Goal: Task Accomplishment & Management: Manage account settings

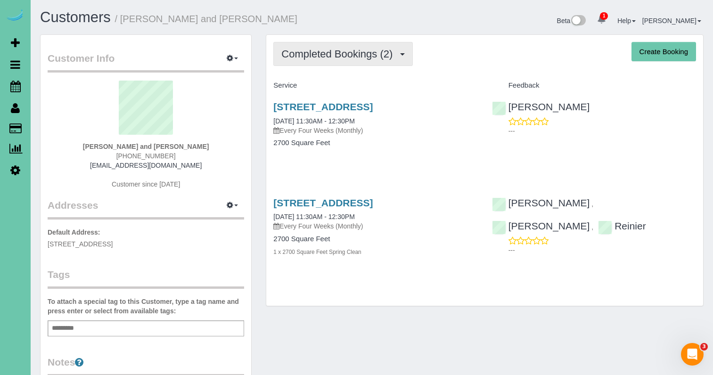
click at [314, 50] on span "Completed Bookings (2)" at bounding box center [339, 54] width 116 height 12
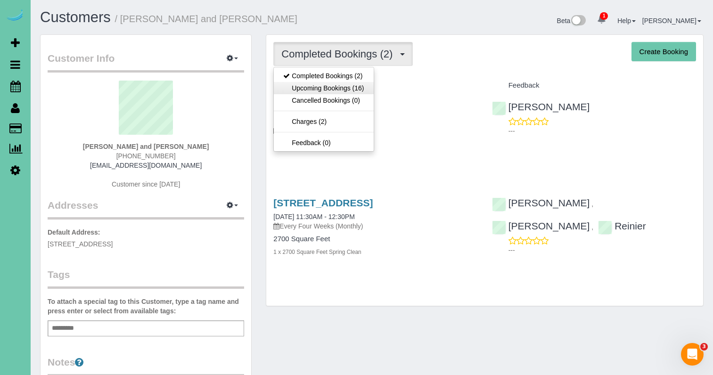
click at [325, 86] on link "Upcoming Bookings (16)" at bounding box center [323, 88] width 99 height 12
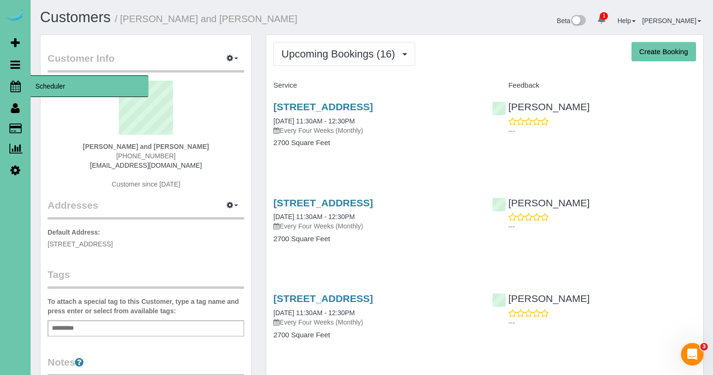
click at [18, 84] on icon at bounding box center [15, 86] width 10 height 11
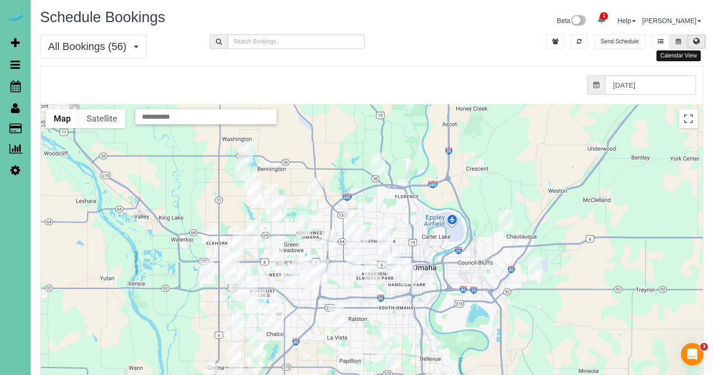
click at [672, 39] on button at bounding box center [678, 41] width 17 height 15
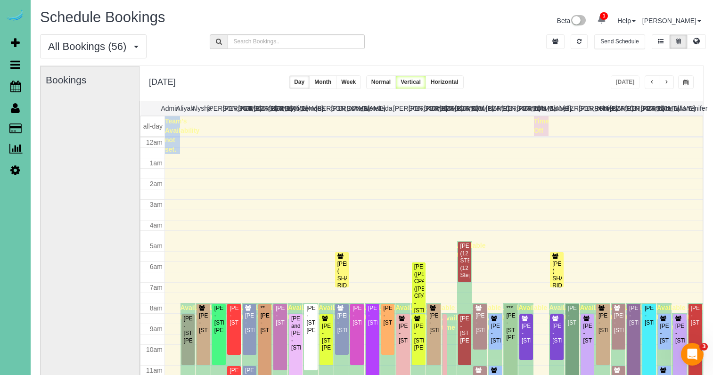
scroll to position [125, 0]
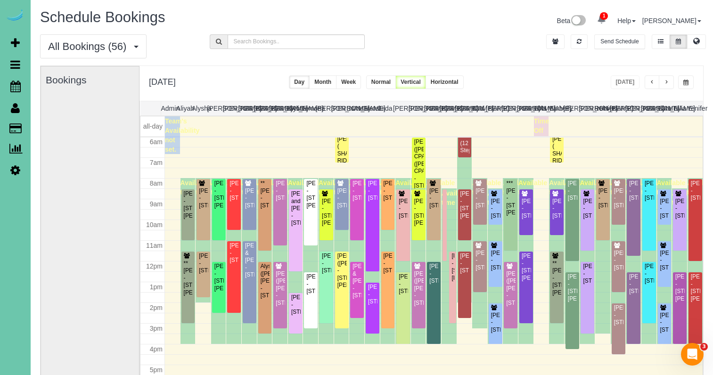
click at [672, 90] on div "Thursday, Sep 11, 2025 Today Day Month Week Normal Vertical Horizontal" at bounding box center [422, 83] width 564 height 35
click at [668, 84] on span "button" at bounding box center [666, 83] width 5 height 6
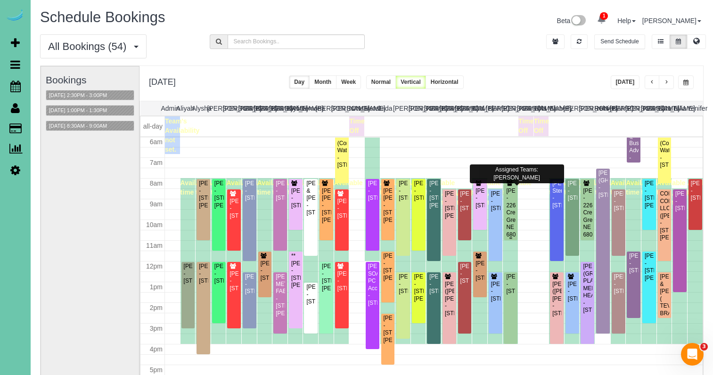
click at [511, 213] on div "[PERSON_NAME] - 22612 Crestline, Gretna, NE 68028" at bounding box center [511, 213] width 10 height 51
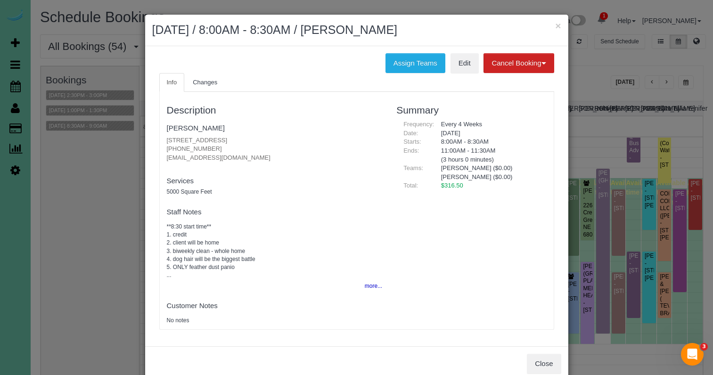
click at [370, 280] on button "more..." at bounding box center [370, 286] width 23 height 14
click at [207, 81] on span "Changes" at bounding box center [205, 82] width 25 height 7
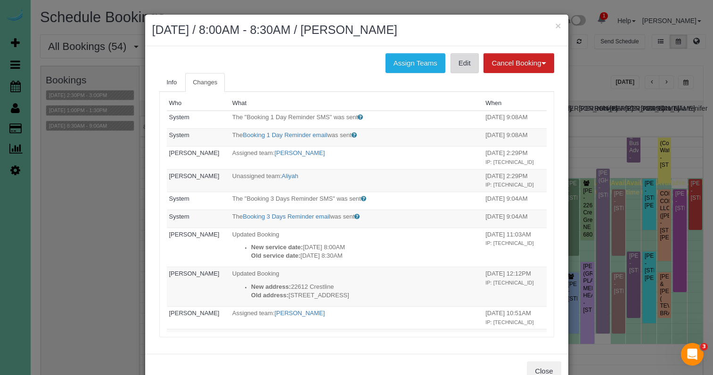
click at [470, 67] on link "Edit" at bounding box center [465, 63] width 28 height 20
drag, startPoint x: 553, startPoint y: 27, endPoint x: 558, endPoint y: 25, distance: 5.5
click at [555, 26] on div "× September 12, 2025 / 8:00AM - 8:30AM / Lori Haddock" at bounding box center [356, 31] width 423 height 32
drag, startPoint x: 558, startPoint y: 25, endPoint x: 596, endPoint y: 37, distance: 40.1
click at [558, 25] on button "×" at bounding box center [558, 26] width 6 height 10
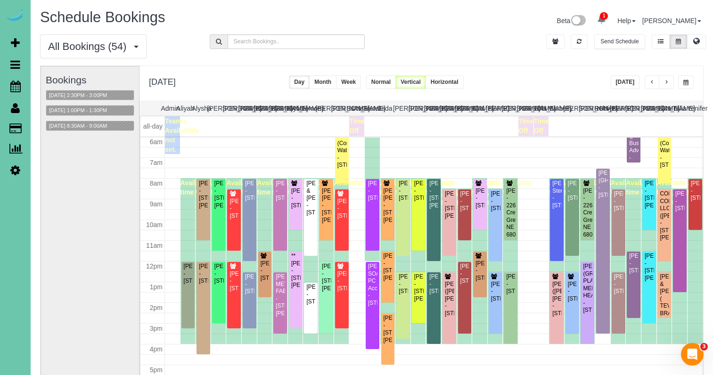
drag, startPoint x: 621, startPoint y: 82, endPoint x: 608, endPoint y: 83, distance: 13.3
click at [621, 82] on button "[DATE]" at bounding box center [625, 82] width 29 height 14
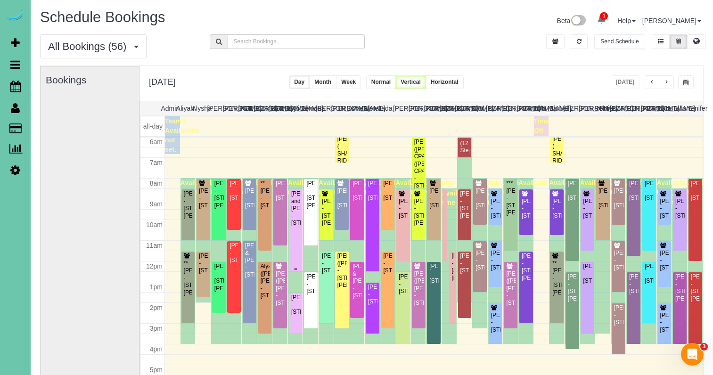
click at [294, 227] on div "[PERSON_NAME] and [PERSON_NAME] - [STREET_ADDRESS]" at bounding box center [296, 208] width 10 height 36
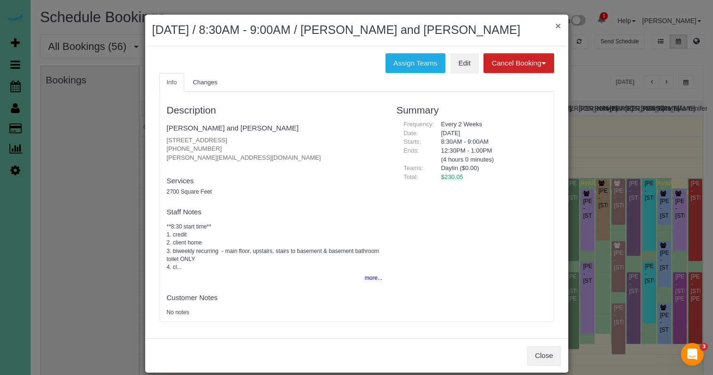
click at [556, 26] on button "×" at bounding box center [558, 26] width 6 height 10
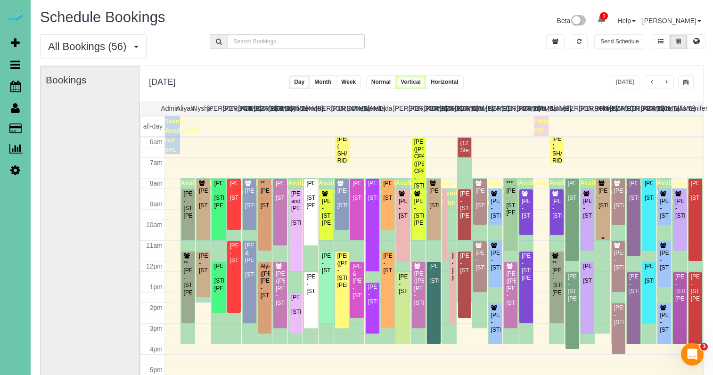
click at [605, 205] on div "[PERSON_NAME] - [STREET_ADDRESS]" at bounding box center [603, 199] width 10 height 22
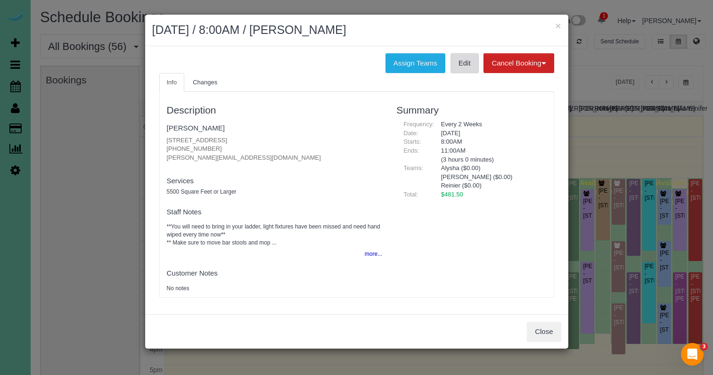
click at [467, 63] on link "Edit" at bounding box center [465, 63] width 28 height 20
drag, startPoint x: 244, startPoint y: 155, endPoint x: 164, endPoint y: 155, distance: 80.6
click at [164, 155] on div "Description Andy Mallory 2454 S 182 Cir, Omaha, NE 68130 (402) 670-7827 andy@am…" at bounding box center [275, 195] width 230 height 196
copy p "[PERSON_NAME][EMAIL_ADDRESS][DOMAIN_NAME]"
click at [462, 60] on link "Edit" at bounding box center [465, 63] width 28 height 20
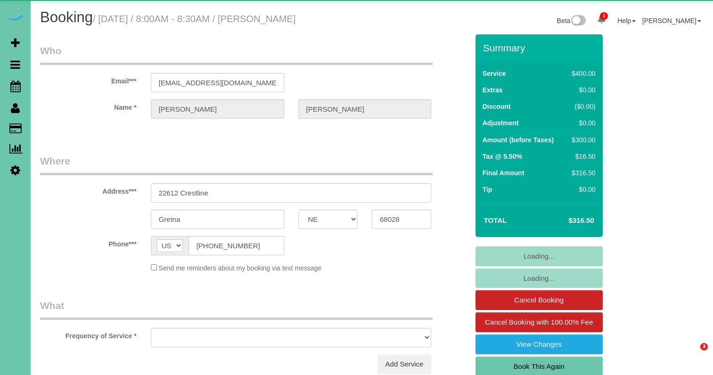
select select "NE"
select select "object:634"
select select "string:fspay-613a3858-9976-48f9-b143-105cf1f5d9bb"
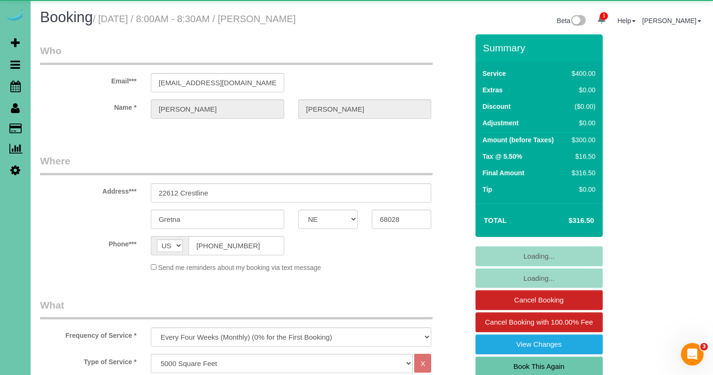
select select "object:721"
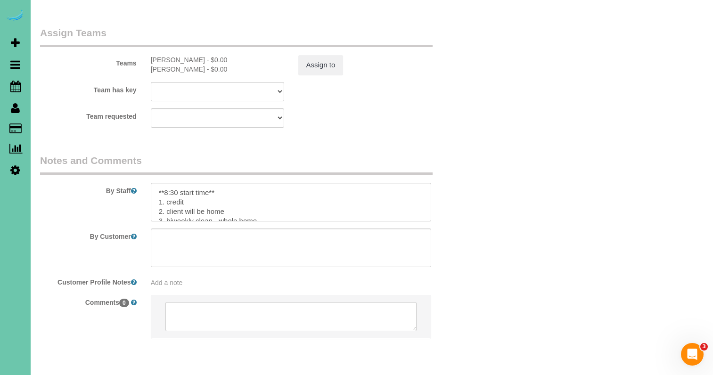
scroll to position [1058, 0]
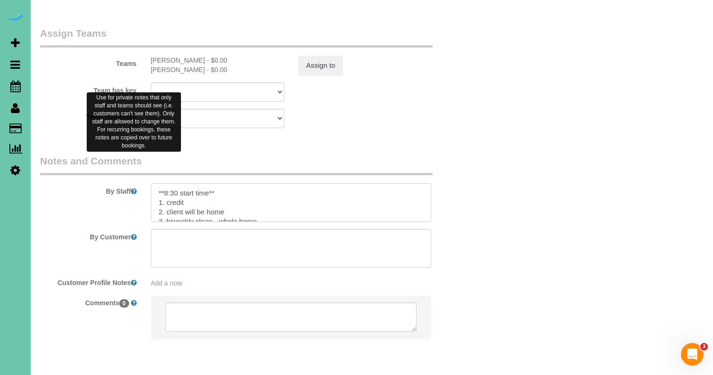
drag, startPoint x: 211, startPoint y: 161, endPoint x: 131, endPoint y: 157, distance: 80.2
click at [132, 157] on div "By Staff" at bounding box center [254, 188] width 443 height 68
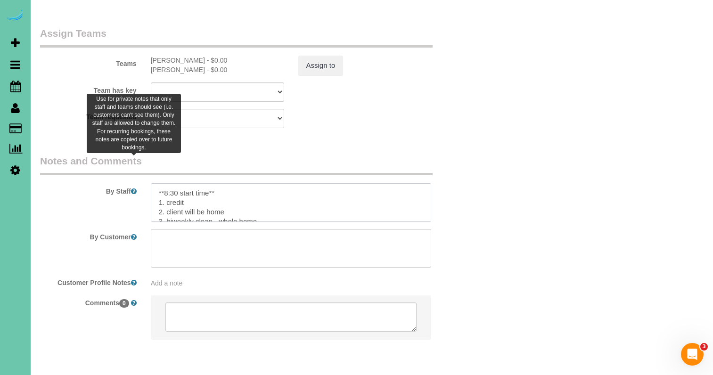
paste textarea "Our house is being featured on the Street of Dreams and it starts that day at n…"
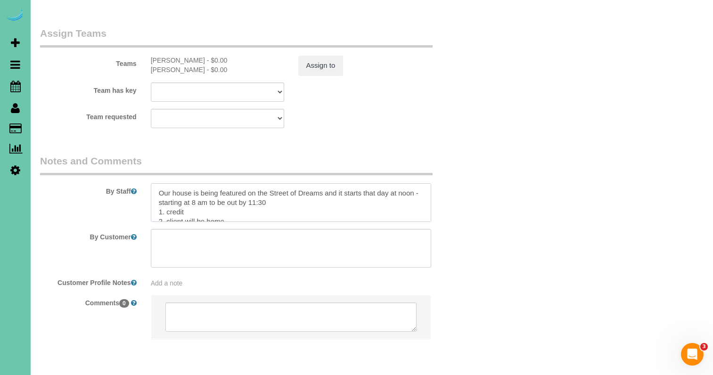
drag, startPoint x: 156, startPoint y: 160, endPoint x: 148, endPoint y: 159, distance: 8.5
click at [148, 183] on div at bounding box center [291, 202] width 295 height 39
click at [326, 183] on textarea at bounding box center [291, 202] width 281 height 39
drag, startPoint x: 372, startPoint y: 161, endPoint x: 403, endPoint y: 160, distance: 31.1
click at [403, 183] on textarea at bounding box center [291, 202] width 281 height 39
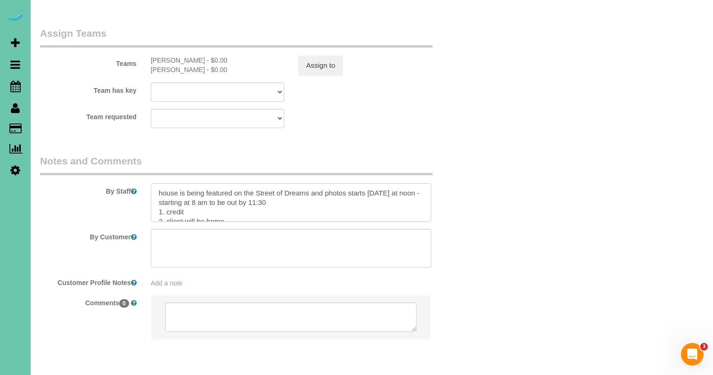
drag, startPoint x: 181, startPoint y: 169, endPoint x: 208, endPoint y: 173, distance: 26.7
click at [173, 183] on textarea at bounding box center [291, 202] width 281 height 39
drag, startPoint x: 217, startPoint y: 169, endPoint x: 285, endPoint y: 172, distance: 67.4
click at [218, 183] on textarea at bounding box center [291, 202] width 281 height 39
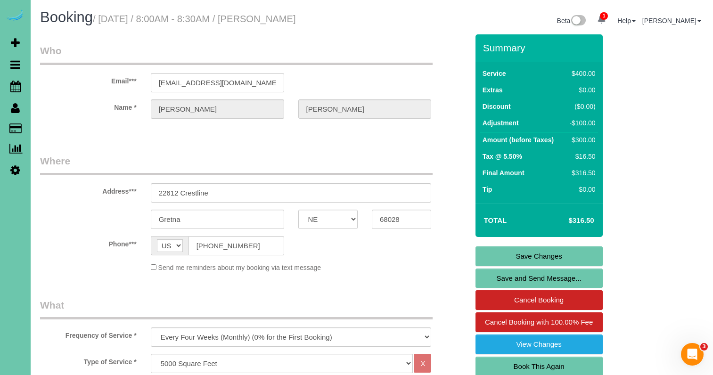
scroll to position [0, 0]
type textarea "house is being featured on the Street of Dreams and photos starts today at noon…"
click at [510, 256] on link "Save Changes" at bounding box center [539, 257] width 127 height 20
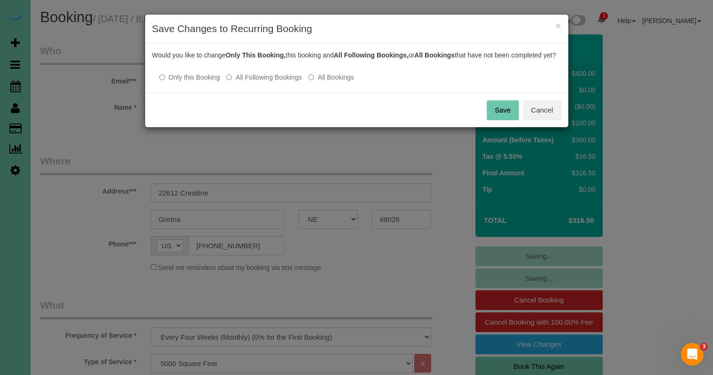
click at [508, 120] on button "Save" at bounding box center [503, 110] width 32 height 20
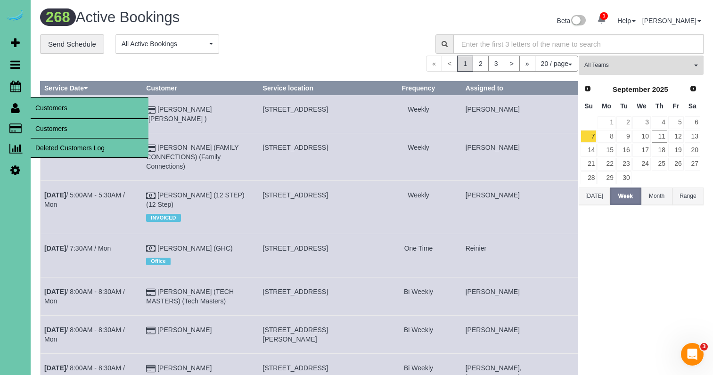
click at [45, 125] on link "Customers" at bounding box center [90, 128] width 118 height 19
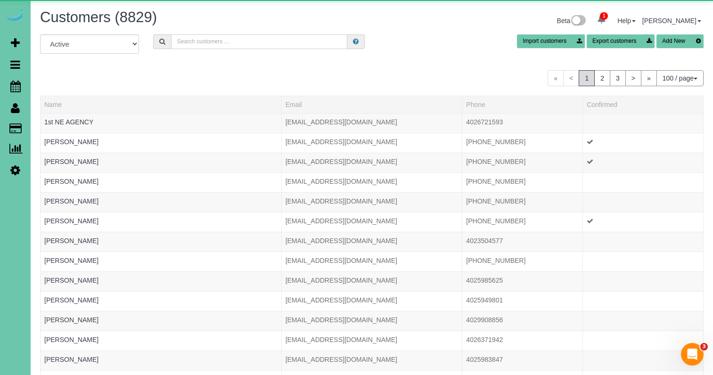
click at [214, 40] on input "text" at bounding box center [259, 41] width 176 height 15
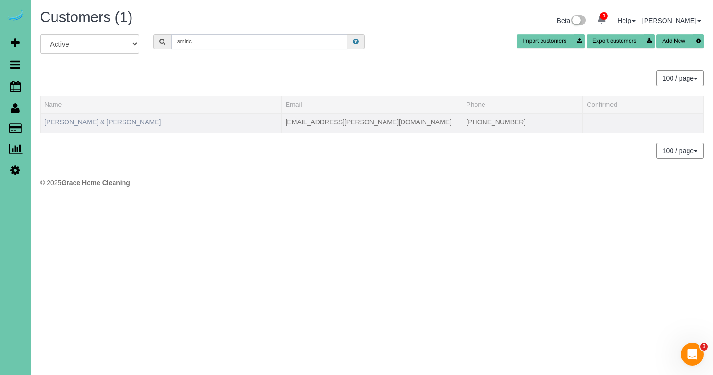
type input "smiric"
click at [87, 119] on link "Pam & Mike Smiricky" at bounding box center [102, 122] width 116 height 8
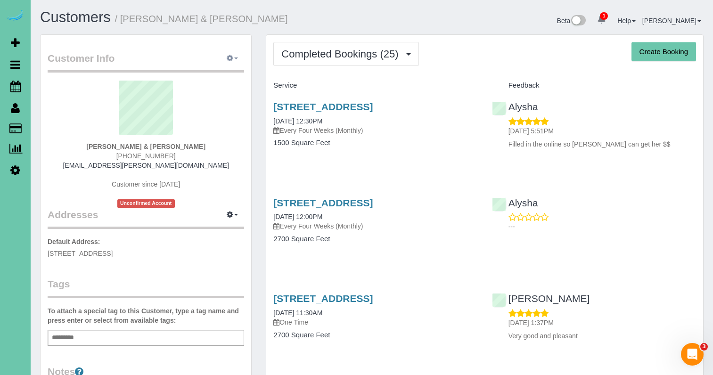
click at [230, 55] on icon "button" at bounding box center [230, 58] width 7 height 6
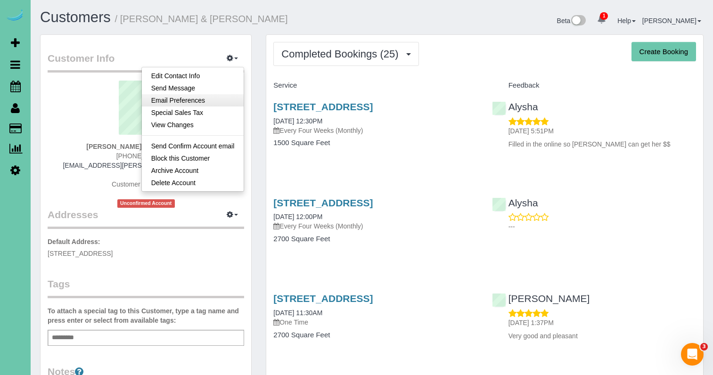
click at [191, 101] on link "Email Preferences" at bounding box center [193, 100] width 102 height 12
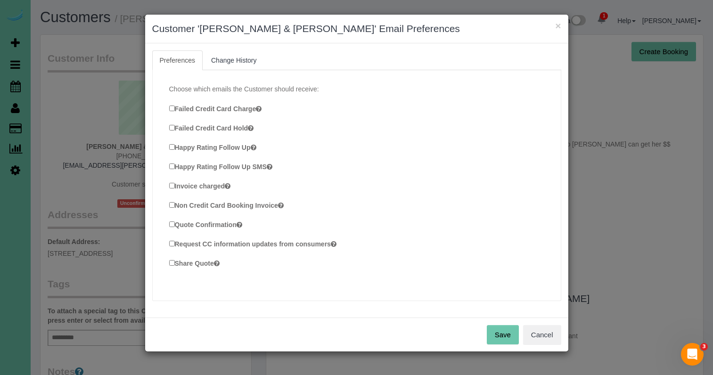
scroll to position [255, 0]
click at [505, 333] on button "Save" at bounding box center [503, 335] width 32 height 20
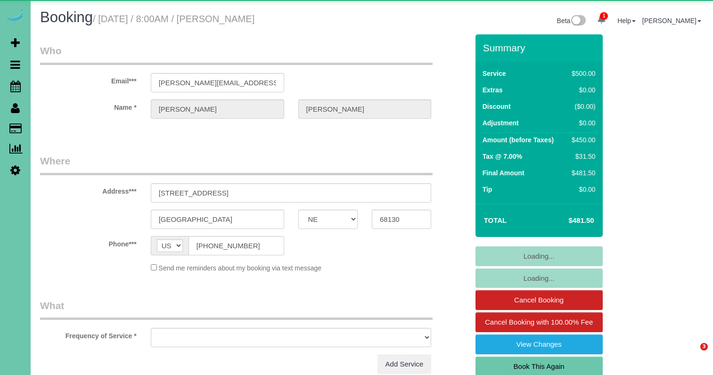
select select "NE"
select select "object:671"
select select "string:fspay-210164bb-7b3f-43ae-882a-0c534bd1711d"
select select "number:37"
select select "number:43"
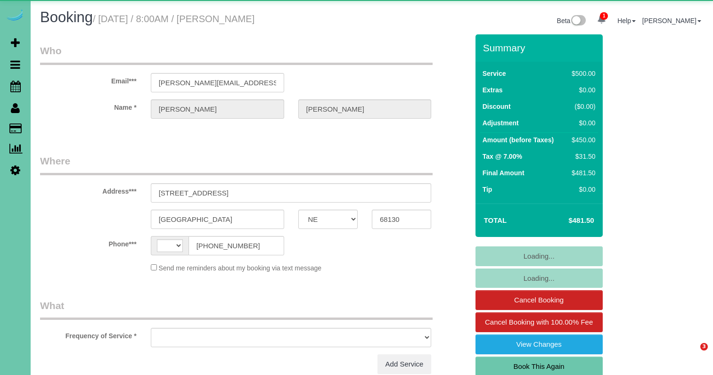
select select "NE"
select select "string:[GEOGRAPHIC_DATA]"
select select "object:638"
select select "string:fspay-210164bb-7b3f-43ae-882a-0c534bd1711d"
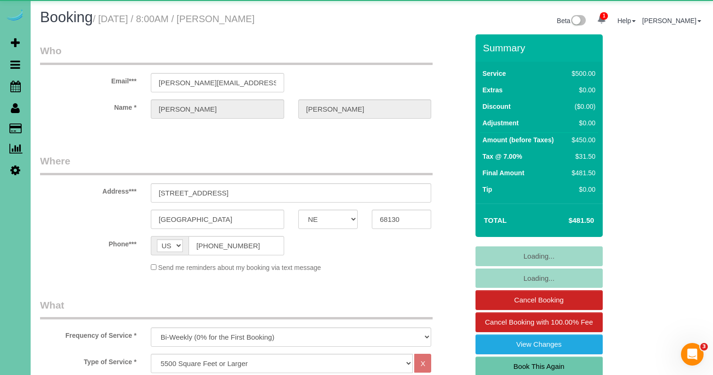
select select "object:739"
select select "number:37"
select select "number:43"
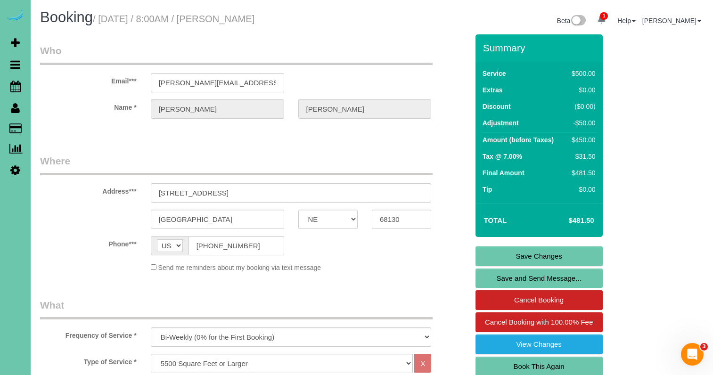
drag, startPoint x: 416, startPoint y: 267, endPoint x: 418, endPoint y: 254, distance: 12.8
click at [416, 266] on div "Send me reminders about my booking via text message" at bounding box center [291, 268] width 295 height 10
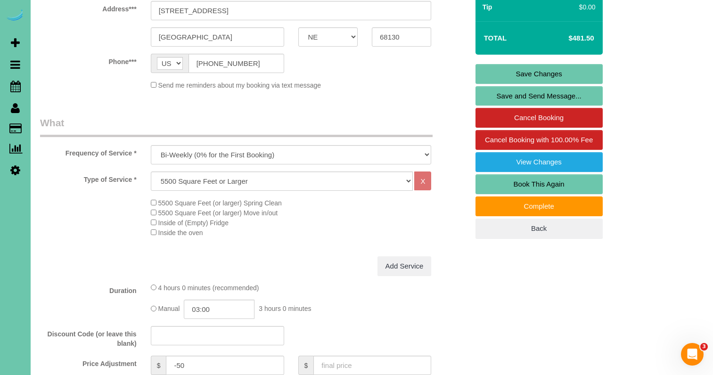
scroll to position [184, 0]
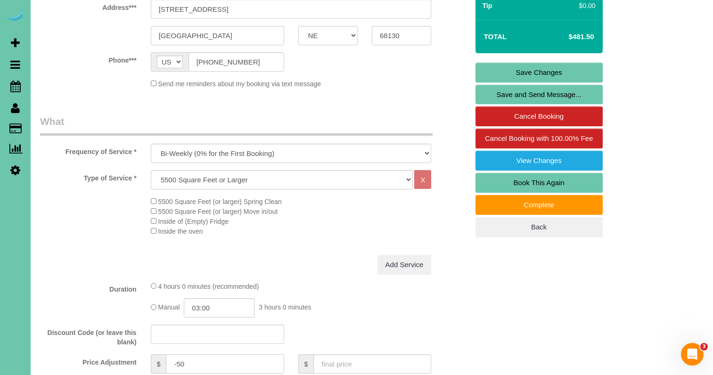
drag, startPoint x: 186, startPoint y: 362, endPoint x: 176, endPoint y: 362, distance: 9.9
click at [176, 362] on input "-50" at bounding box center [225, 363] width 118 height 19
type input "-62.5"
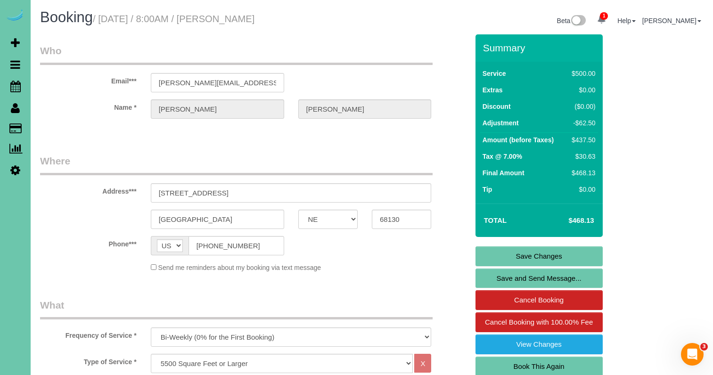
scroll to position [0, 0]
click at [488, 254] on link "Save Changes" at bounding box center [539, 257] width 127 height 20
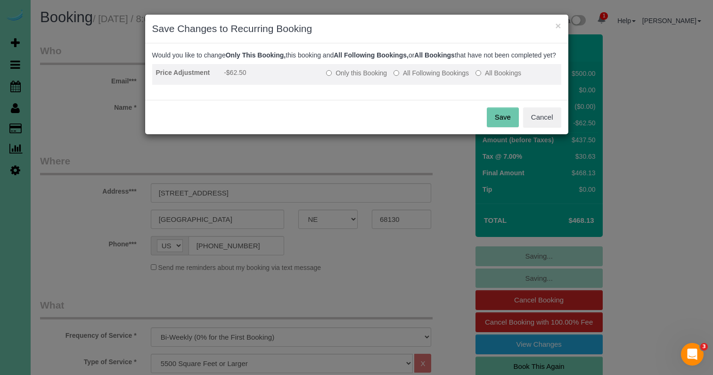
click at [415, 78] on label "All Following Bookings" at bounding box center [431, 72] width 75 height 9
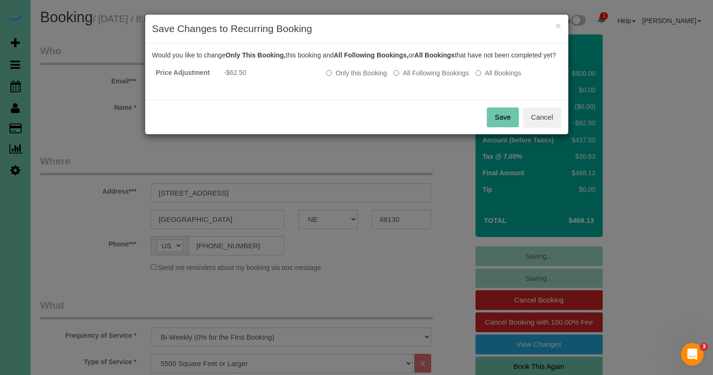
click at [501, 127] on button "Save" at bounding box center [503, 117] width 32 height 20
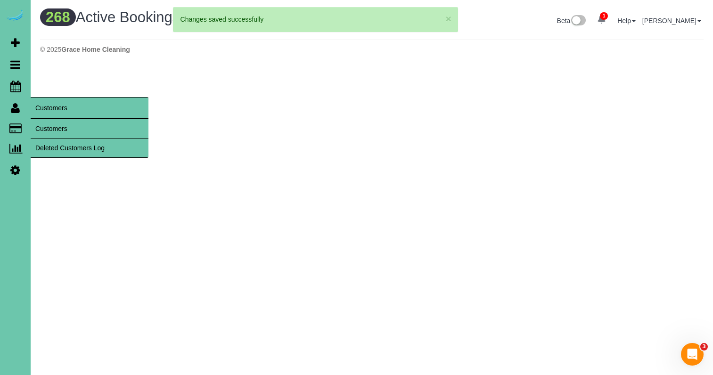
click at [59, 128] on link "Customers" at bounding box center [90, 128] width 118 height 19
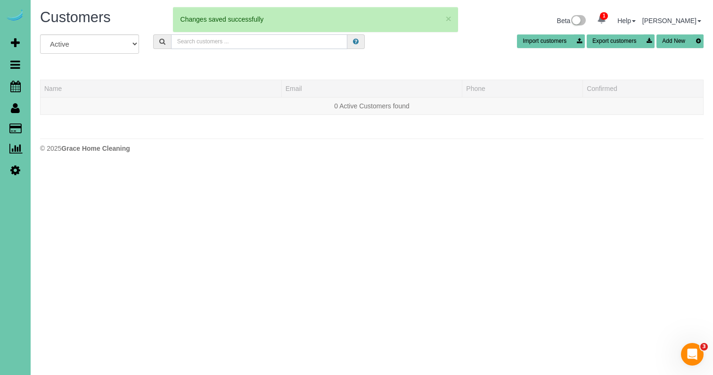
click at [214, 41] on input "text" at bounding box center [259, 41] width 176 height 15
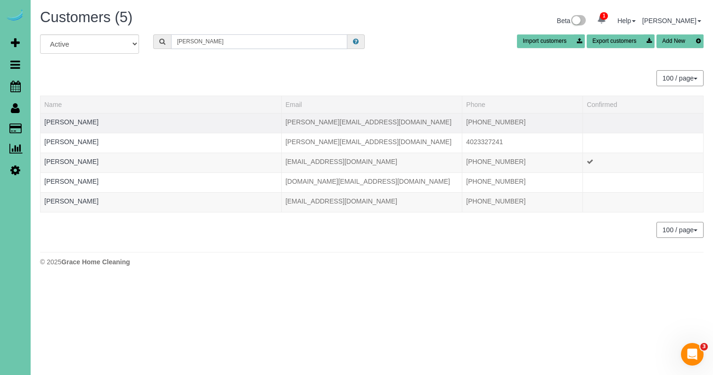
type input "Andy m"
click at [72, 127] on div at bounding box center [160, 128] width 233 height 2
click at [72, 123] on link "Andy Mallory" at bounding box center [71, 122] width 54 height 8
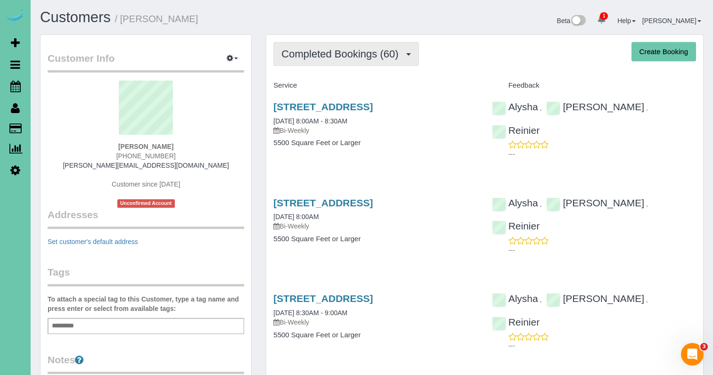
click at [333, 49] on span "Completed Bookings (60)" at bounding box center [342, 54] width 122 height 12
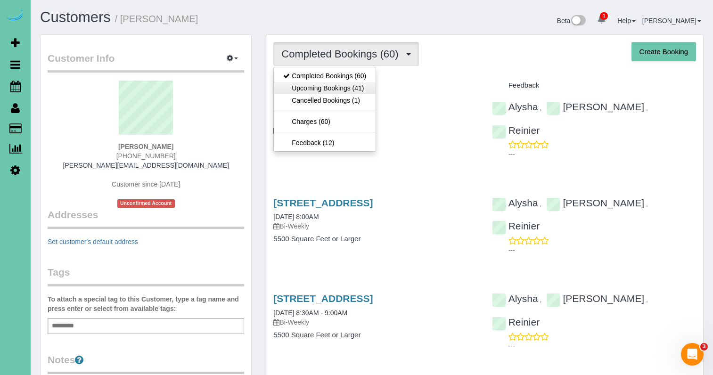
click at [341, 84] on link "Upcoming Bookings (41)" at bounding box center [325, 88] width 102 height 12
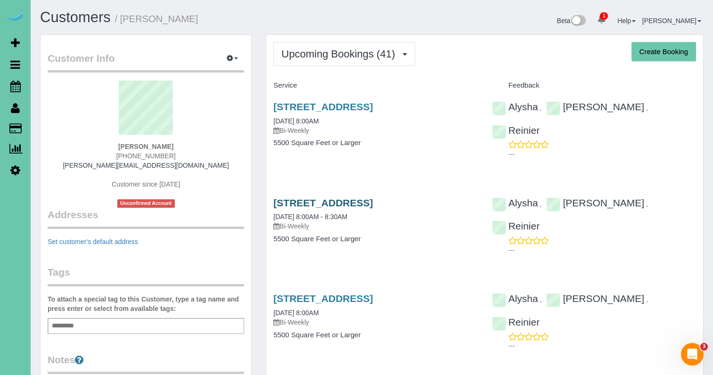
click at [353, 203] on link "2454 S 182 Cir, Omaha, NE 68130" at bounding box center [322, 202] width 99 height 11
click at [342, 301] on link "2454 S 182 Cir, Omaha, NE 68130" at bounding box center [322, 298] width 99 height 11
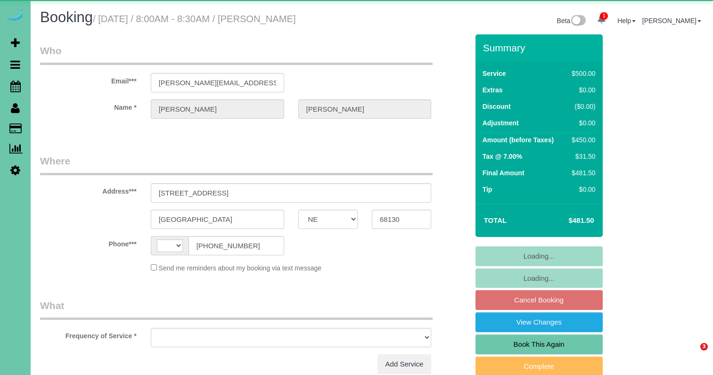
select select "NE"
select select "string:fspay-210164bb-7b3f-43ae-882a-0c534bd1711d"
select select "string:[GEOGRAPHIC_DATA]"
select select "object:667"
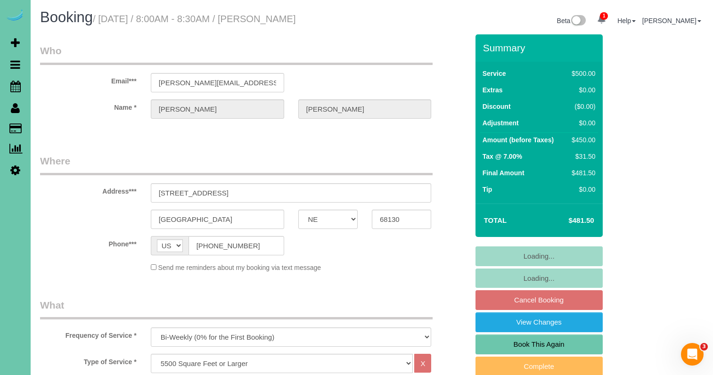
select select "number:37"
select select "number:43"
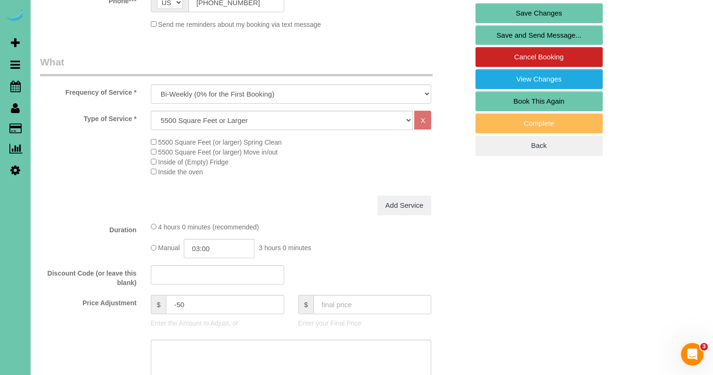
scroll to position [250, 0]
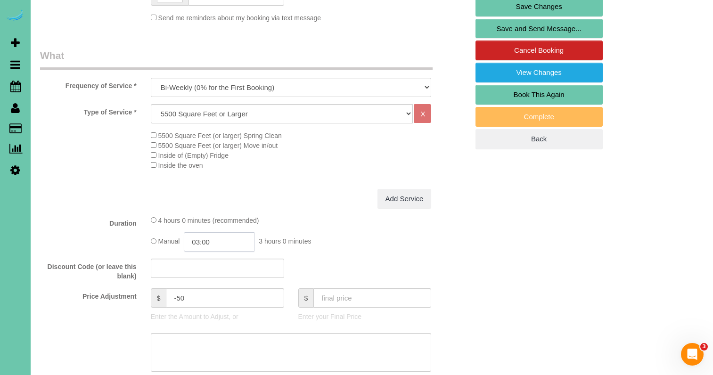
click at [228, 241] on input "03:00" at bounding box center [219, 241] width 71 height 19
drag, startPoint x: 222, startPoint y: 238, endPoint x: 200, endPoint y: 238, distance: 22.2
click at [200, 238] on input "03:00" at bounding box center [219, 241] width 71 height 19
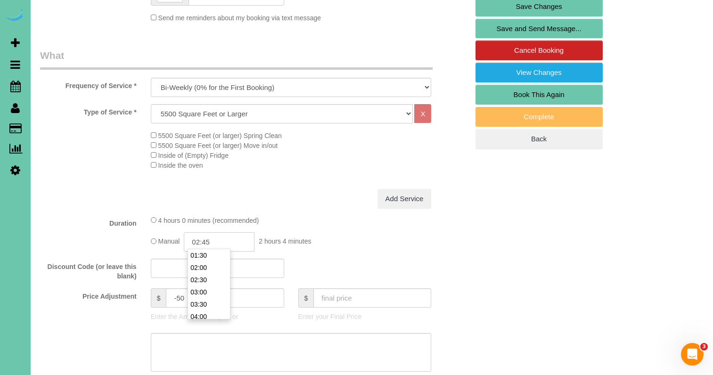
type input "02:45"
drag, startPoint x: 190, startPoint y: 295, endPoint x: 178, endPoint y: 295, distance: 11.8
click at [178, 295] on input "-50" at bounding box center [225, 297] width 118 height 19
type input "-62.5"
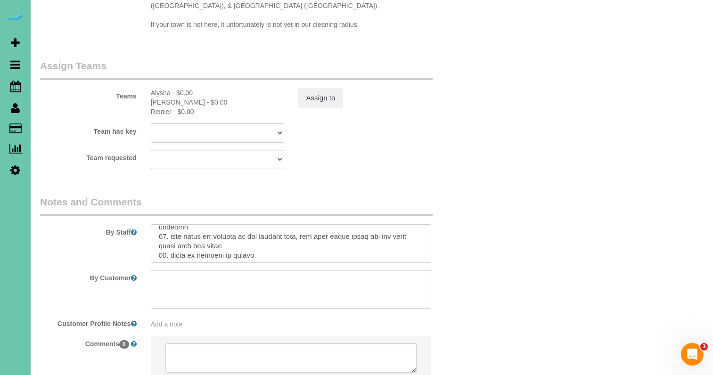
scroll to position [1029, 0]
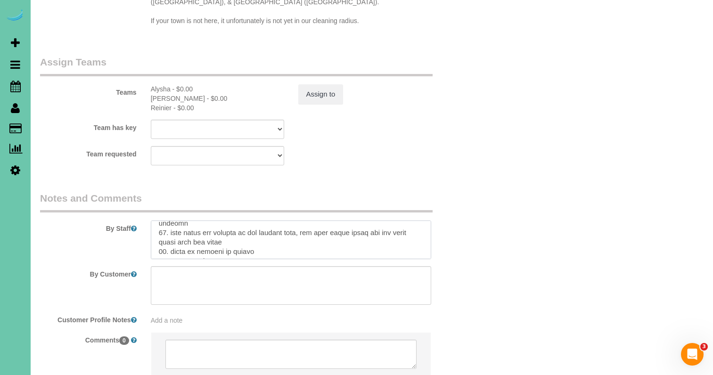
click at [186, 224] on textarea at bounding box center [291, 240] width 281 height 39
type textarea "**You will need to bring in your ladder, light fixtures have been missed and ne…"
click at [328, 84] on button "Assign to" at bounding box center [320, 94] width 45 height 20
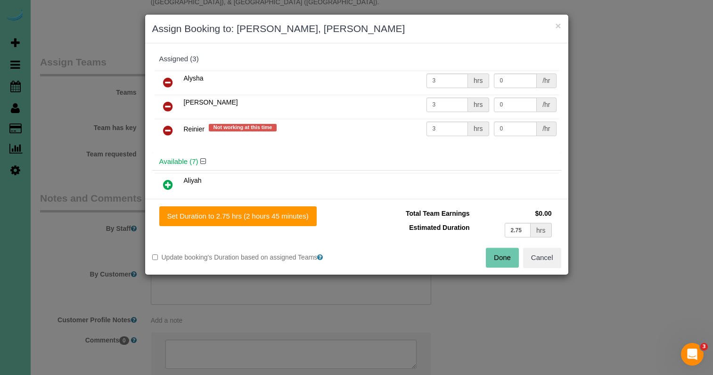
drag, startPoint x: 271, startPoint y: 226, endPoint x: 356, endPoint y: 231, distance: 85.0
click at [271, 226] on div "Set Duration to 2.75 hrs (2 hours 45 minutes) Total Team Earnings $0.00 Estimat…" at bounding box center [356, 237] width 423 height 76
click at [250, 214] on button "Set Duration to 2.75 hrs (2 hours 45 minutes)" at bounding box center [237, 216] width 157 height 20
type input "2.75"
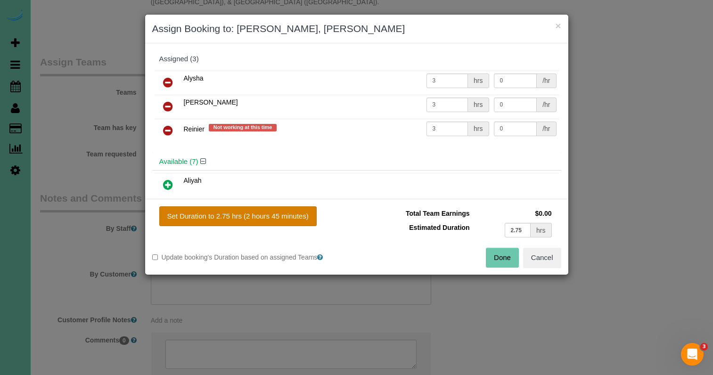
type input "2.75"
click at [496, 254] on button "Done" at bounding box center [502, 258] width 33 height 20
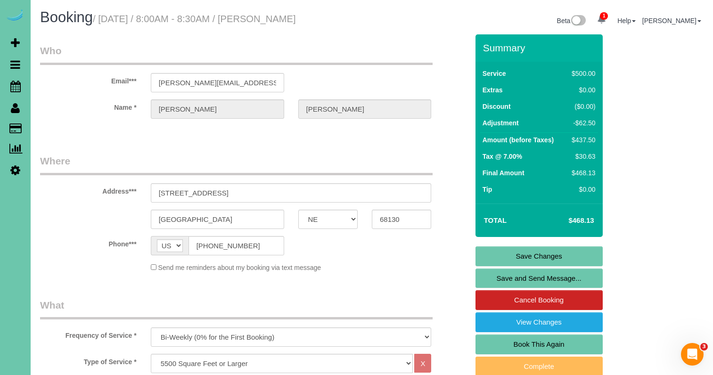
scroll to position [0, 0]
click at [496, 262] on link "Save Changes" at bounding box center [539, 257] width 127 height 20
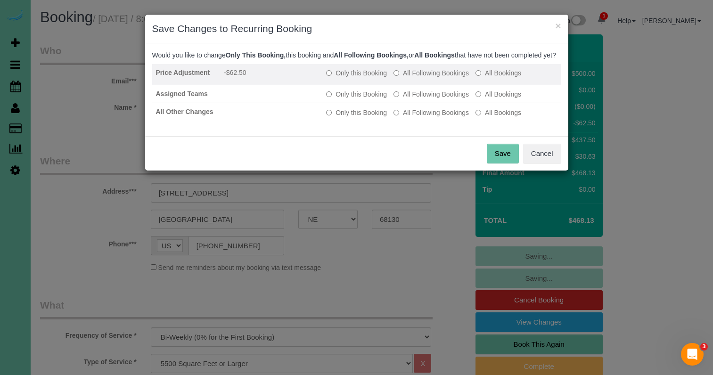
click at [427, 78] on label "All Following Bookings" at bounding box center [431, 72] width 75 height 9
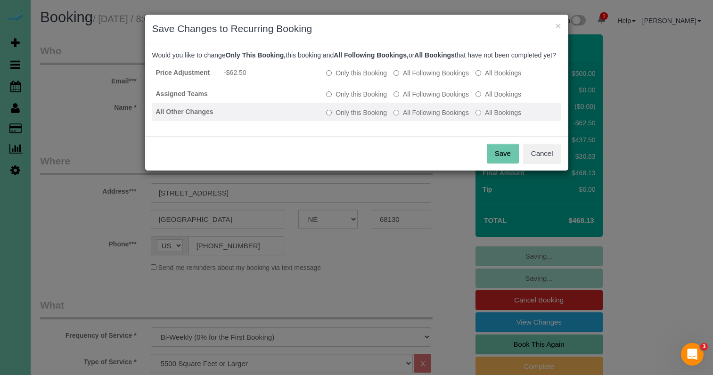
drag, startPoint x: 420, startPoint y: 102, endPoint x: 425, endPoint y: 119, distance: 17.5
click at [421, 99] on label "All Following Bookings" at bounding box center [431, 94] width 75 height 9
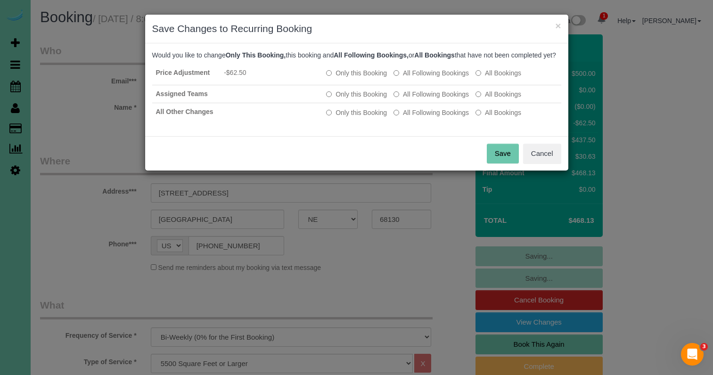
drag, startPoint x: 425, startPoint y: 120, endPoint x: 449, endPoint y: 136, distance: 28.5
click at [425, 117] on label "All Following Bookings" at bounding box center [431, 112] width 75 height 9
drag, startPoint x: 497, startPoint y: 158, endPoint x: 491, endPoint y: 154, distance: 7.5
click at [497, 158] on button "Save" at bounding box center [503, 154] width 32 height 20
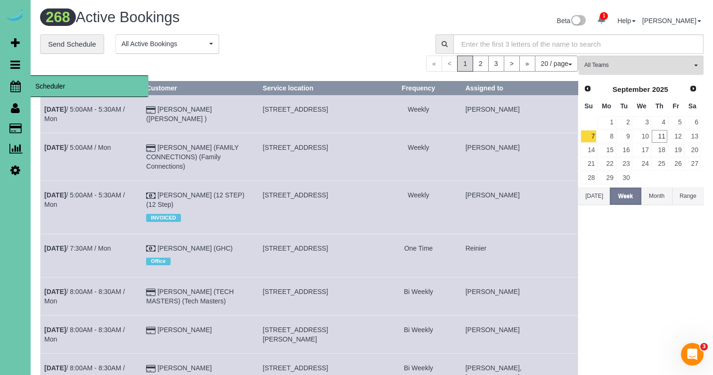
click at [19, 83] on icon at bounding box center [15, 86] width 10 height 11
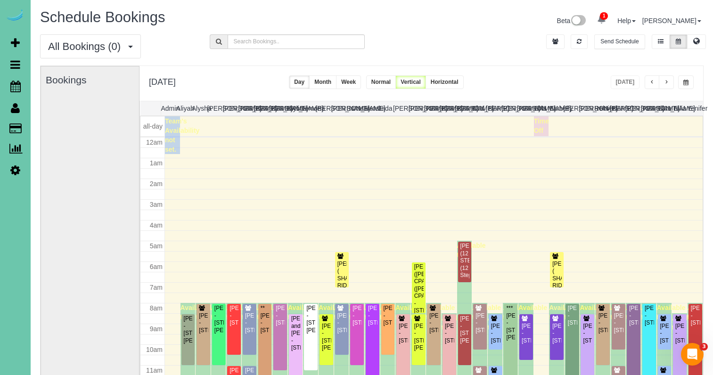
scroll to position [125, 0]
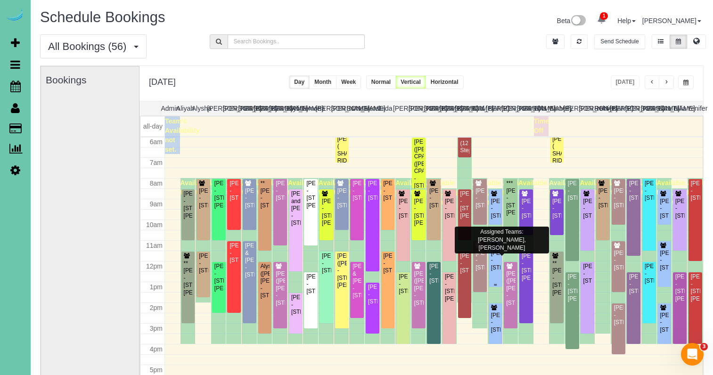
click at [496, 267] on div "Michelle Klug - 10640 S 189th Street, Omaha, NE 68136" at bounding box center [496, 261] width 10 height 22
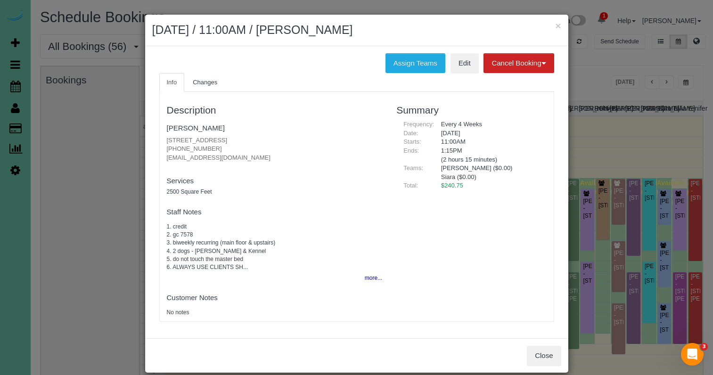
click at [300, 92] on div "Description Michelle Klug 10640 S 189th Street, Omaha, NE 68136 402-650-8088 mi…" at bounding box center [356, 207] width 395 height 230
click at [559, 26] on button "×" at bounding box center [558, 26] width 6 height 10
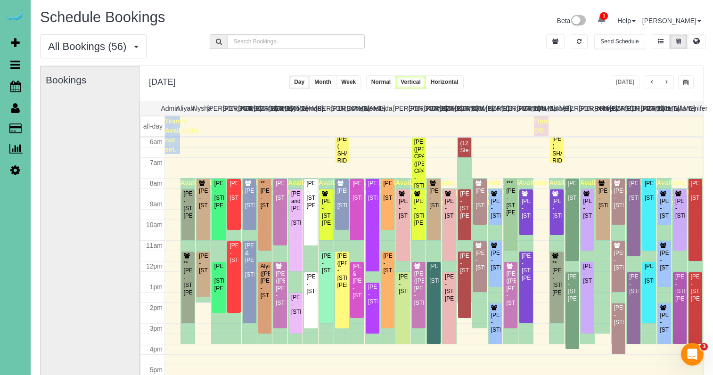
click at [665, 80] on span "button" at bounding box center [666, 83] width 5 height 6
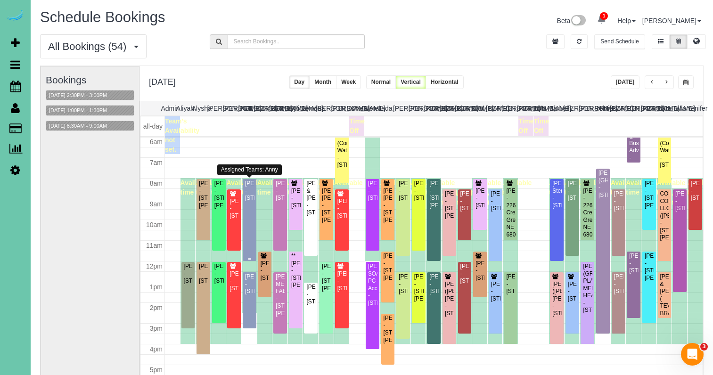
click at [251, 190] on div "Ryan Nelson - 3805 S 202nd Street, Omaha, NE 68130" at bounding box center [250, 191] width 10 height 22
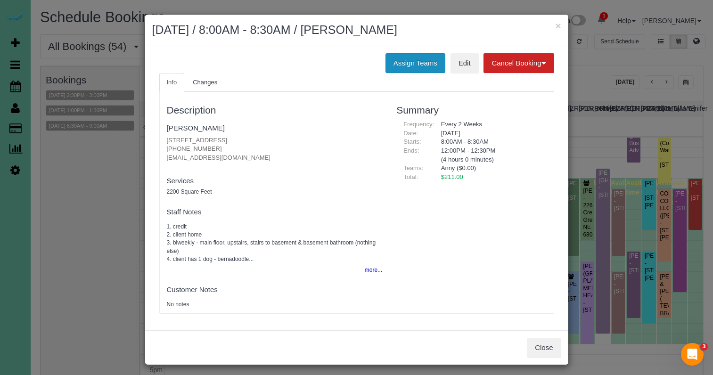
click at [414, 64] on button "Assign Teams" at bounding box center [416, 63] width 60 height 20
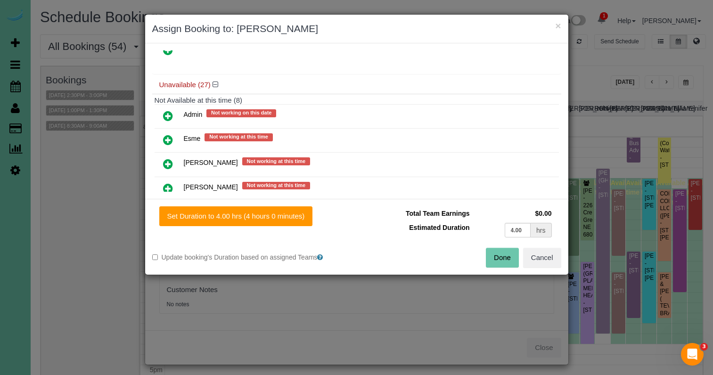
scroll to position [233, 0]
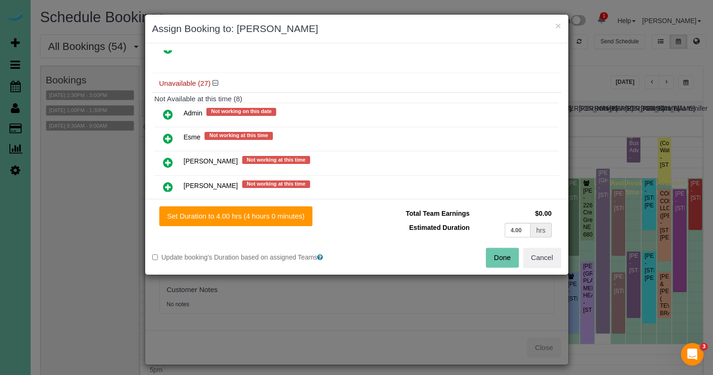
click at [169, 115] on icon at bounding box center [168, 114] width 10 height 11
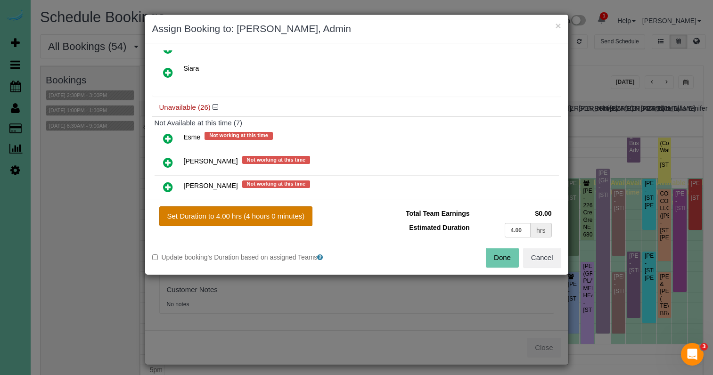
drag, startPoint x: 239, startPoint y: 213, endPoint x: 259, endPoint y: 215, distance: 20.5
click at [239, 213] on button "Set Duration to 4.00 hrs (4 hours 0 minutes)" at bounding box center [236, 216] width 154 height 20
type input "4.00"
drag, startPoint x: 523, startPoint y: 230, endPoint x: 432, endPoint y: 212, distance: 92.6
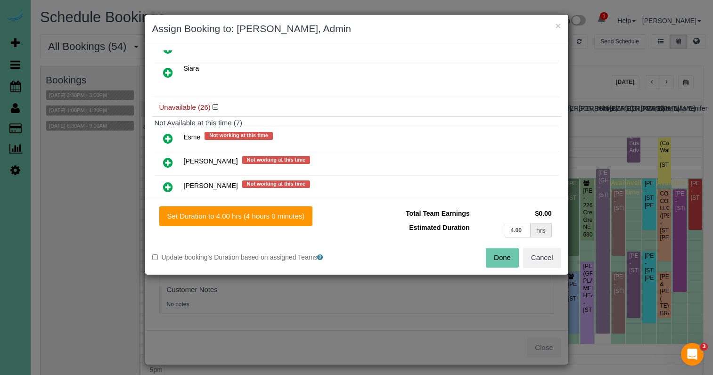
click at [435, 214] on tbody "Total Team Earnings $0.00 Estimated Duration 4.00 hrs" at bounding box center [459, 222] width 190 height 33
type input "2"
drag, startPoint x: 268, startPoint y: 217, endPoint x: 287, endPoint y: 218, distance: 18.4
click at [269, 217] on button "Set Duration to 2.00 hrs (2 hours 0 minutes)" at bounding box center [236, 216] width 154 height 20
type input "2.00"
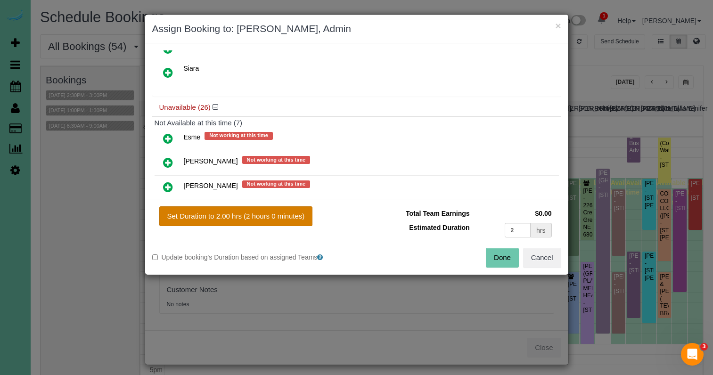
type input "2.00"
click at [494, 256] on button "Done" at bounding box center [502, 258] width 33 height 20
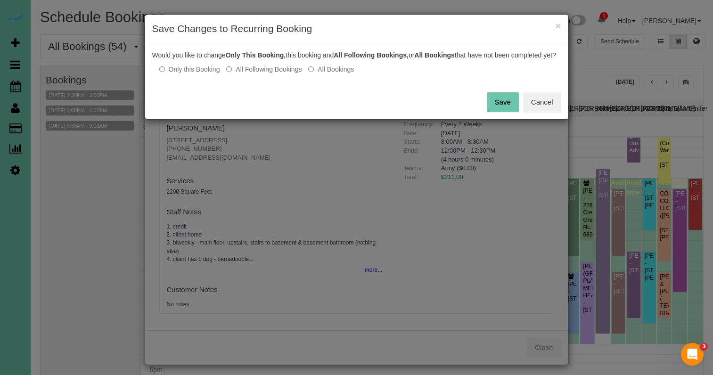
click at [502, 112] on button "Save" at bounding box center [503, 102] width 32 height 20
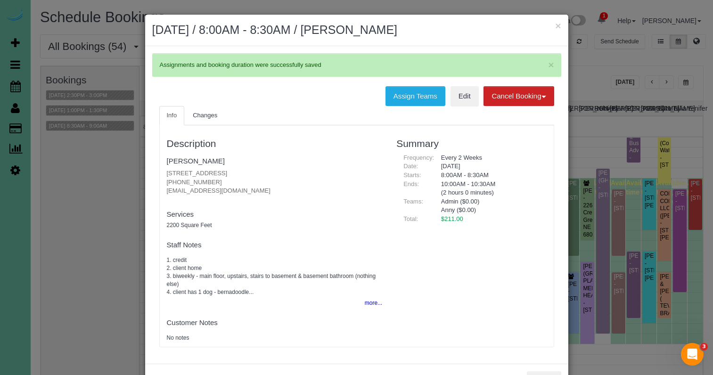
drag, startPoint x: 557, startPoint y: 25, endPoint x: 522, endPoint y: 33, distance: 36.2
click at [557, 25] on button "×" at bounding box center [558, 26] width 6 height 10
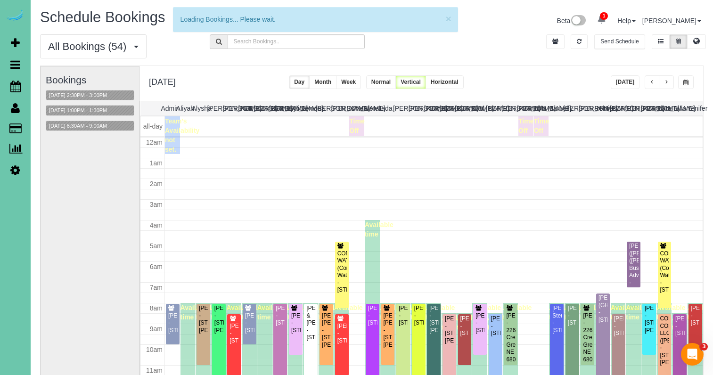
scroll to position [125, 0]
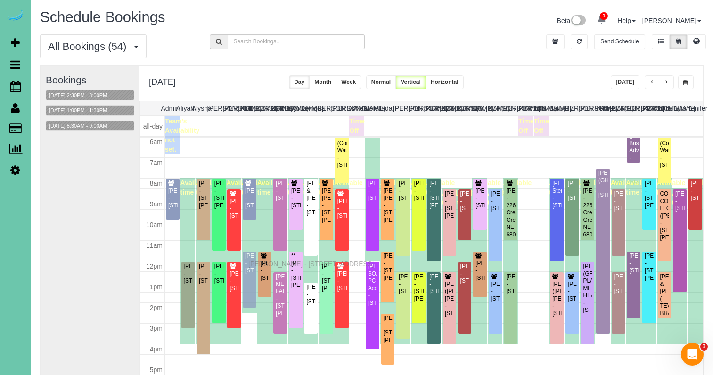
drag, startPoint x: 248, startPoint y: 282, endPoint x: 251, endPoint y: 263, distance: 19.5
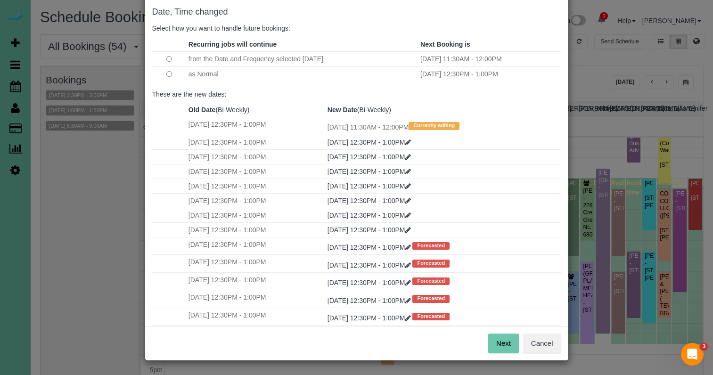
scroll to position [47, 0]
click at [497, 340] on button "Next" at bounding box center [503, 344] width 31 height 20
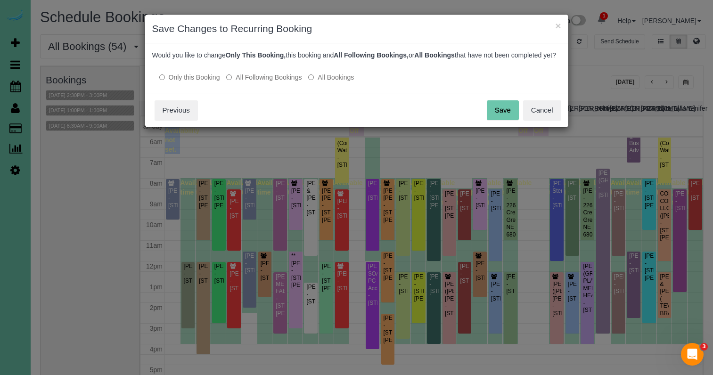
click at [493, 120] on button "Save" at bounding box center [503, 110] width 32 height 20
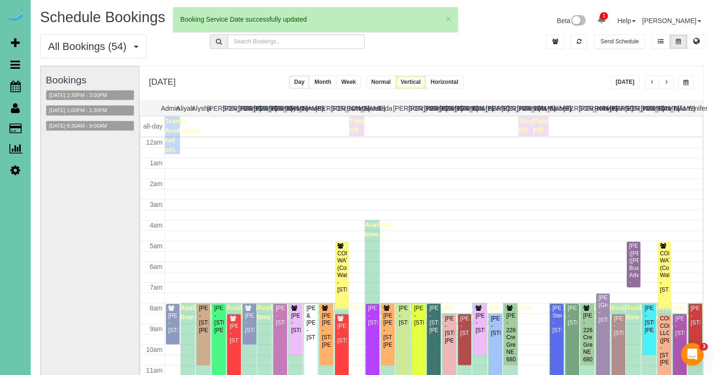
scroll to position [125, 0]
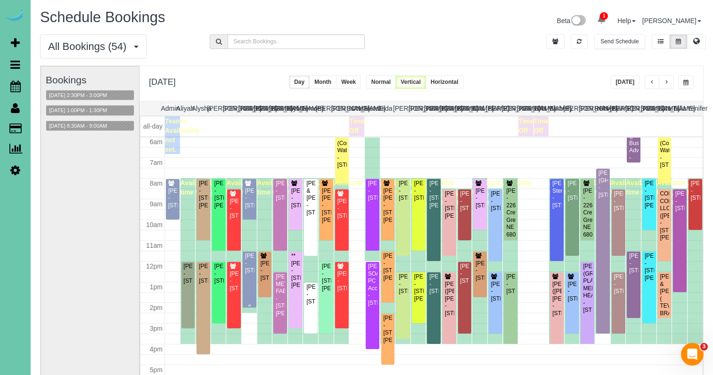
click at [252, 271] on div "Mary Petersen - 1518 S 198th Ave, Omaha, NE 68130" at bounding box center [250, 264] width 10 height 22
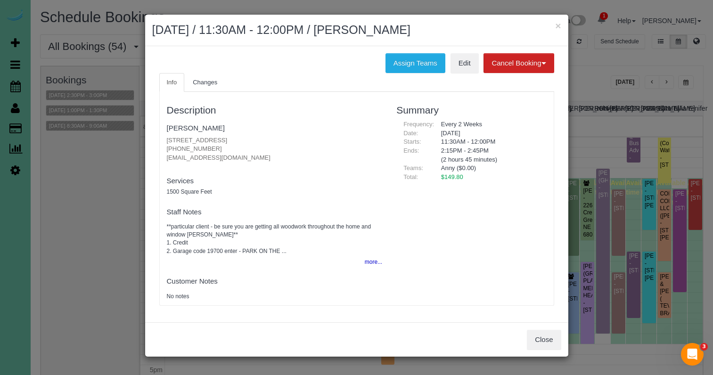
drag, startPoint x: 214, startPoint y: 148, endPoint x: 164, endPoint y: 148, distance: 50.0
click at [164, 148] on div "Description Mary Petersen 1518 S 198th Ave, Omaha, NE 68130 (402) 658-2845 mcpe…" at bounding box center [275, 199] width 230 height 204
copy p "(402) 658-2845"
click at [202, 80] on span "Changes" at bounding box center [205, 82] width 25 height 7
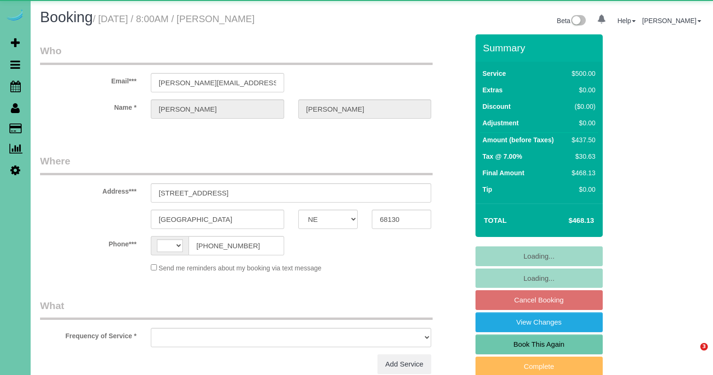
select select "NE"
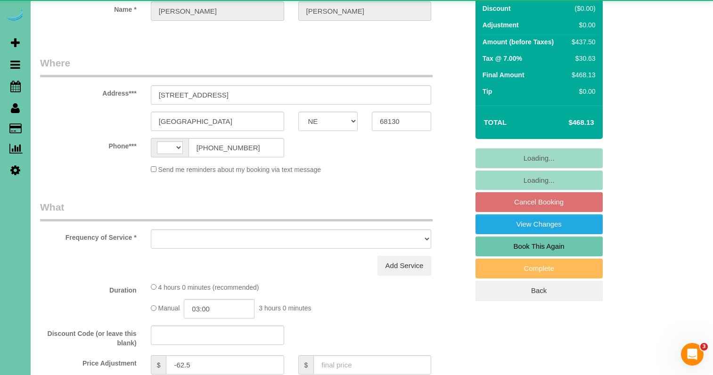
select select "string:[GEOGRAPHIC_DATA]"
select select "object:628"
select select "string:fspay-210164bb-7b3f-43ae-882a-0c534bd1711d"
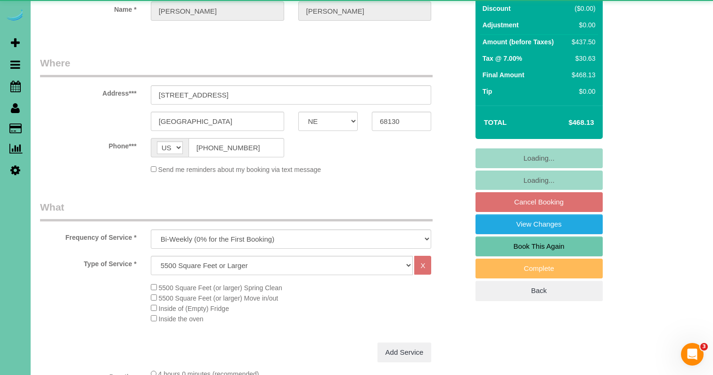
select select "object:922"
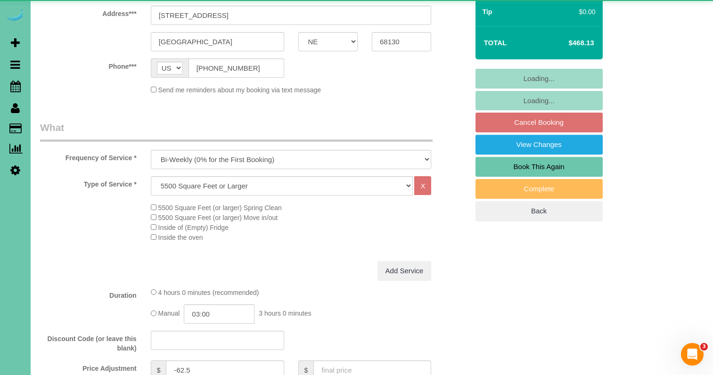
scroll to position [329, 0]
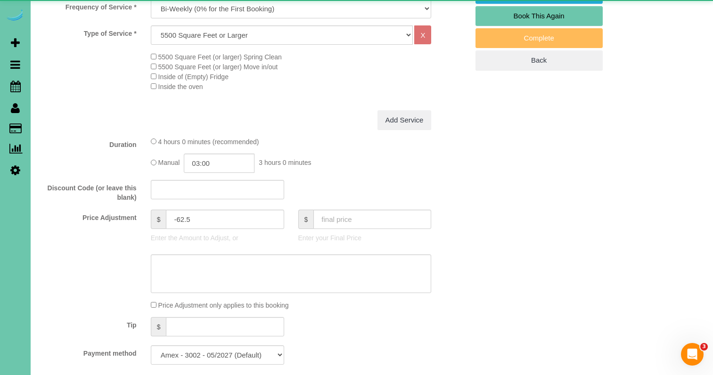
select select "number:37"
select select "number:43"
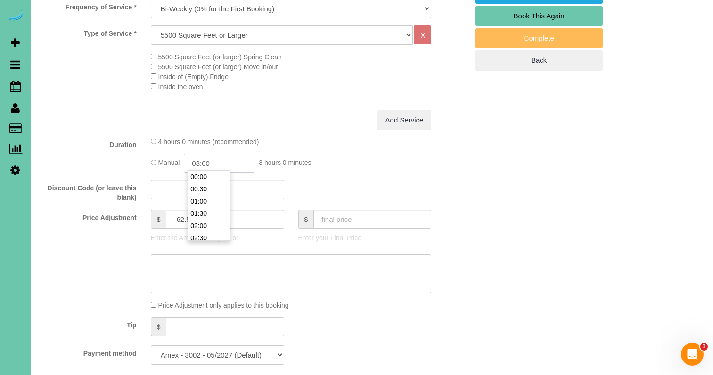
scroll to position [61, 0]
drag, startPoint x: 231, startPoint y: 159, endPoint x: 199, endPoint y: 160, distance: 32.1
click at [199, 160] on input "03:00" at bounding box center [219, 163] width 71 height 19
type input "02:45"
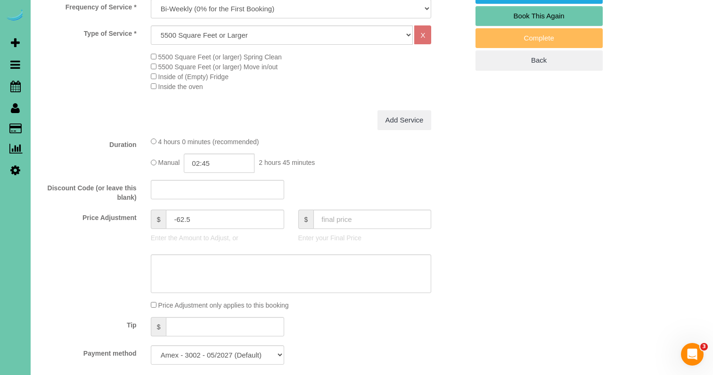
click at [88, 195] on label "Discount Code (or leave this blank)" at bounding box center [88, 191] width 111 height 22
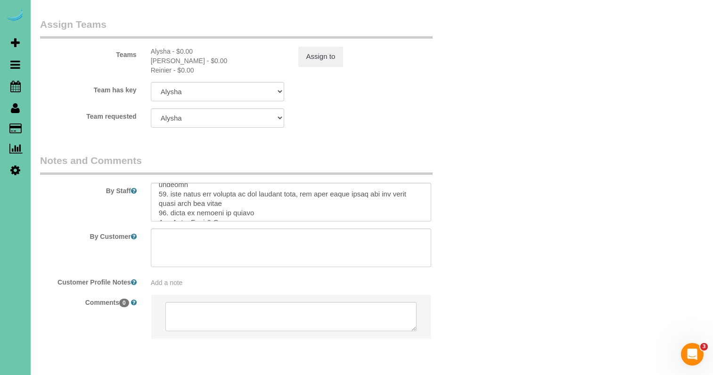
scroll to position [205, 0]
click at [189, 183] on textarea at bounding box center [291, 202] width 281 height 39
type textarea "**You will need to bring in your ladder, light fixtures have been missed and ne…"
click at [328, 47] on button "Assign to" at bounding box center [320, 57] width 45 height 20
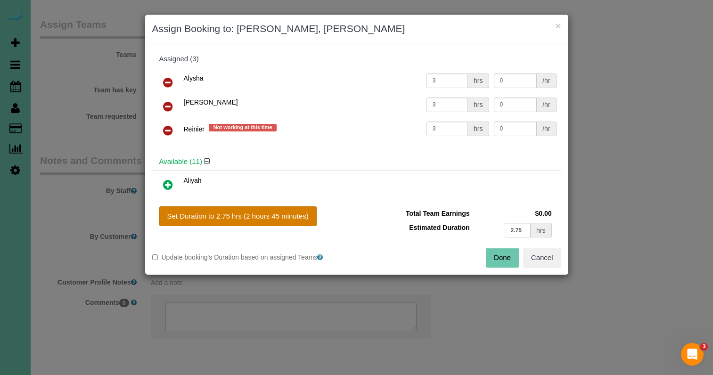
click at [261, 210] on button "Set Duration to 2.75 hrs (2 hours 45 minutes)" at bounding box center [237, 216] width 157 height 20
type input "2.75"
click at [483, 250] on div "Done Cancel" at bounding box center [463, 258] width 212 height 20
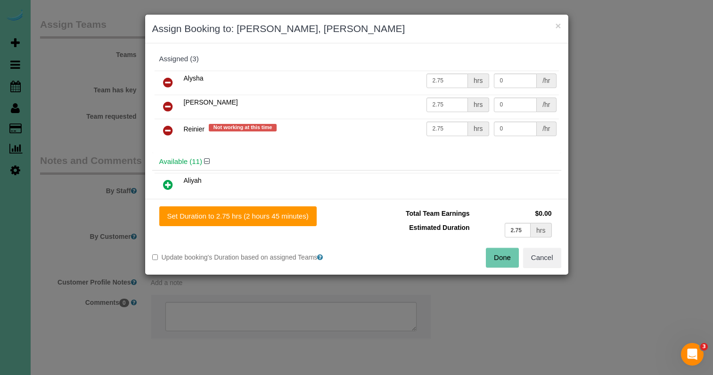
drag, startPoint x: 500, startPoint y: 263, endPoint x: 494, endPoint y: 257, distance: 9.0
click at [500, 264] on button "Done" at bounding box center [502, 258] width 33 height 20
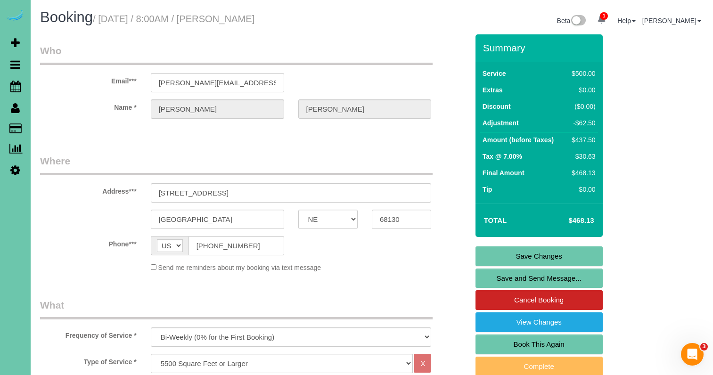
scroll to position [0, 0]
click at [491, 256] on link "Save Changes" at bounding box center [539, 257] width 127 height 20
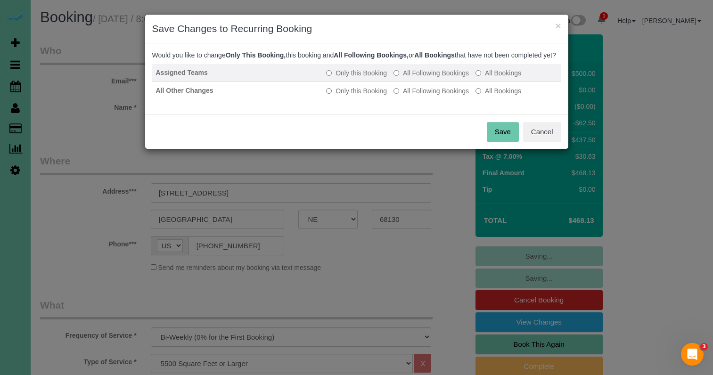
click at [410, 78] on label "All Following Bookings" at bounding box center [431, 72] width 75 height 9
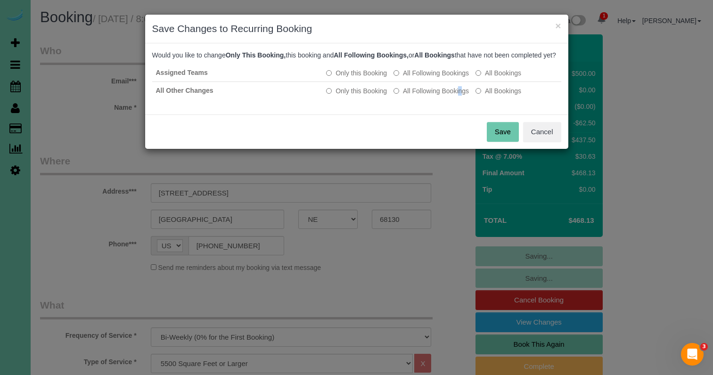
drag, startPoint x: 410, startPoint y: 97, endPoint x: 470, endPoint y: 120, distance: 64.4
click at [411, 96] on label "All Following Bookings" at bounding box center [431, 90] width 75 height 9
click at [509, 142] on button "Save" at bounding box center [503, 132] width 32 height 20
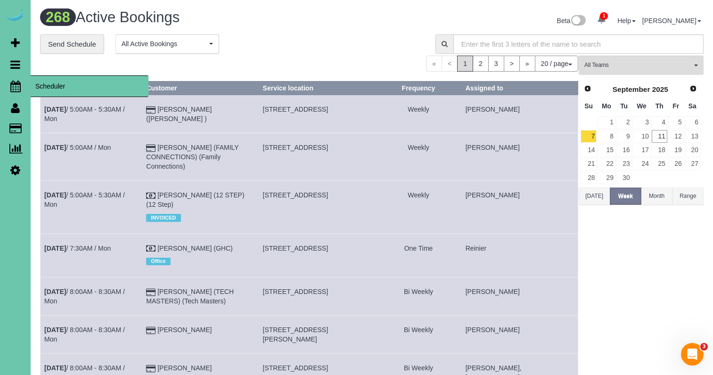
click at [19, 81] on icon at bounding box center [15, 86] width 10 height 11
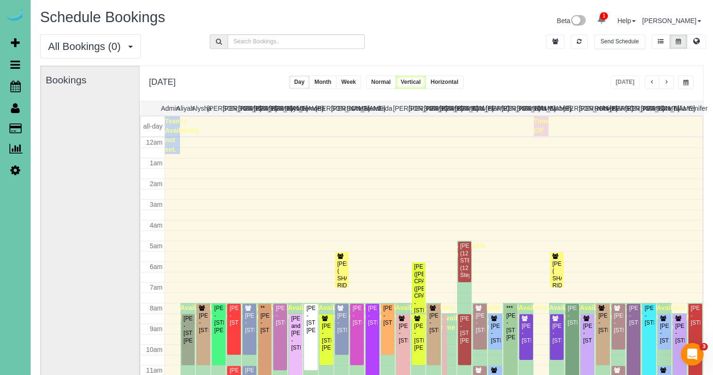
scroll to position [125, 0]
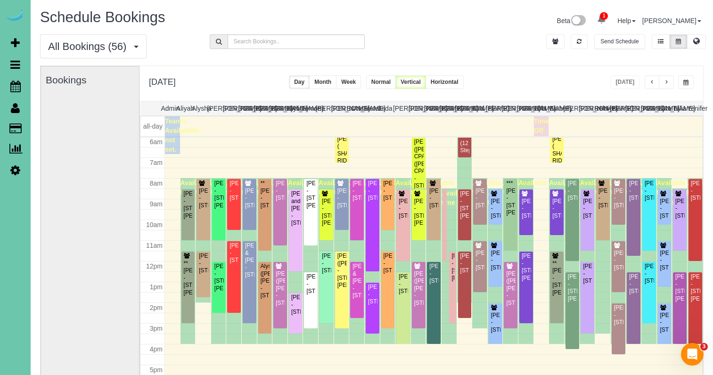
click at [683, 80] on span "button" at bounding box center [685, 83] width 5 height 6
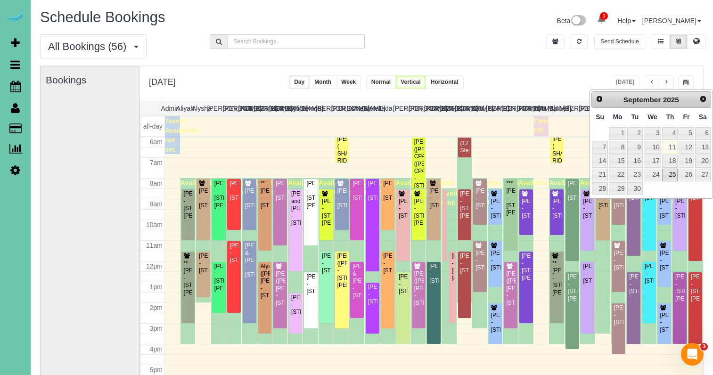
click at [674, 175] on link "25" at bounding box center [670, 175] width 16 height 13
type input "**********"
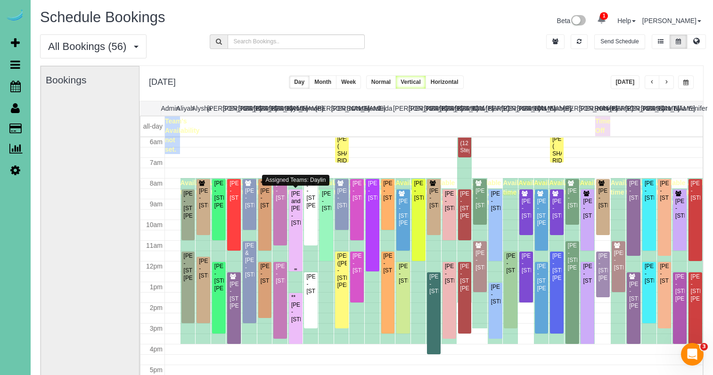
click at [294, 205] on div "[PERSON_NAME] and [PERSON_NAME] - [STREET_ADDRESS]" at bounding box center [296, 208] width 10 height 36
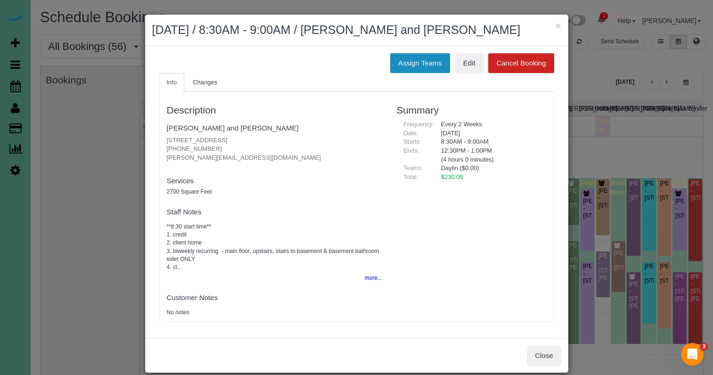
drag, startPoint x: 419, startPoint y: 61, endPoint x: 409, endPoint y: 62, distance: 10.9
click at [419, 61] on button "Assign Teams" at bounding box center [420, 63] width 60 height 20
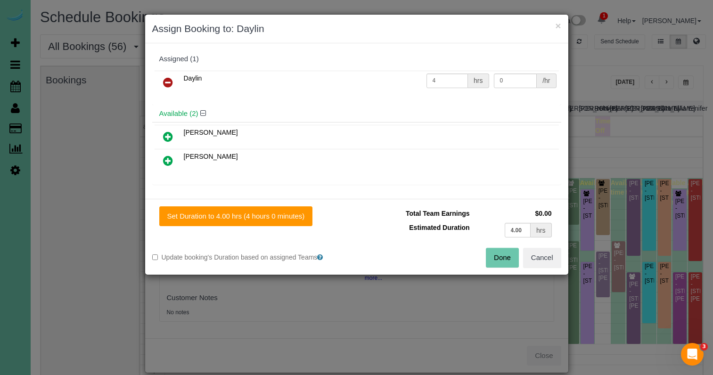
drag, startPoint x: 166, startPoint y: 77, endPoint x: 195, endPoint y: 96, distance: 34.0
click at [166, 77] on icon at bounding box center [168, 82] width 10 height 11
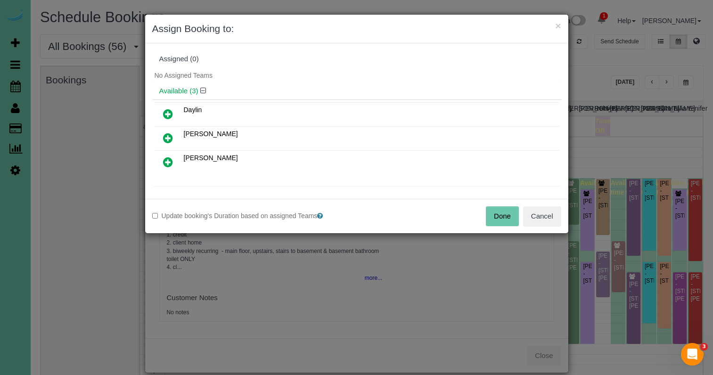
click at [504, 213] on button "Done" at bounding box center [502, 216] width 33 height 20
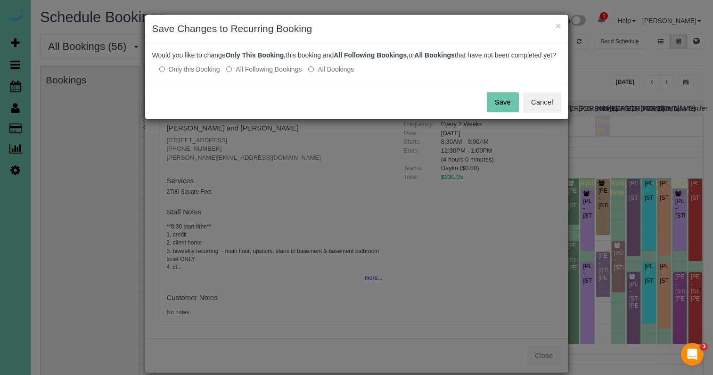
click at [275, 84] on div "Would you like to change Only This Booking, this booking and All Following Book…" at bounding box center [356, 63] width 423 height 41
click at [235, 74] on label "All Following Bookings" at bounding box center [263, 69] width 75 height 9
click at [508, 111] on button "Save" at bounding box center [503, 102] width 32 height 20
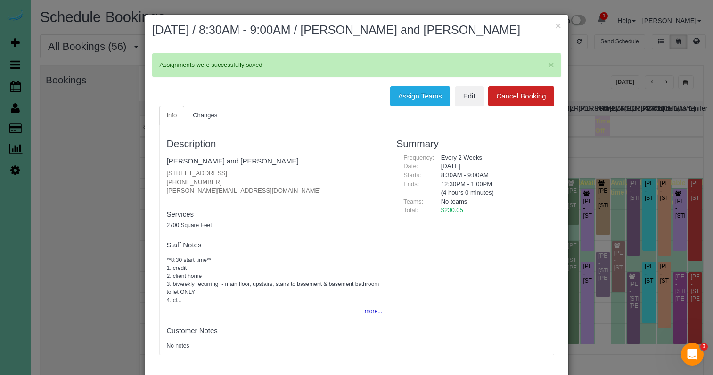
click at [316, 335] on fieldset "Customer Notes No notes" at bounding box center [275, 336] width 216 height 27
click at [555, 27] on button "×" at bounding box center [558, 26] width 6 height 10
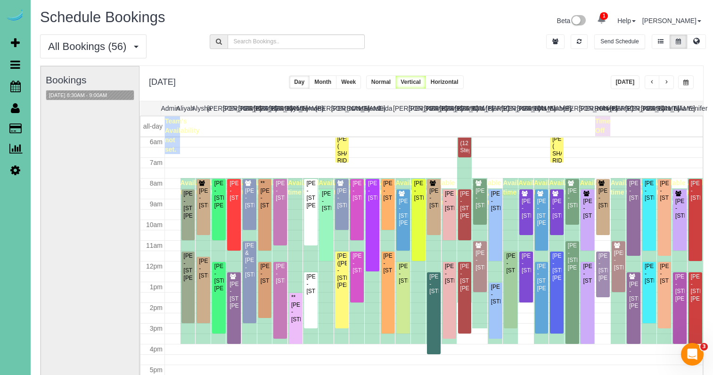
click at [89, 150] on div "Bookings [DATE] 8:30AM - 9:00AM" at bounding box center [90, 254] width 89 height 376
click at [15, 170] on icon at bounding box center [15, 169] width 10 height 11
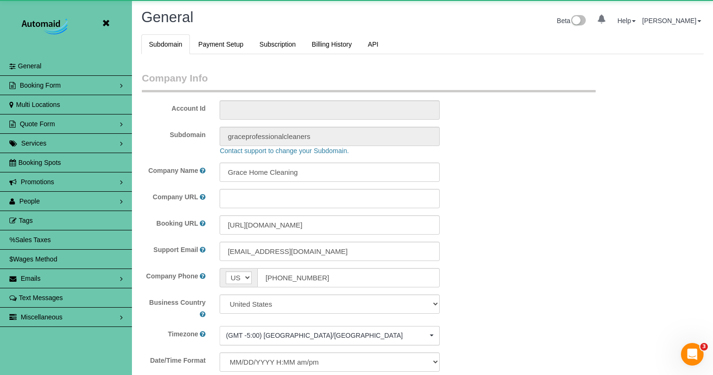
scroll to position [2041, 713]
select select "5796"
click at [68, 197] on link "People" at bounding box center [66, 201] width 132 height 19
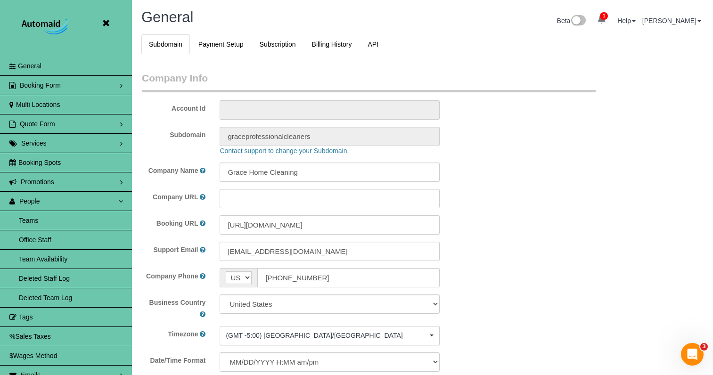
drag, startPoint x: 60, startPoint y: 258, endPoint x: 56, endPoint y: 255, distance: 5.1
click at [60, 258] on link "Team Availability" at bounding box center [66, 259] width 132 height 19
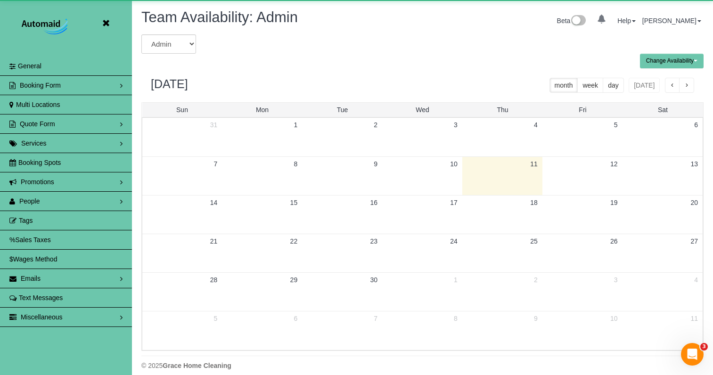
scroll to position [46749, 46420]
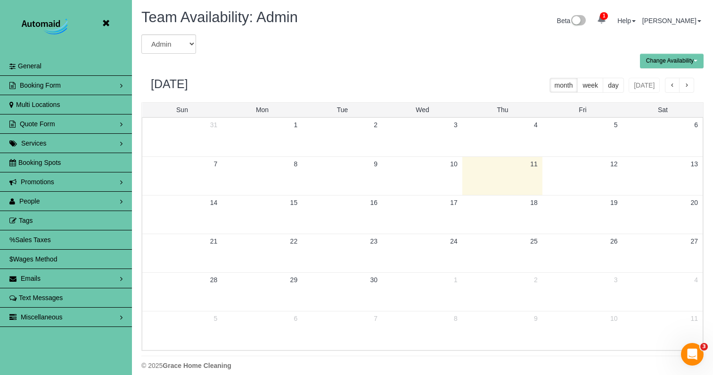
click at [159, 33] on div "Team Availability: Admin Beta 1 Your Notifications You have 0 alerts × You have…" at bounding box center [422, 21] width 576 height 25
select select "number:7965"
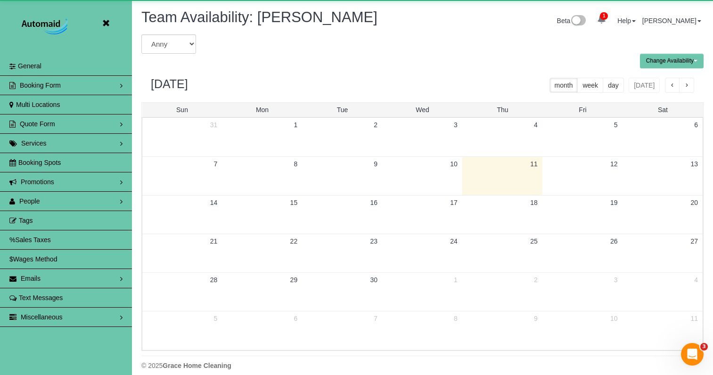
scroll to position [46749, 46420]
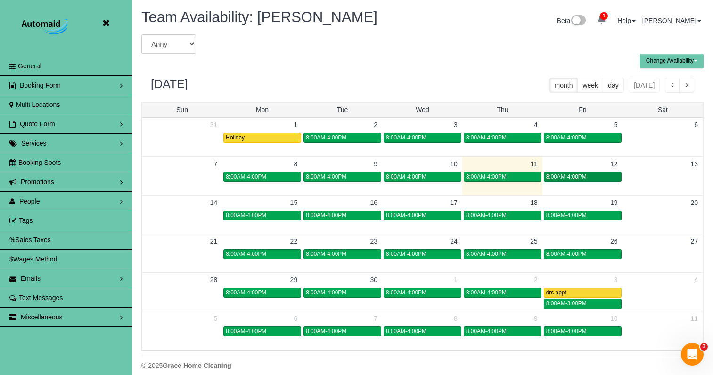
click at [567, 178] on span "8:00AM-4:00PM" at bounding box center [566, 176] width 41 height 7
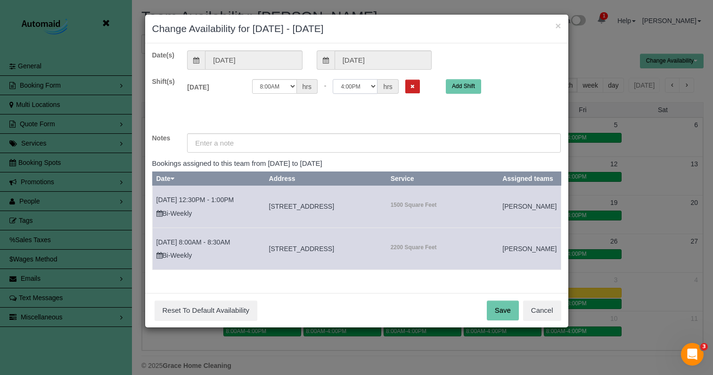
select select "string:14:30"
drag, startPoint x: 212, startPoint y: 144, endPoint x: 221, endPoint y: 143, distance: 8.6
click at [212, 144] on input "text" at bounding box center [374, 142] width 374 height 19
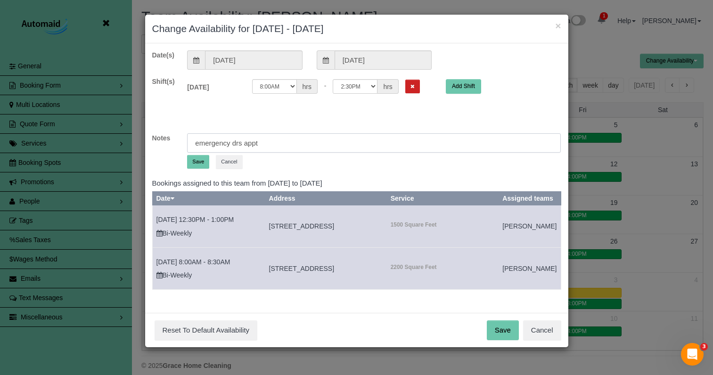
type input "emergency drs appt"
click at [198, 166] on button "Save" at bounding box center [198, 162] width 22 height 14
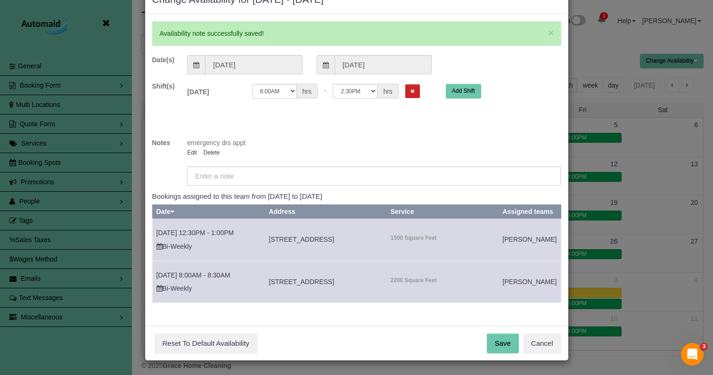
scroll to position [38, 0]
click at [501, 349] on button "Save" at bounding box center [503, 344] width 32 height 20
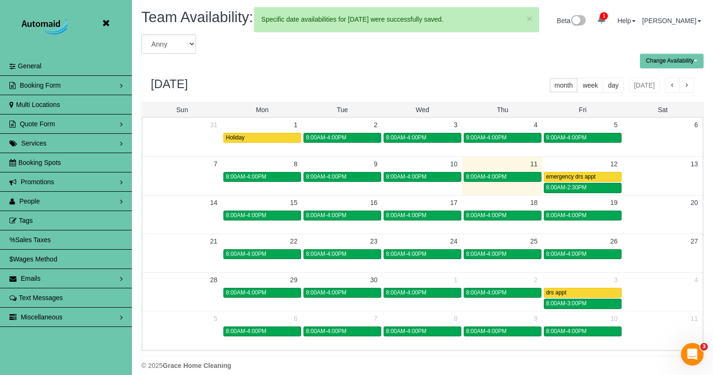
click at [106, 20] on icon at bounding box center [106, 23] width 12 height 12
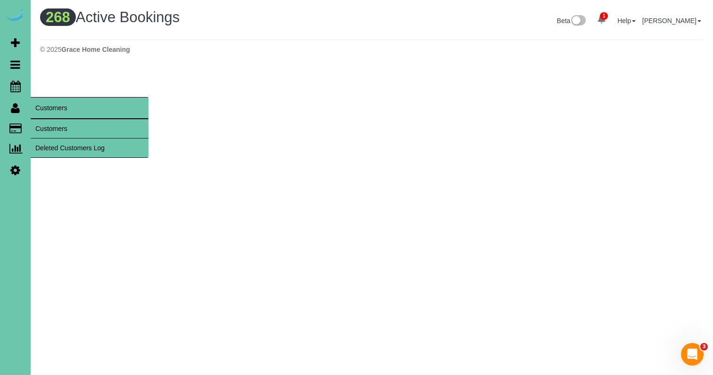
scroll to position [873, 713]
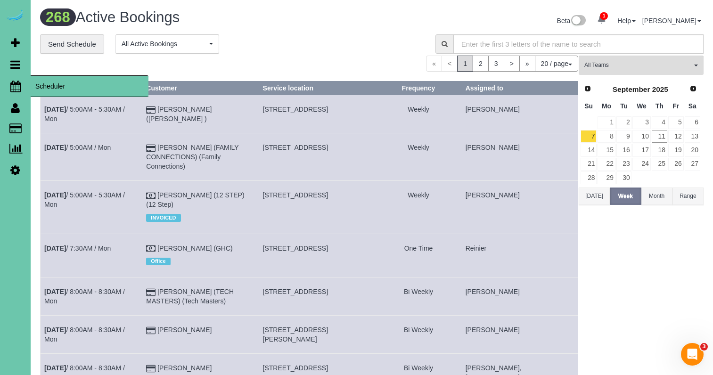
click at [17, 88] on link "Scheduler" at bounding box center [15, 86] width 31 height 22
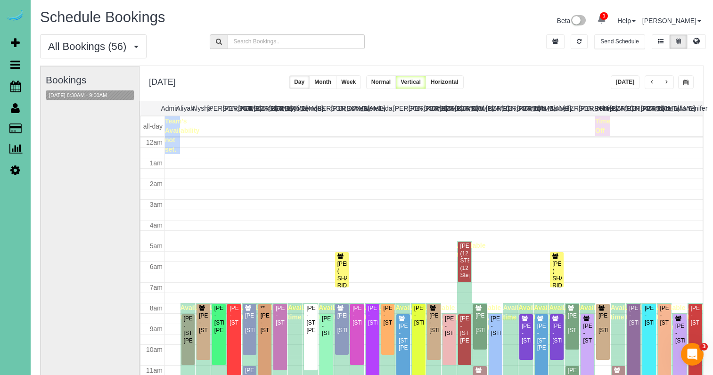
scroll to position [125, 0]
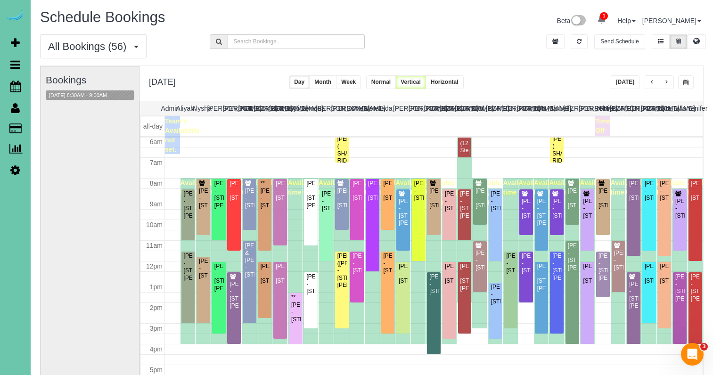
click at [626, 83] on button "[DATE]" at bounding box center [625, 82] width 29 height 14
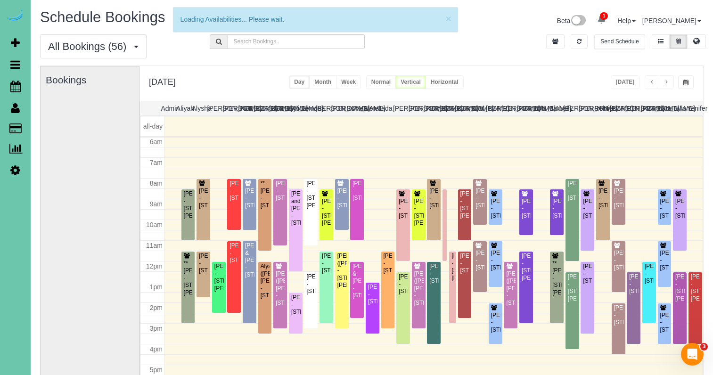
click at [667, 82] on span "button" at bounding box center [666, 83] width 5 height 6
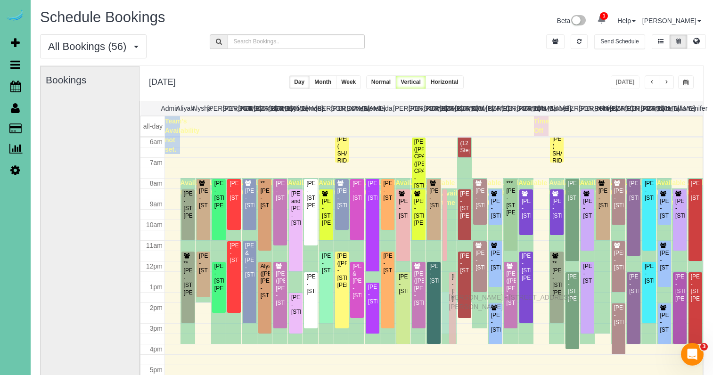
drag, startPoint x: 451, startPoint y: 278, endPoint x: 451, endPoint y: 296, distance: 18.4
click at [451, 295] on div "Luke Wagoner - 12405 Crawford Rd, Omaha, NE 68144" at bounding box center [449, 287] width 10 height 29
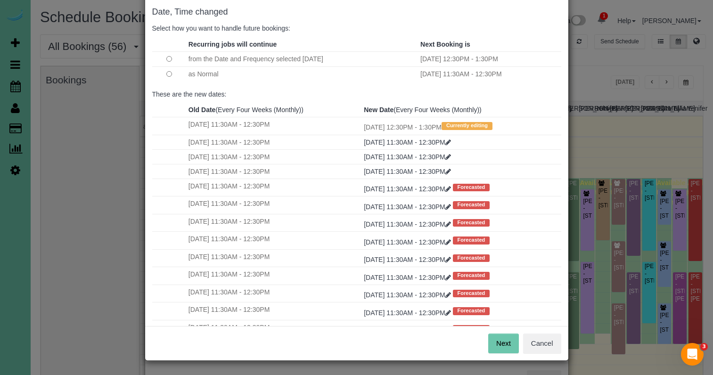
scroll to position [47, 0]
click at [503, 339] on button "Next" at bounding box center [503, 344] width 31 height 20
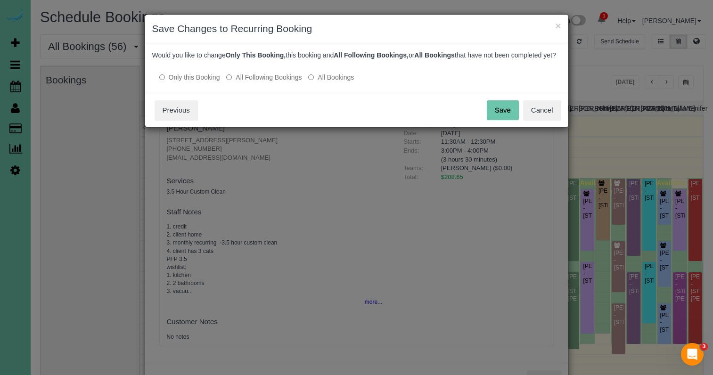
scroll to position [0, 0]
drag, startPoint x: 527, startPoint y: 111, endPoint x: 513, endPoint y: 116, distance: 15.5
click at [527, 111] on button "Cancel" at bounding box center [542, 110] width 38 height 20
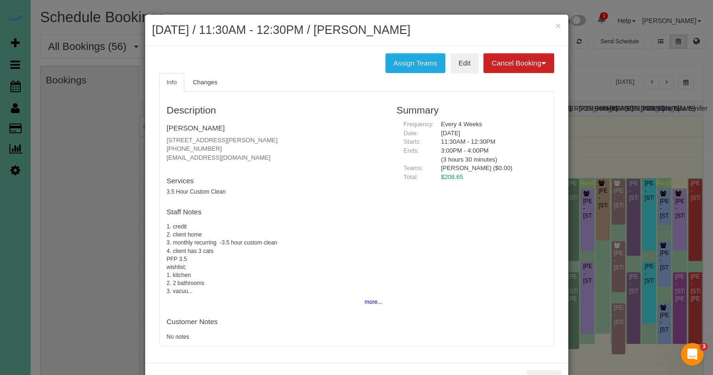
scroll to position [125, 0]
click at [557, 25] on button "×" at bounding box center [558, 26] width 6 height 10
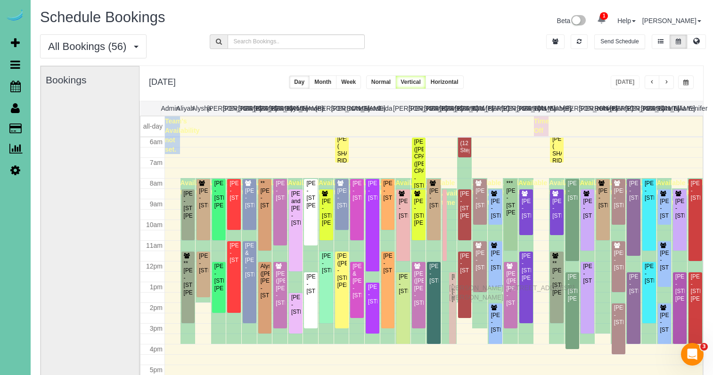
drag, startPoint x: 453, startPoint y: 268, endPoint x: 451, endPoint y: 287, distance: 18.9
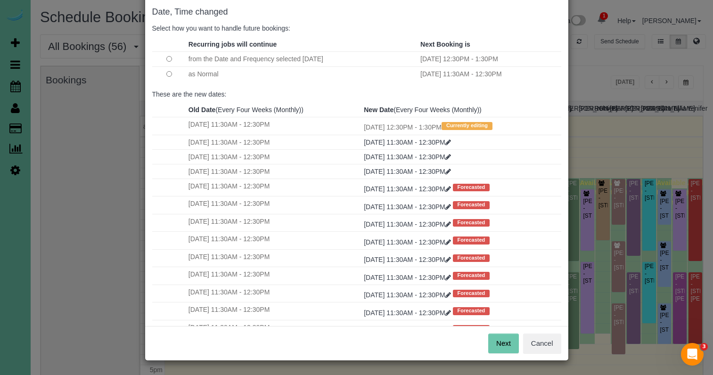
scroll to position [47, 0]
click at [498, 348] on button "Next" at bounding box center [503, 344] width 31 height 20
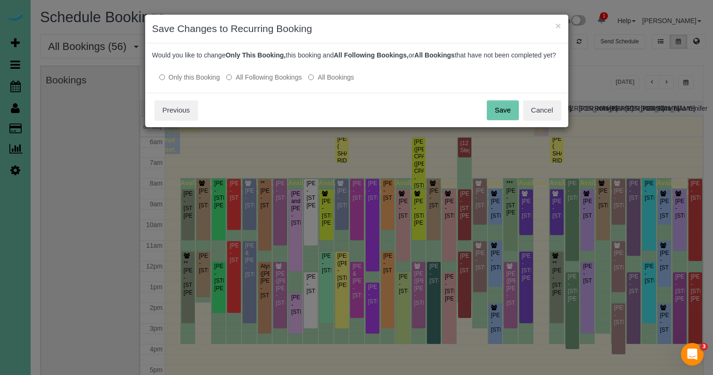
scroll to position [0, 0]
click at [509, 116] on button "Save" at bounding box center [503, 110] width 32 height 20
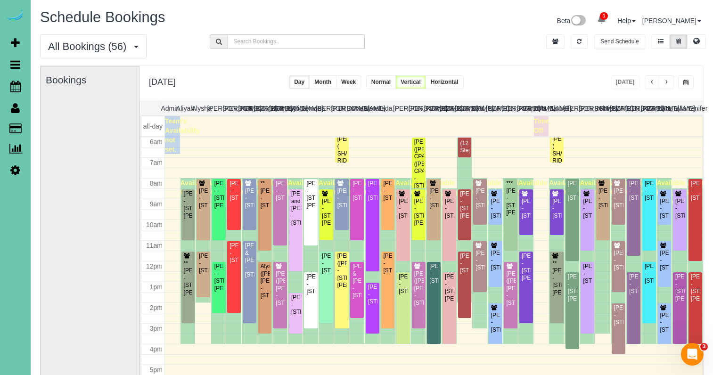
click at [685, 81] on span "button" at bounding box center [685, 83] width 5 height 6
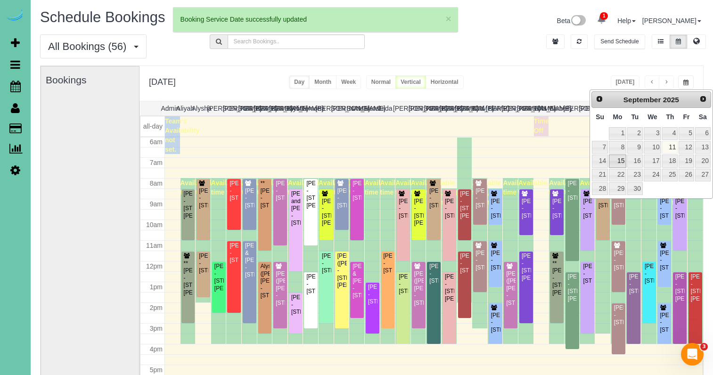
scroll to position [125, 0]
click at [613, 163] on link "15" at bounding box center [617, 161] width 17 height 13
type input "**********"
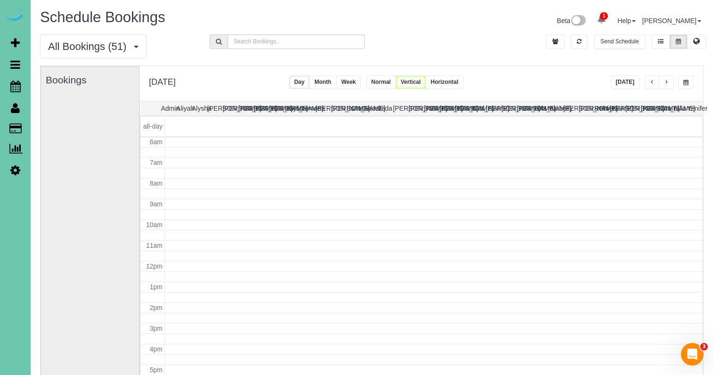
click at [511, 74] on div "**********" at bounding box center [422, 83] width 564 height 35
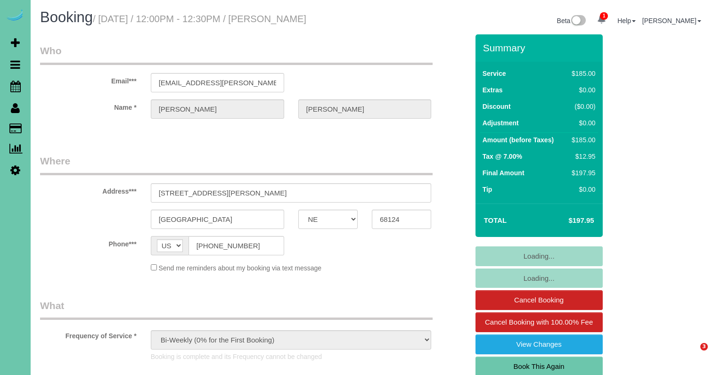
select select "NE"
select select "string:fspay-d6a5cfd9-22ad-4b26-afef-2bb2985907d5"
select select "number:36"
select select "number:43"
select select "object:910"
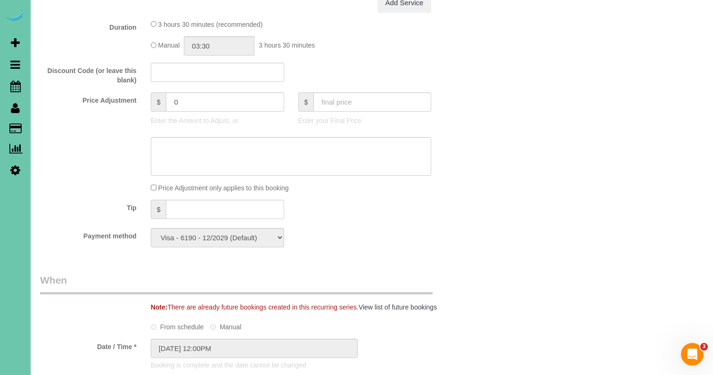
scroll to position [427, 0]
click at [176, 208] on input "text" at bounding box center [225, 210] width 118 height 19
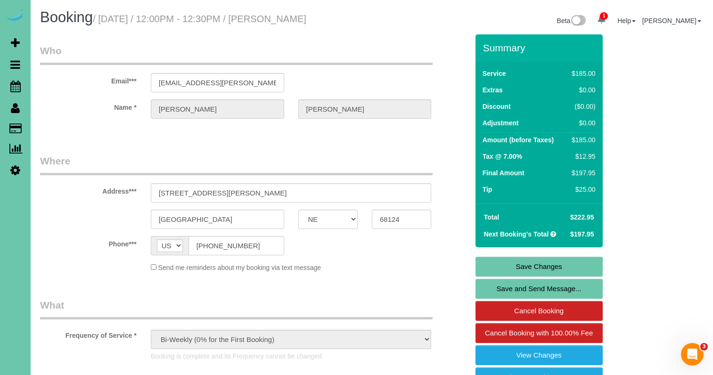
scroll to position [0, 0]
type input "25"
drag, startPoint x: 509, startPoint y: 270, endPoint x: 386, endPoint y: 243, distance: 125.1
click at [508, 270] on link "Save Changes" at bounding box center [539, 267] width 127 height 20
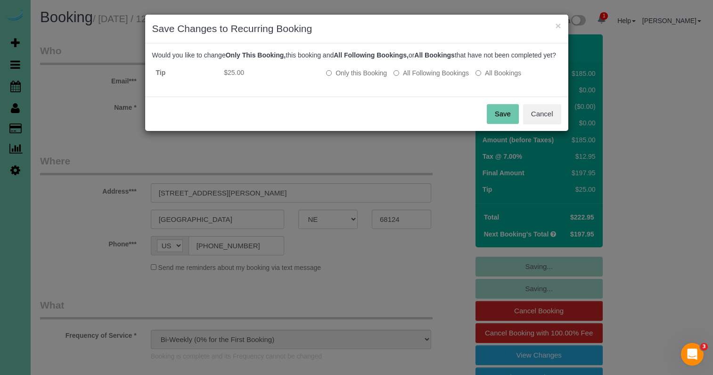
drag, startPoint x: 511, startPoint y: 120, endPoint x: 364, endPoint y: 107, distance: 148.1
click at [510, 120] on button "Save" at bounding box center [503, 114] width 32 height 20
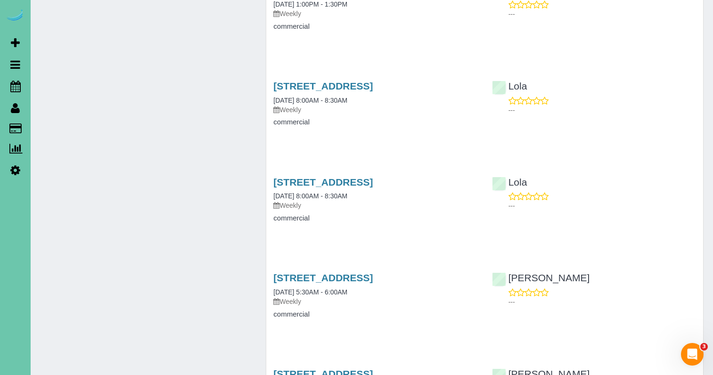
scroll to position [5502, 0]
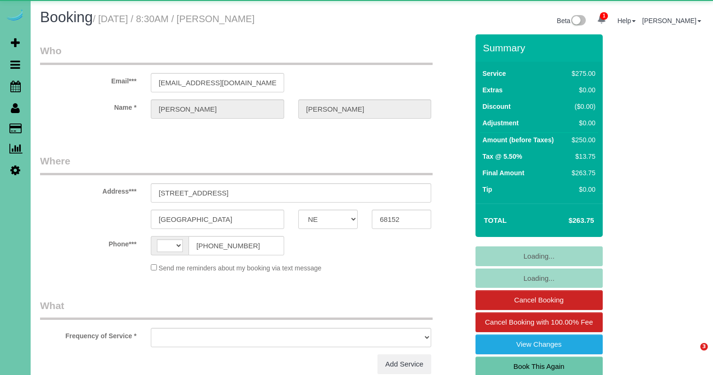
select select "NE"
select select "string:US"
select select "object:628"
select select "string:fspay-b6243a53-5686-42b2-bc40-b43a0e45d389"
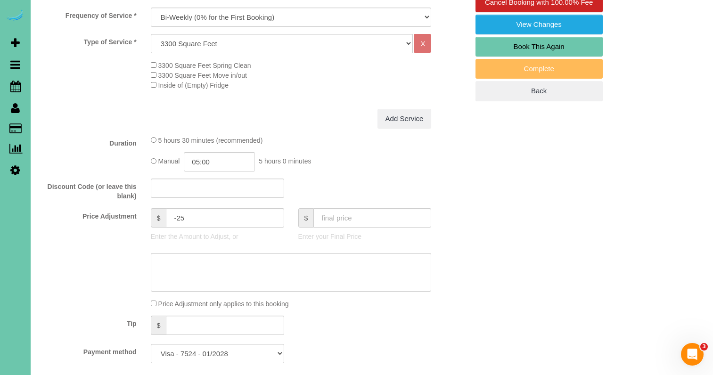
scroll to position [324, 0]
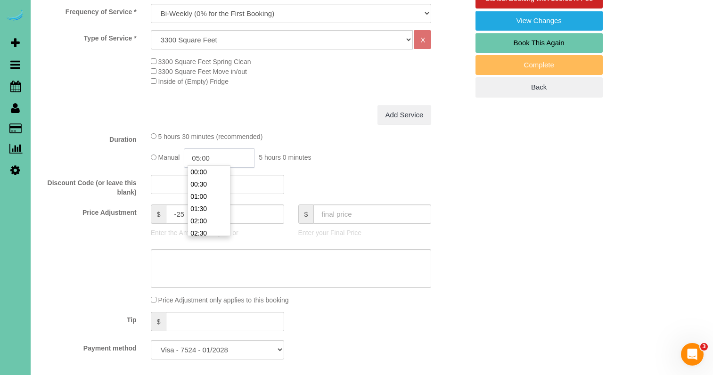
click at [218, 155] on input "05:00" at bounding box center [219, 157] width 71 height 19
type input "04:30"
drag, startPoint x: 211, startPoint y: 172, endPoint x: 195, endPoint y: 172, distance: 16.0
click at [211, 172] on li "04:30" at bounding box center [209, 172] width 42 height 12
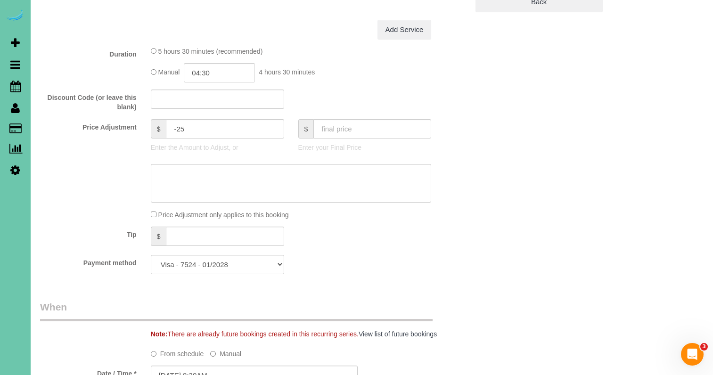
scroll to position [410, 0]
click at [189, 173] on textarea at bounding box center [291, 183] width 281 height 39
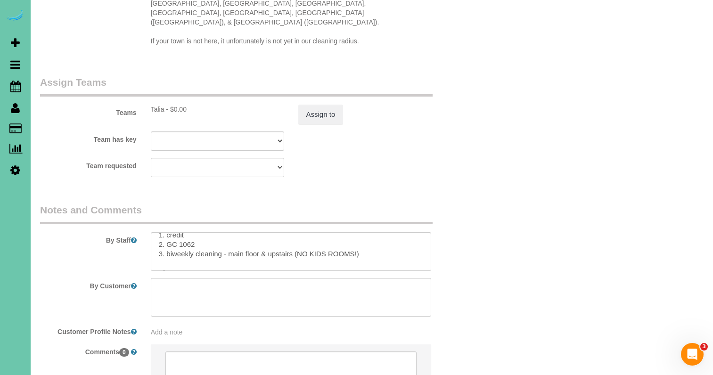
scroll to position [25, 0]
type textarea "NEW RATE - 9/12/25"
click at [170, 232] on textarea at bounding box center [291, 251] width 281 height 39
type textarea "**Kevin (dog) is out of kennel - he wants love and kisses and may bark** 1. cre…"
click at [329, 105] on button "Assign to" at bounding box center [320, 115] width 45 height 20
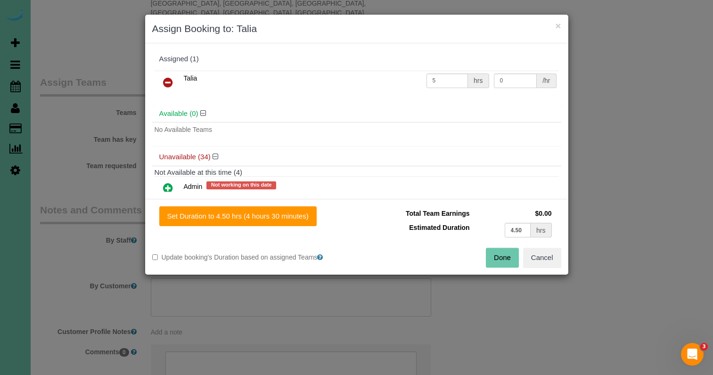
drag, startPoint x: 284, startPoint y: 211, endPoint x: 353, endPoint y: 213, distance: 69.3
click at [285, 210] on button "Set Duration to 4.50 hrs (4 hours 30 minutes)" at bounding box center [237, 216] width 157 height 20
type input "4.50"
click at [498, 256] on button "Done" at bounding box center [502, 258] width 33 height 20
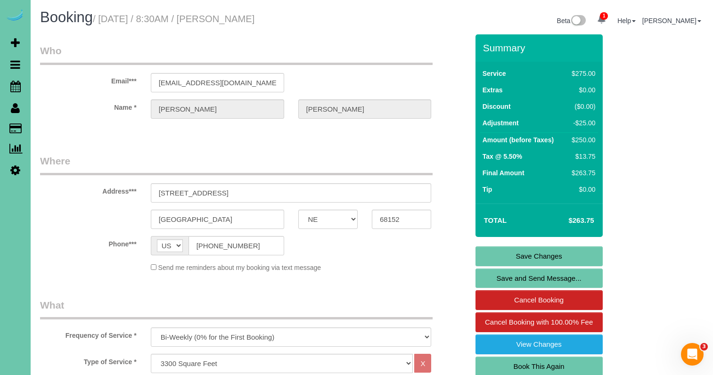
scroll to position [0, 0]
click at [496, 251] on link "Save Changes" at bounding box center [539, 257] width 127 height 20
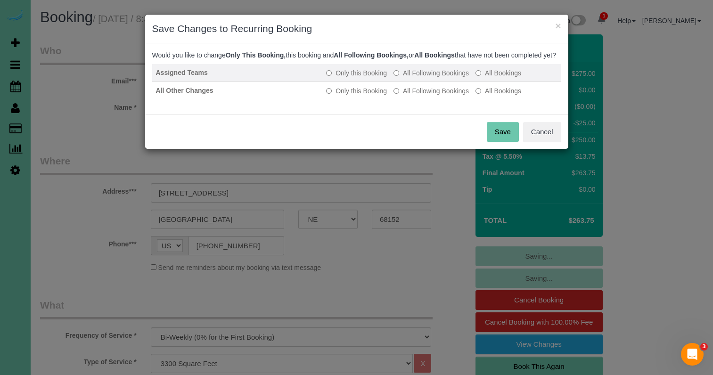
click at [430, 78] on label "All Following Bookings" at bounding box center [431, 72] width 75 height 9
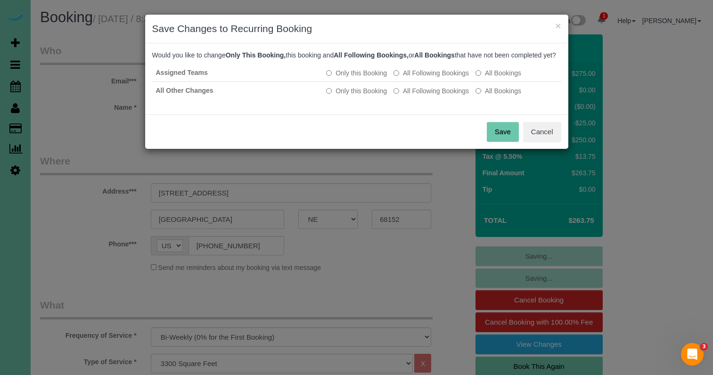
drag, startPoint x: 428, startPoint y: 102, endPoint x: 439, endPoint y: 110, distance: 13.9
click at [428, 96] on label "All Following Bookings" at bounding box center [431, 90] width 75 height 9
drag, startPoint x: 501, startPoint y: 138, endPoint x: 135, endPoint y: 133, distance: 366.3
click at [501, 138] on button "Save" at bounding box center [503, 132] width 32 height 20
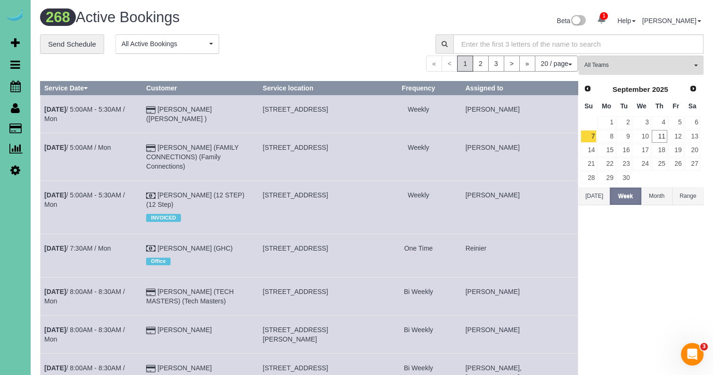
click at [283, 64] on div "« < 1 2 3 > » 20 / page 10 / page 20 / page 30 / page 40 / page 50 / page 100 /…" at bounding box center [309, 64] width 538 height 16
drag, startPoint x: 16, startPoint y: 85, endPoint x: 10, endPoint y: 83, distance: 5.4
click at [15, 85] on icon at bounding box center [15, 86] width 10 height 11
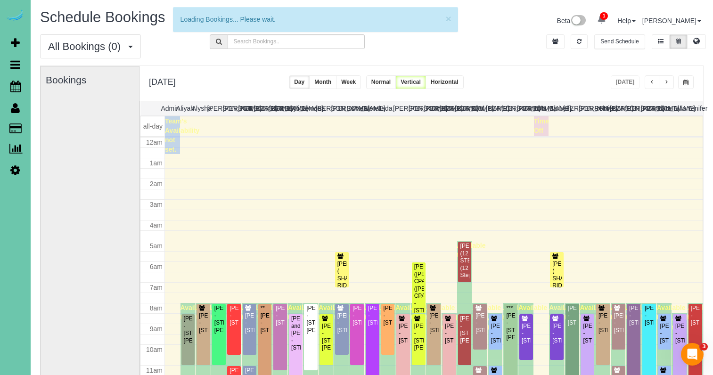
scroll to position [125, 0]
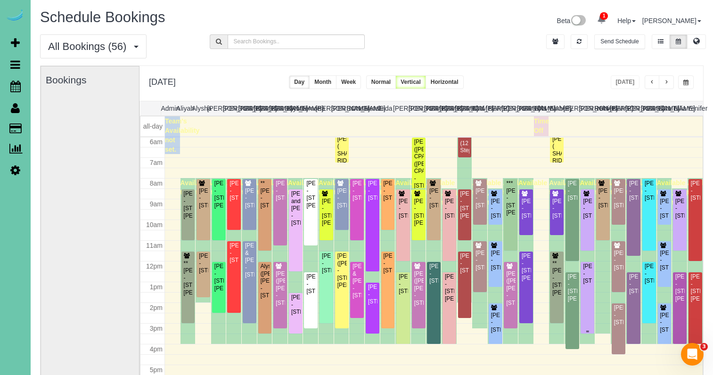
click at [588, 280] on div "[PERSON_NAME] - [STREET_ADDRESS]" at bounding box center [588, 274] width 10 height 22
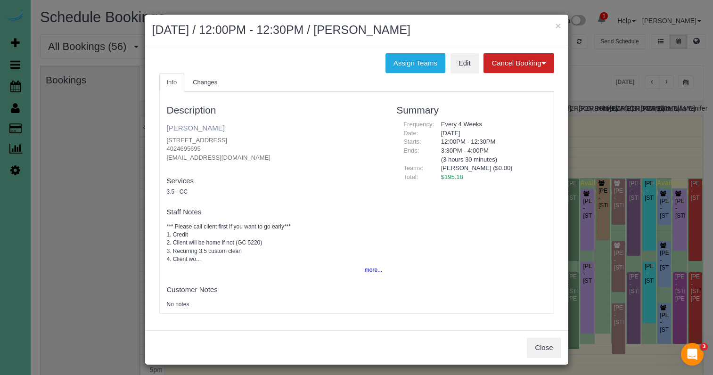
click at [183, 126] on link "Lexie Ohri" at bounding box center [196, 128] width 58 height 8
click at [559, 24] on button "×" at bounding box center [558, 26] width 6 height 10
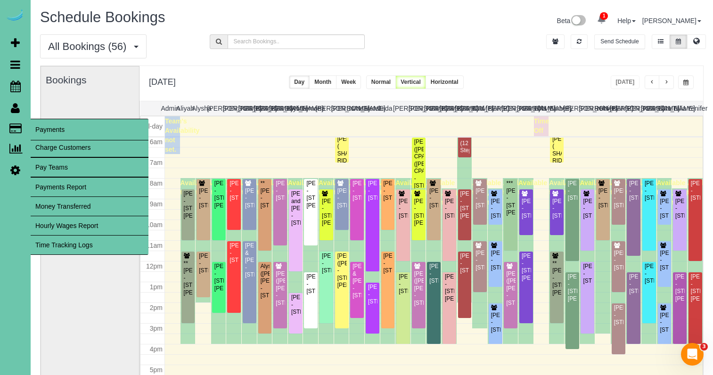
click at [119, 241] on link "Time Tracking Logs" at bounding box center [90, 245] width 118 height 19
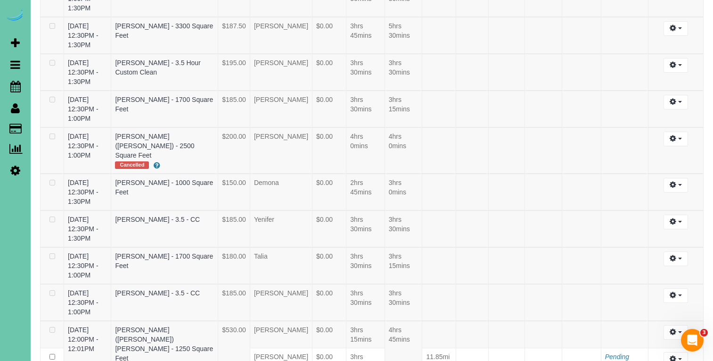
scroll to position [542, 0]
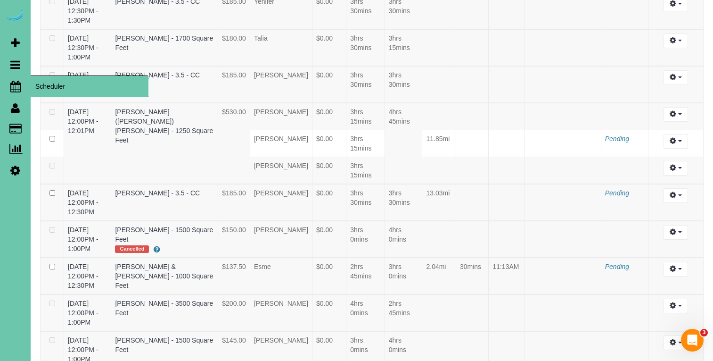
click at [15, 90] on icon at bounding box center [15, 86] width 10 height 11
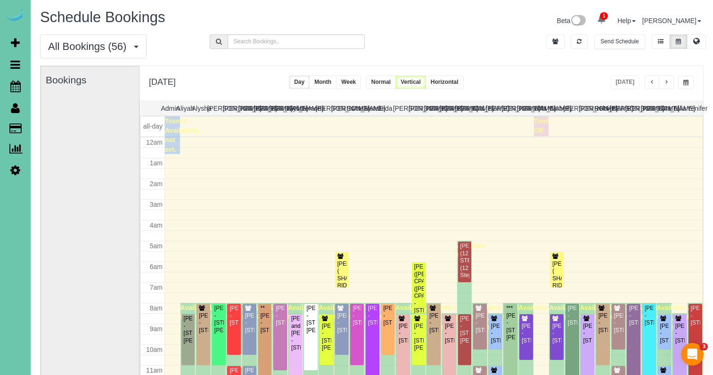
scroll to position [125, 0]
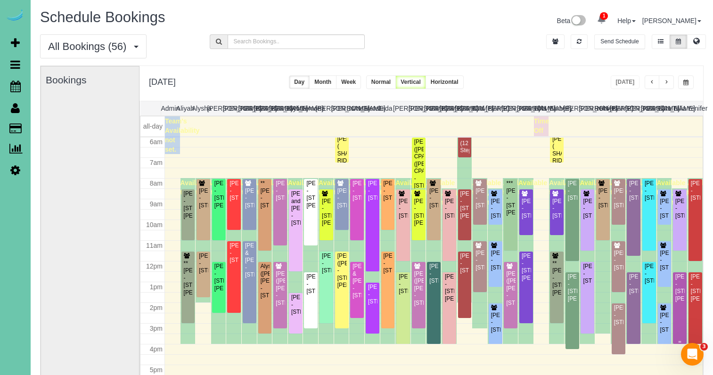
click at [683, 297] on div "[PERSON_NAME] - [STREET_ADDRESS][PERSON_NAME]" at bounding box center [680, 287] width 10 height 29
click at [683, 297] on body "1 Beta Your Notifications You have 0 alerts × You have 2 to charge for 09/10/20…" at bounding box center [356, 187] width 713 height 375
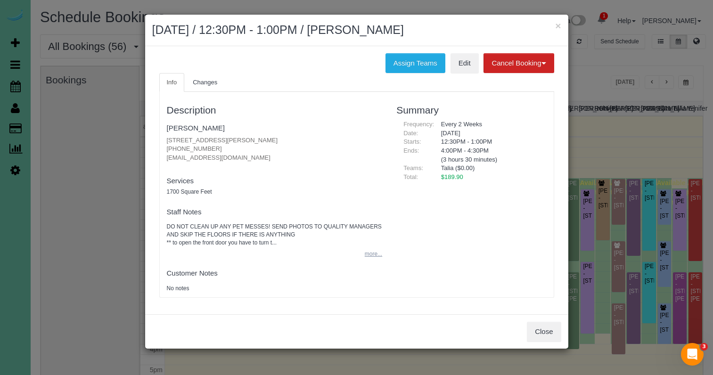
click at [370, 247] on button "more..." at bounding box center [370, 254] width 23 height 14
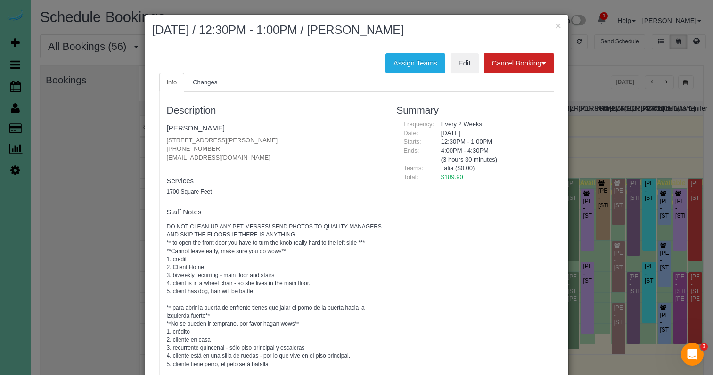
scroll to position [0, 0]
drag, startPoint x: 224, startPoint y: 148, endPoint x: 163, endPoint y: 145, distance: 61.3
click at [164, 145] on div "Description Denise Allacher 15234 Norwick Dr, Omaha, NE 68116 (402) 651-6178 dl…" at bounding box center [275, 267] width 230 height 341
copy p "(402) 651-6178"
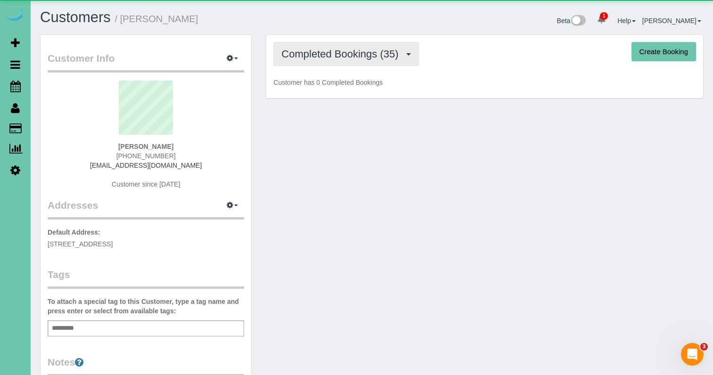
click at [361, 60] on button "Completed Bookings (35)" at bounding box center [345, 54] width 145 height 24
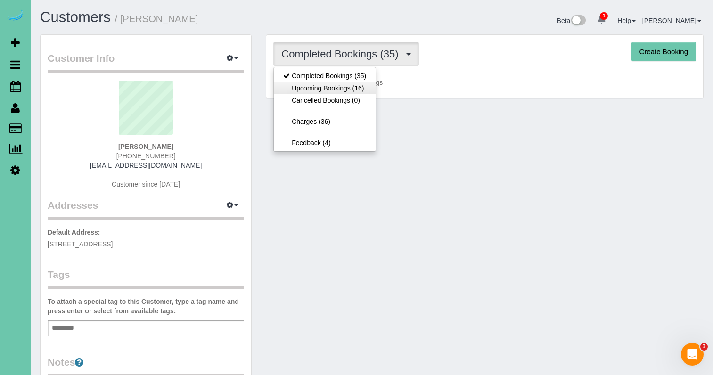
click at [356, 88] on link "Upcoming Bookings (16)" at bounding box center [325, 88] width 102 height 12
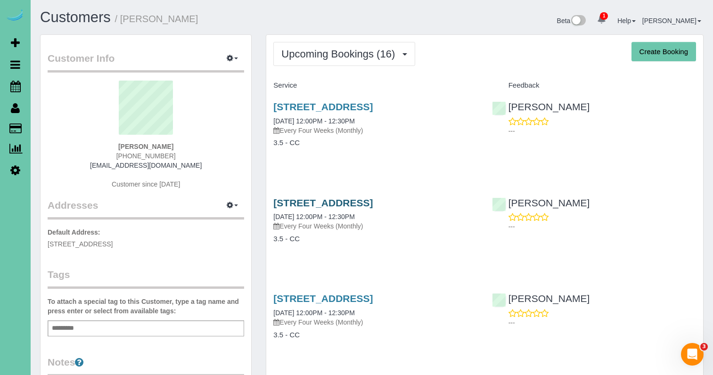
click at [333, 200] on link "[STREET_ADDRESS]" at bounding box center [322, 202] width 99 height 11
drag, startPoint x: 156, startPoint y: 158, endPoint x: 112, endPoint y: 159, distance: 43.4
click at [112, 159] on div "[PERSON_NAME] [PHONE_NUMBER] [EMAIL_ADDRESS][DOMAIN_NAME] Customer since [DATE]" at bounding box center [146, 140] width 197 height 118
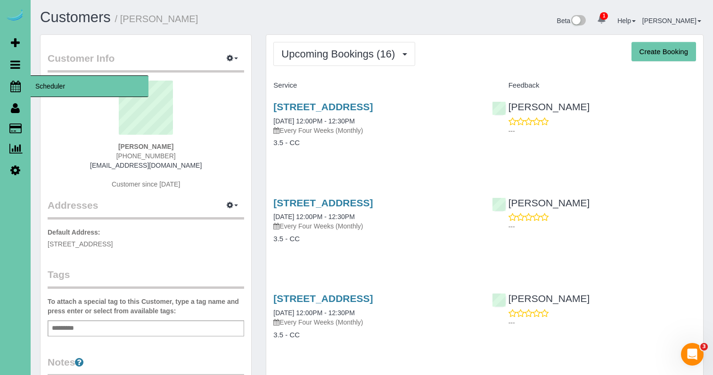
click at [13, 85] on icon at bounding box center [15, 86] width 10 height 11
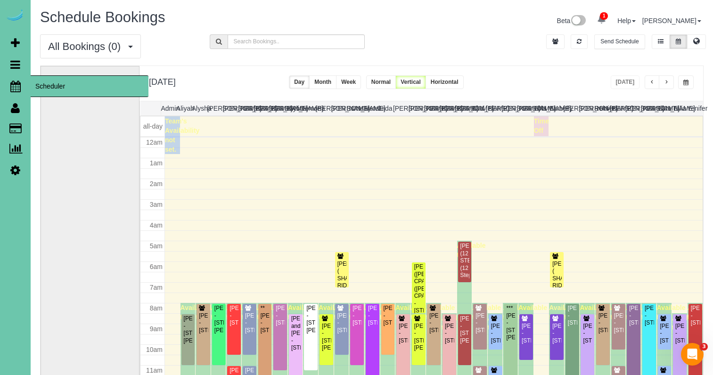
scroll to position [125, 0]
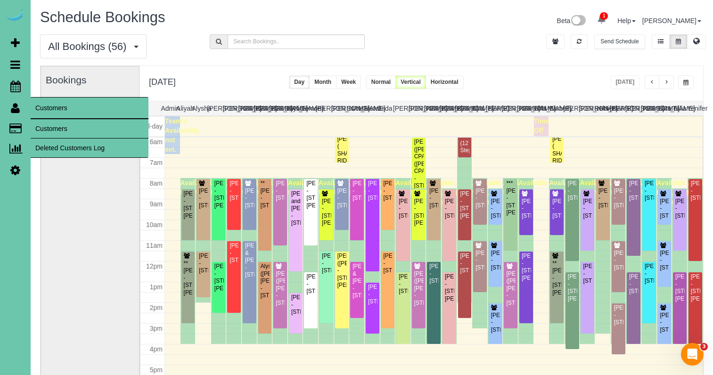
click at [54, 131] on link "Customers" at bounding box center [90, 128] width 118 height 19
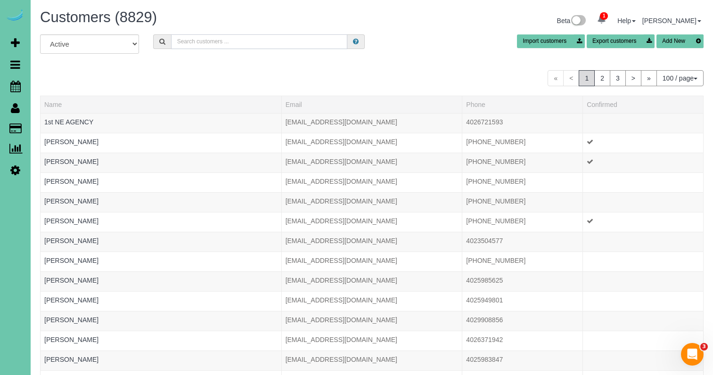
drag, startPoint x: 269, startPoint y: 41, endPoint x: 459, endPoint y: 36, distance: 189.6
click at [270, 41] on input "text" at bounding box center [259, 41] width 176 height 15
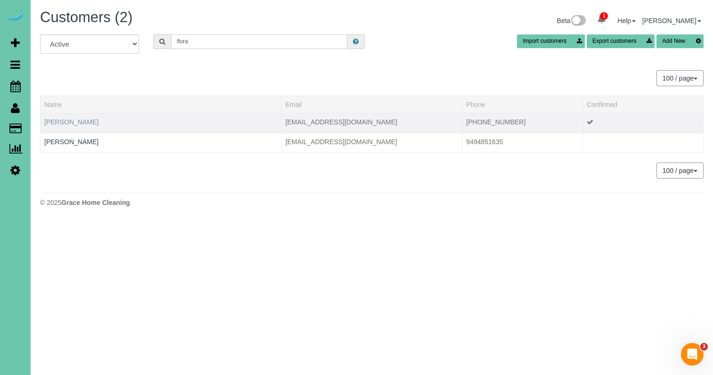
type input "flora"
click at [64, 122] on link "[PERSON_NAME]" at bounding box center [71, 122] width 54 height 8
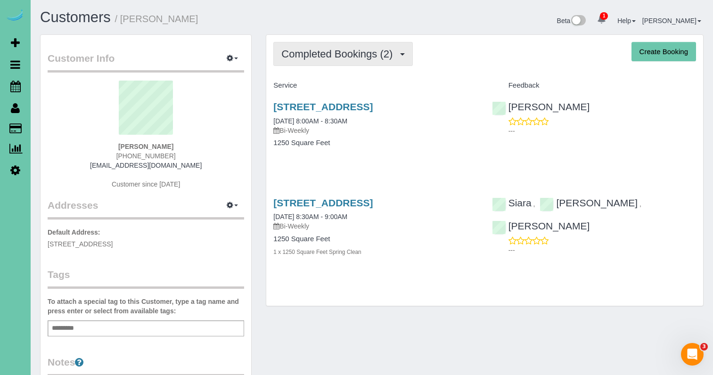
click at [294, 54] on span "Completed Bookings (2)" at bounding box center [339, 54] width 116 height 12
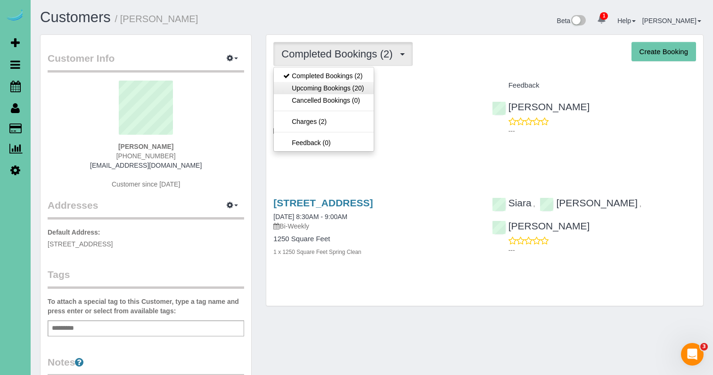
click at [285, 86] on link "Upcoming Bookings (20)" at bounding box center [323, 88] width 99 height 12
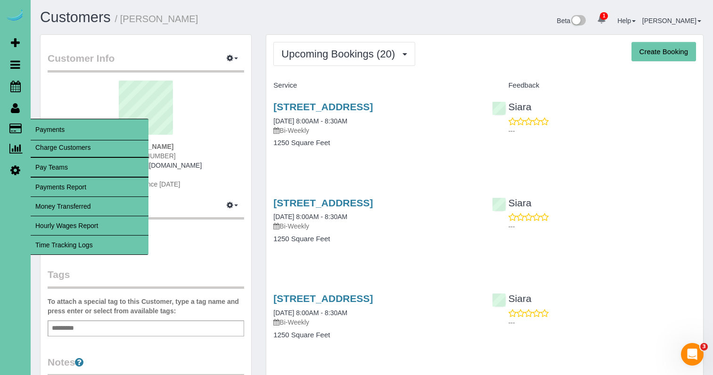
click at [68, 239] on link "Time Tracking Logs" at bounding box center [90, 245] width 118 height 19
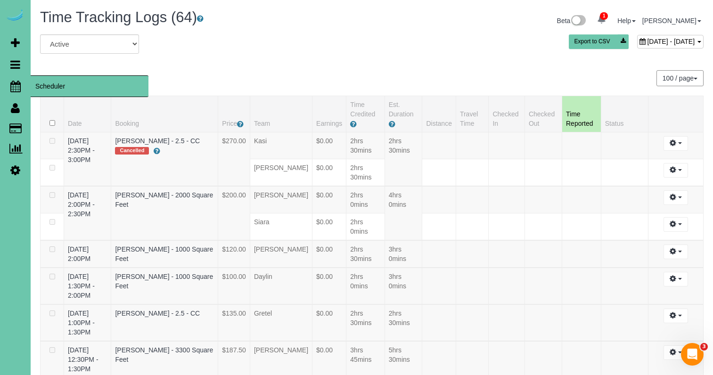
drag, startPoint x: 21, startPoint y: 88, endPoint x: 66, endPoint y: 89, distance: 44.8
click at [21, 88] on link "Scheduler" at bounding box center [15, 86] width 31 height 22
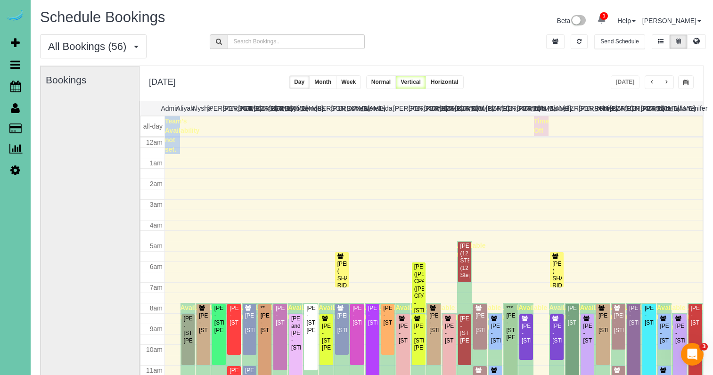
scroll to position [125, 0]
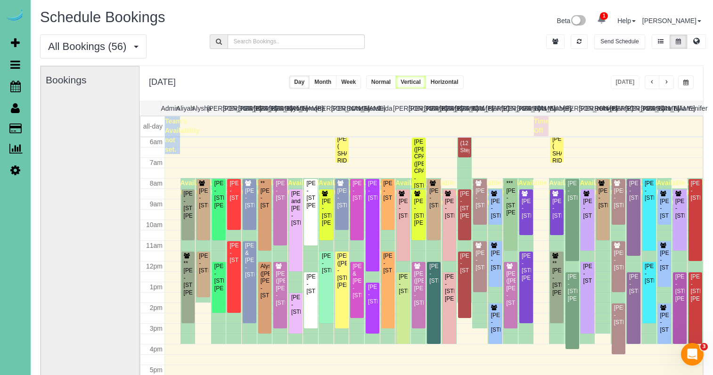
drag, startPoint x: 587, startPoint y: 76, endPoint x: 599, endPoint y: 77, distance: 11.8
click at [587, 76] on div "[DATE] [DATE] Day Month Week Normal Vertical Horizontal" at bounding box center [422, 83] width 564 height 35
click at [668, 84] on span "button" at bounding box center [666, 83] width 5 height 6
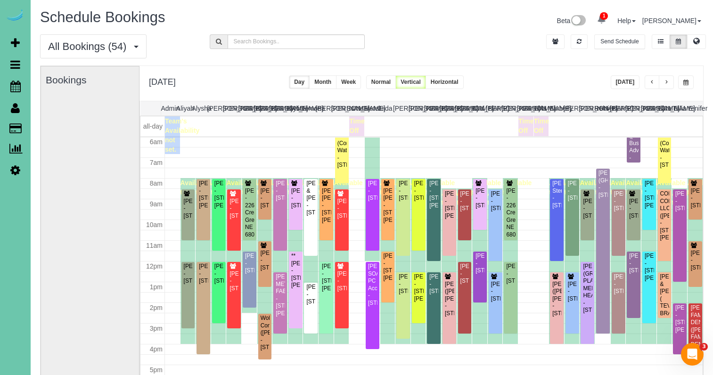
click at [685, 81] on span "button" at bounding box center [685, 83] width 5 height 6
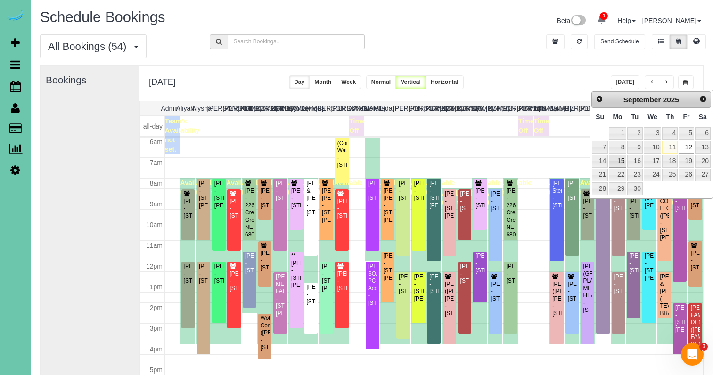
click at [619, 164] on link "15" at bounding box center [617, 161] width 17 height 13
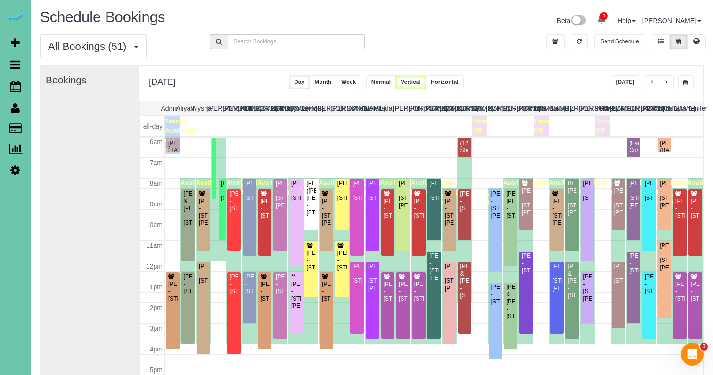
click at [684, 82] on span "button" at bounding box center [685, 83] width 5 height 6
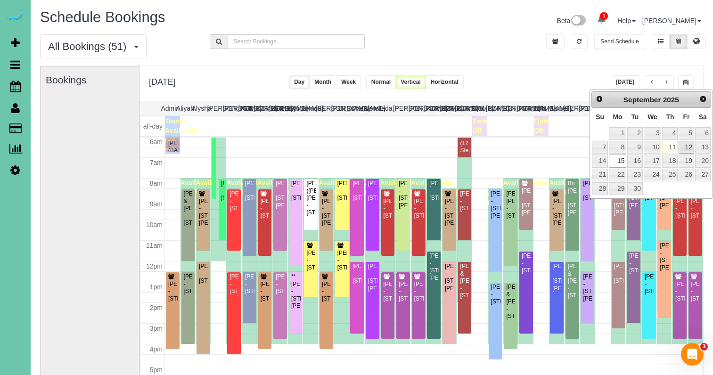
click at [683, 148] on link "12" at bounding box center [686, 147] width 15 height 13
type input "**********"
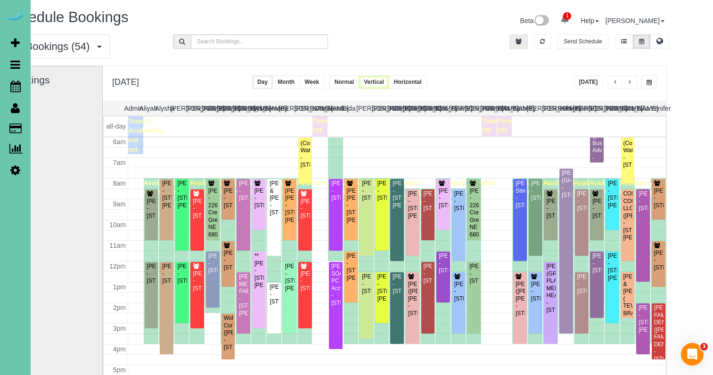
scroll to position [0, 48]
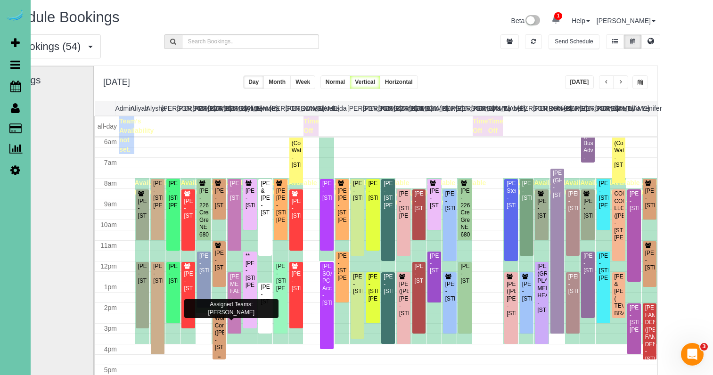
click at [217, 334] on div "Wolf Construction (Maggie Davitt) - 5130 S 98th Ct #9, Omaha, NE 68127" at bounding box center [219, 333] width 10 height 36
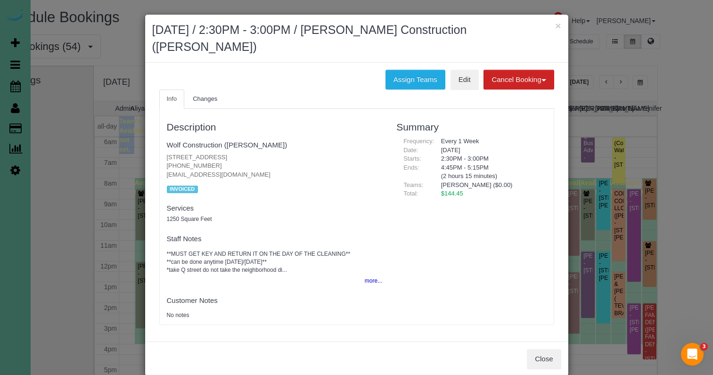
click at [418, 90] on ul "Info Changes" at bounding box center [356, 99] width 395 height 19
click at [419, 82] on button "Assign Teams" at bounding box center [416, 80] width 60 height 20
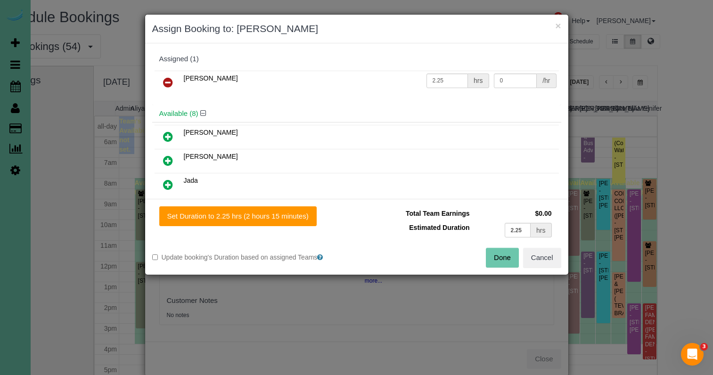
click at [167, 82] on icon at bounding box center [168, 82] width 10 height 11
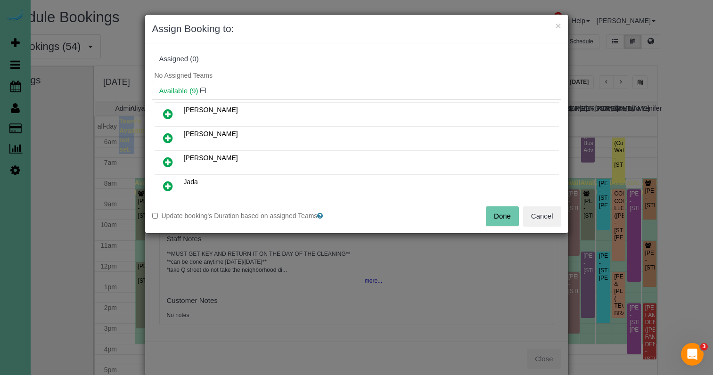
click at [170, 189] on icon at bounding box center [168, 186] width 10 height 11
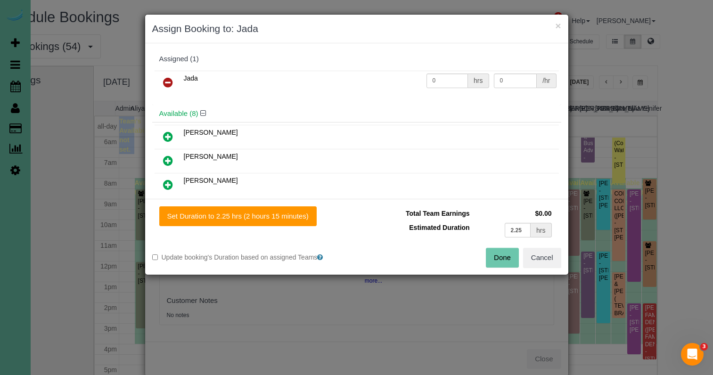
drag, startPoint x: 201, startPoint y: 215, endPoint x: 291, endPoint y: 234, distance: 91.9
click at [205, 216] on button "Set Duration to 2.25 hrs (2 hours 15 minutes)" at bounding box center [237, 216] width 157 height 20
type input "2.25"
click at [498, 259] on button "Done" at bounding box center [502, 258] width 33 height 20
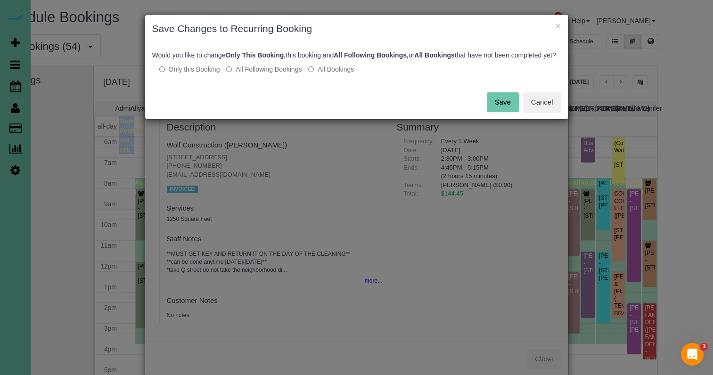
drag, startPoint x: 505, startPoint y: 114, endPoint x: 533, endPoint y: 77, distance: 46.4
click at [505, 112] on button "Save" at bounding box center [503, 102] width 32 height 20
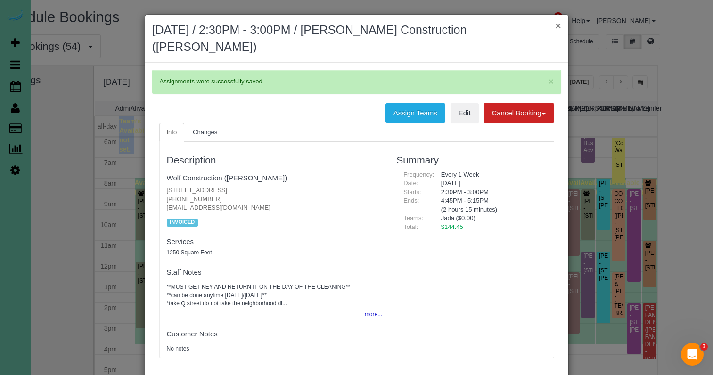
drag, startPoint x: 558, startPoint y: 22, endPoint x: 556, endPoint y: 27, distance: 4.9
click at [558, 22] on button "×" at bounding box center [558, 26] width 6 height 10
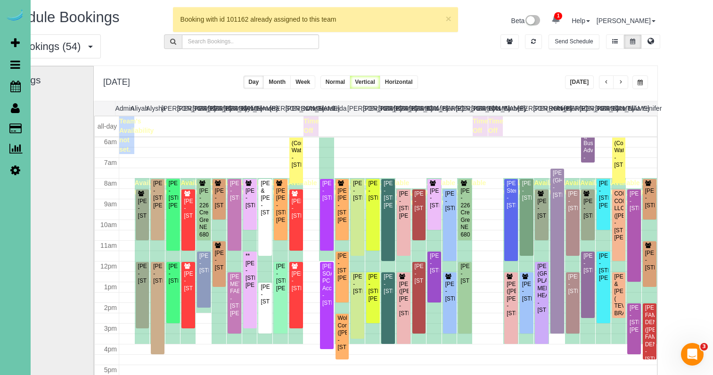
scroll to position [0, 67]
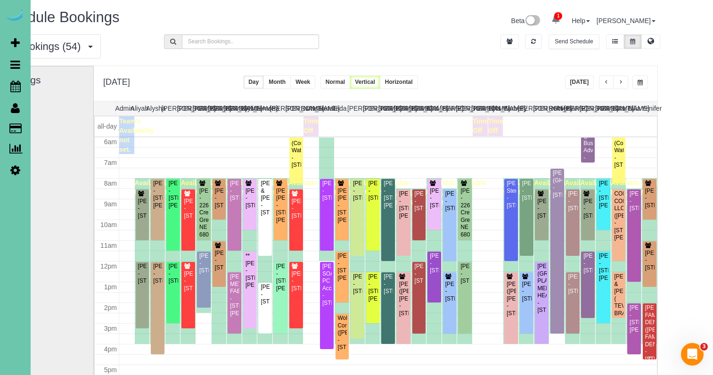
click at [645, 351] on div "MILLARD FAMILY DENTAL (MILLARD FAMILY DENTAL) - 14133 Q Street, Omaha, NE 68137" at bounding box center [650, 333] width 10 height 58
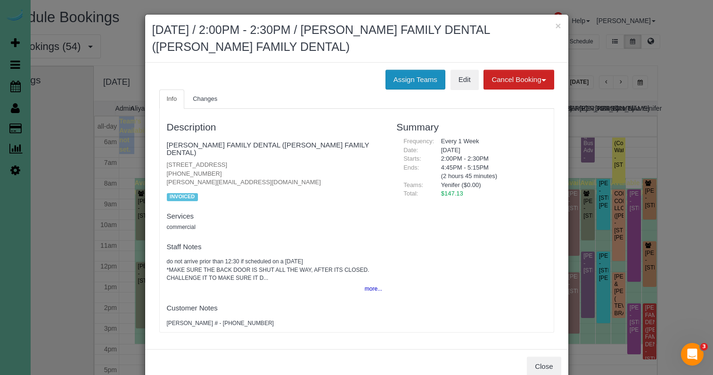
click at [410, 81] on button "Assign Teams" at bounding box center [416, 80] width 60 height 20
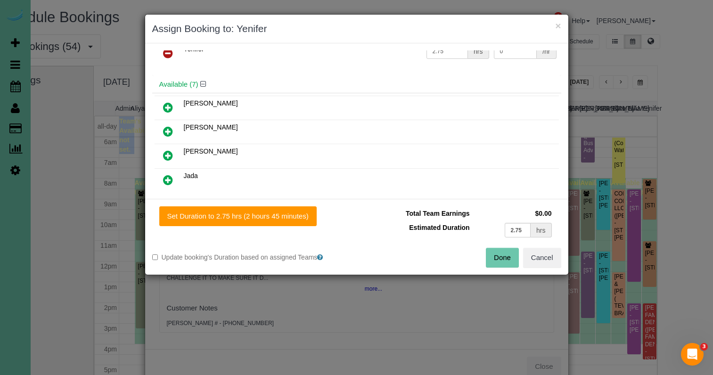
scroll to position [61, 0]
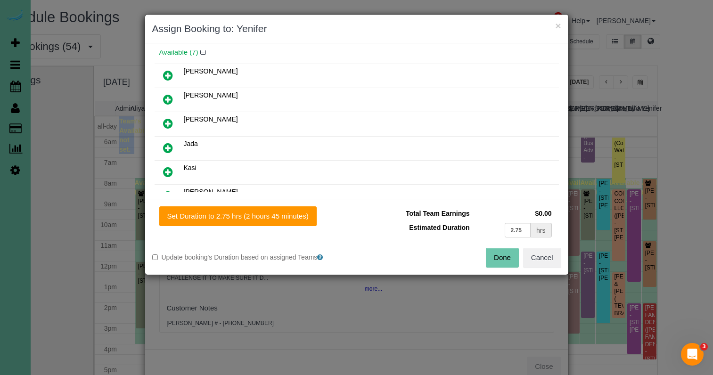
click at [169, 96] on icon at bounding box center [168, 99] width 10 height 11
drag, startPoint x: 512, startPoint y: 230, endPoint x: 457, endPoint y: 222, distance: 56.1
click at [457, 222] on tr "Estimated Duration 2.75 hrs" at bounding box center [459, 230] width 190 height 19
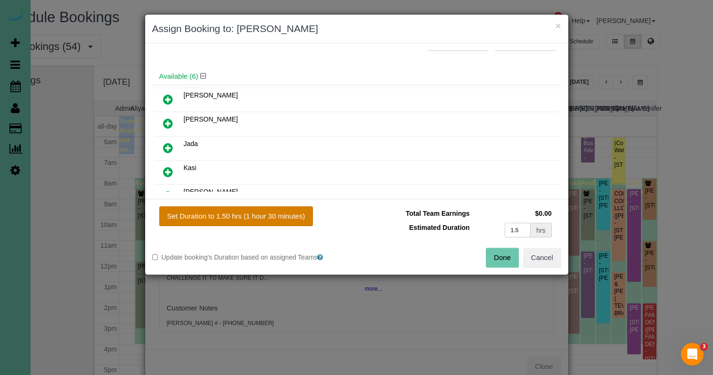
type input "1.5"
click at [289, 210] on button "Set Duration to 1.50 hrs (1 hour 30 minutes)" at bounding box center [236, 216] width 154 height 20
type input "1.50"
click at [496, 255] on button "Done" at bounding box center [502, 258] width 33 height 20
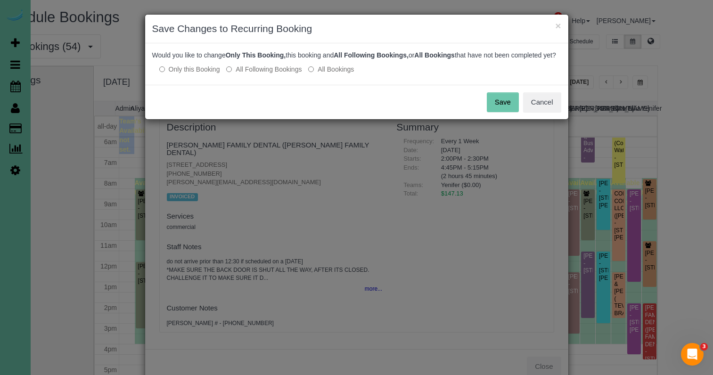
click at [497, 110] on button "Save" at bounding box center [503, 102] width 32 height 20
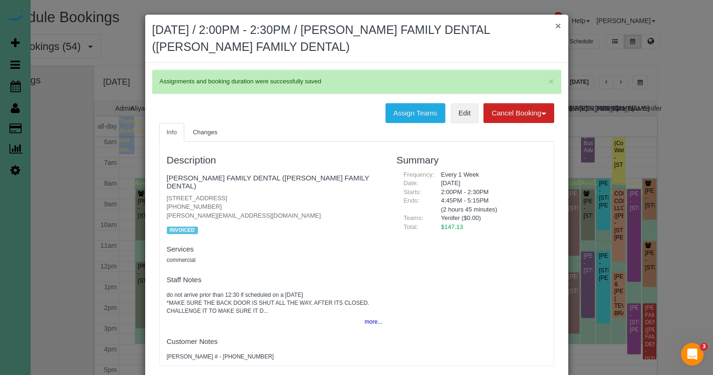
click at [558, 22] on button "×" at bounding box center [558, 26] width 6 height 10
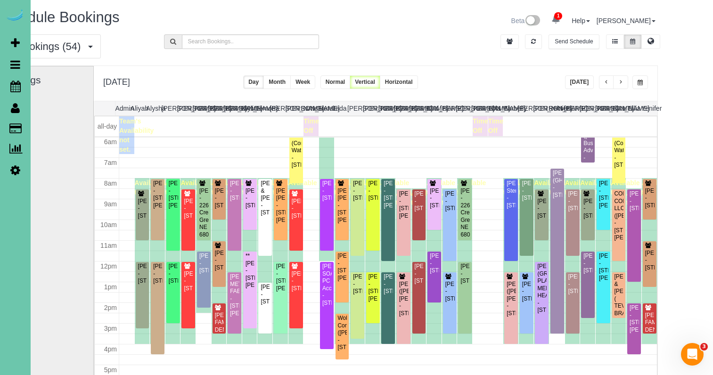
scroll to position [0, 63]
click at [638, 85] on span "button" at bounding box center [640, 83] width 5 height 6
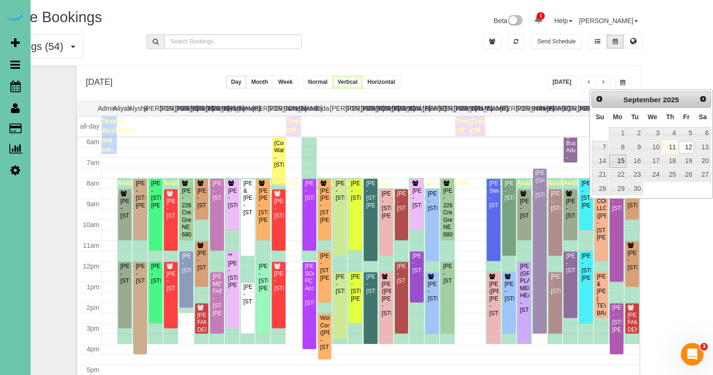
click at [612, 159] on link "15" at bounding box center [617, 161] width 17 height 13
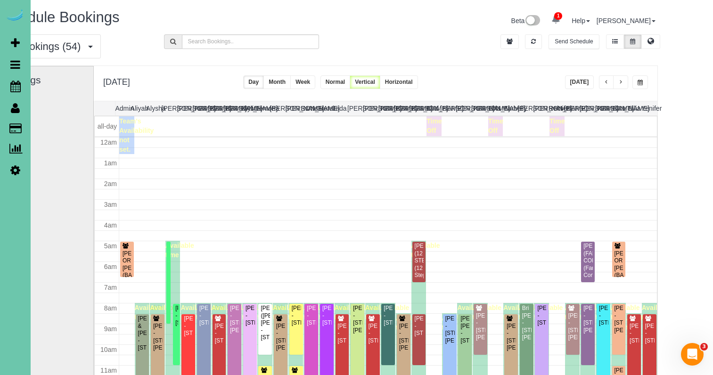
scroll to position [125, 0]
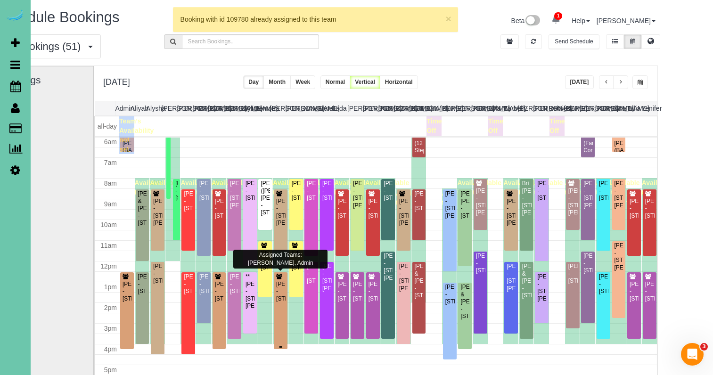
click at [276, 303] on div "Nicole Ray - 5403 N 134th Ave, Omaha, NE 68116" at bounding box center [281, 292] width 10 height 22
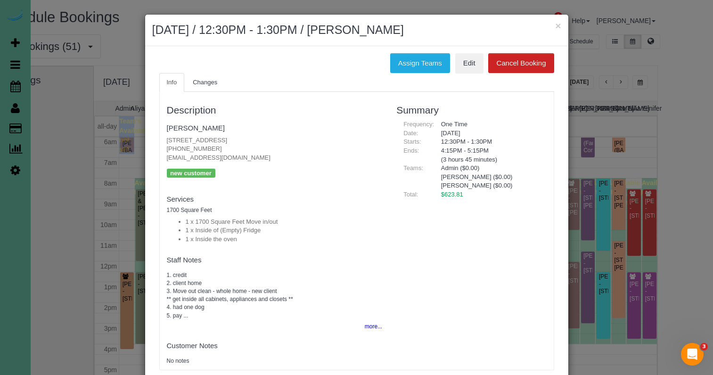
click at [367, 323] on button "more..." at bounding box center [370, 327] width 23 height 14
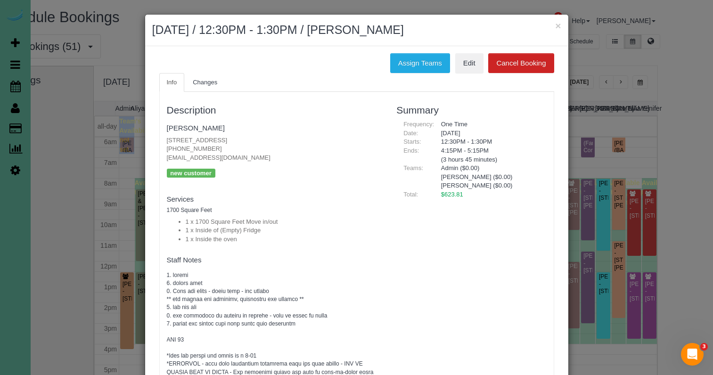
scroll to position [0, 0]
click at [557, 23] on button "×" at bounding box center [558, 26] width 6 height 10
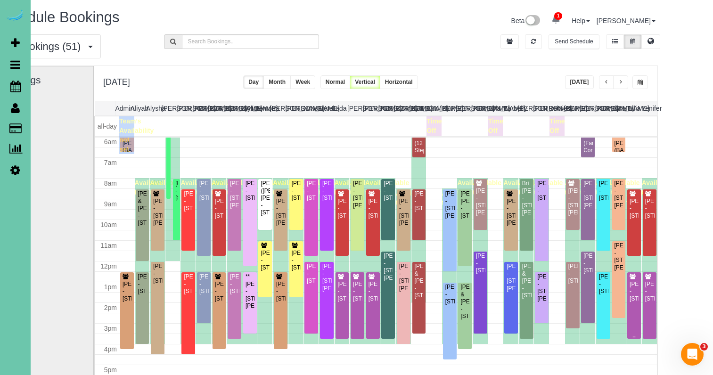
click at [629, 294] on div "Lou Lukas - 11348 Pine Street, Omaha, NE 68144" at bounding box center [634, 292] width 10 height 22
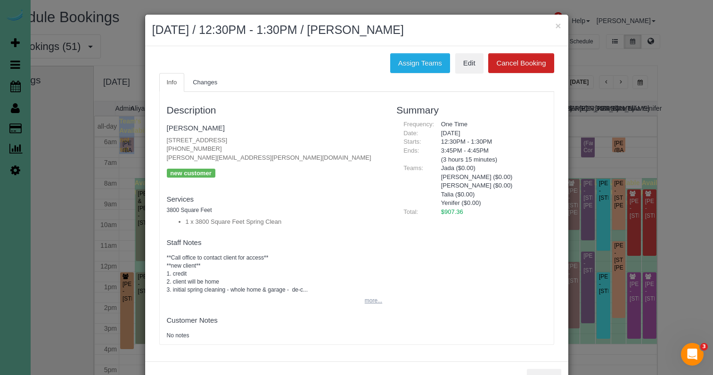
click at [372, 295] on button "more..." at bounding box center [370, 301] width 23 height 14
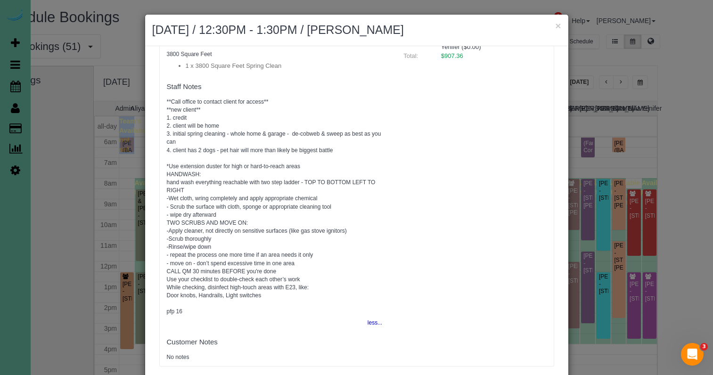
scroll to position [157, 0]
click at [560, 24] on button "×" at bounding box center [558, 26] width 6 height 10
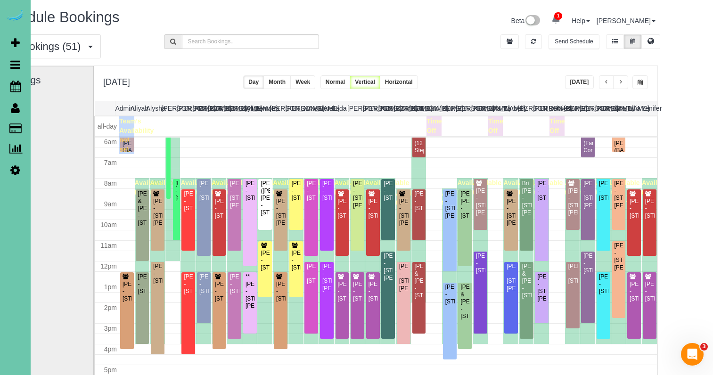
drag, startPoint x: 623, startPoint y: 82, endPoint x: 617, endPoint y: 86, distance: 6.7
click at [638, 82] on span "button" at bounding box center [640, 83] width 5 height 6
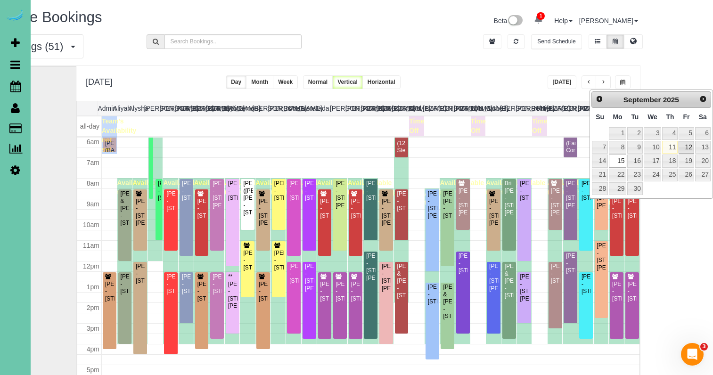
click at [690, 147] on link "12" at bounding box center [686, 147] width 15 height 13
type input "**********"
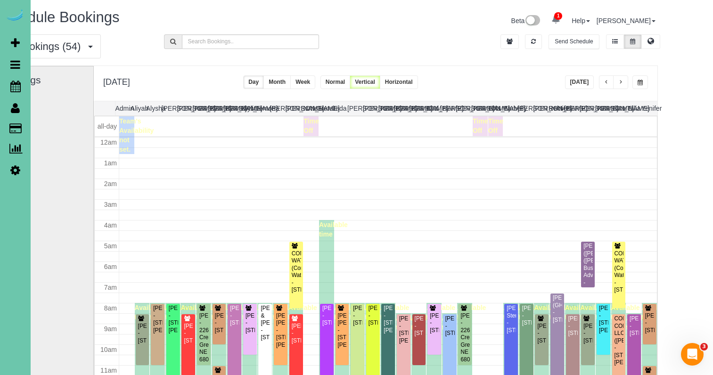
scroll to position [125, 0]
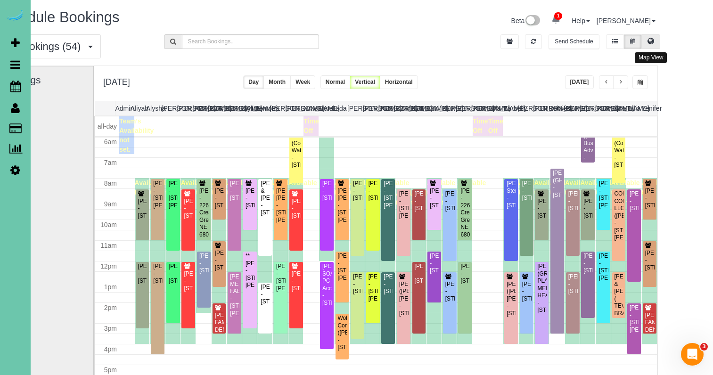
click at [648, 42] on icon at bounding box center [651, 41] width 7 height 6
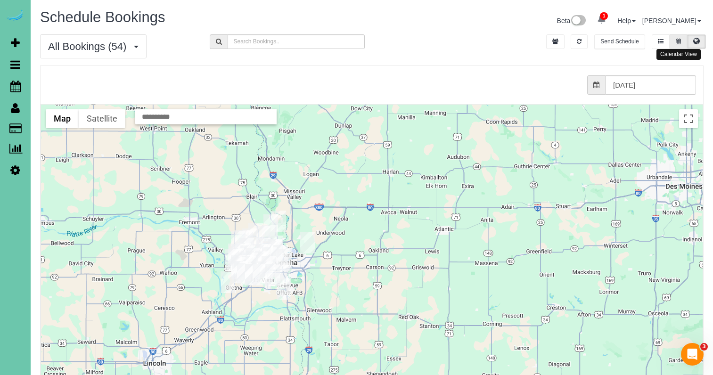
click at [680, 40] on icon at bounding box center [678, 42] width 5 height 6
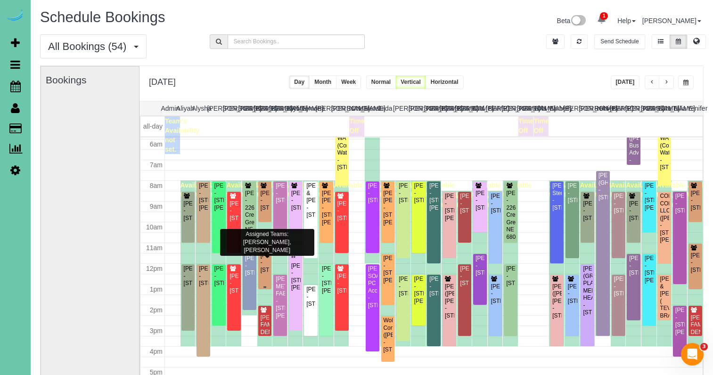
scroll to position [124, 0]
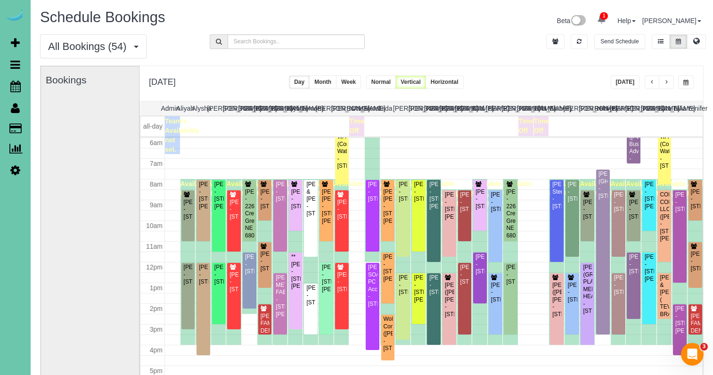
click at [688, 81] on span "button" at bounding box center [685, 83] width 5 height 6
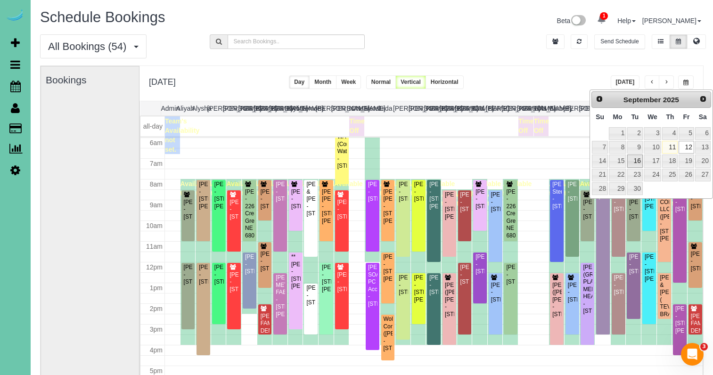
click at [637, 159] on link "16" at bounding box center [634, 161] width 15 height 13
type input "**********"
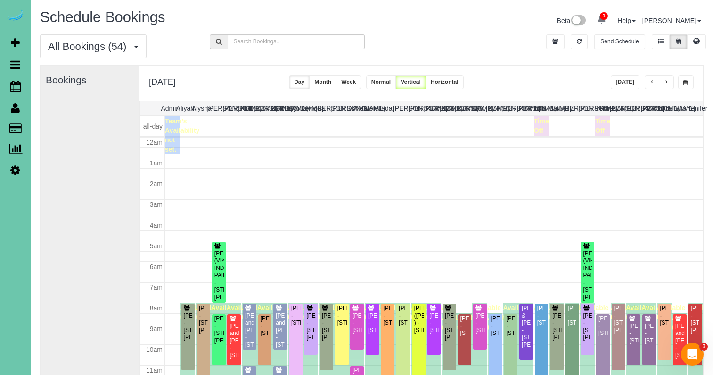
scroll to position [125, 0]
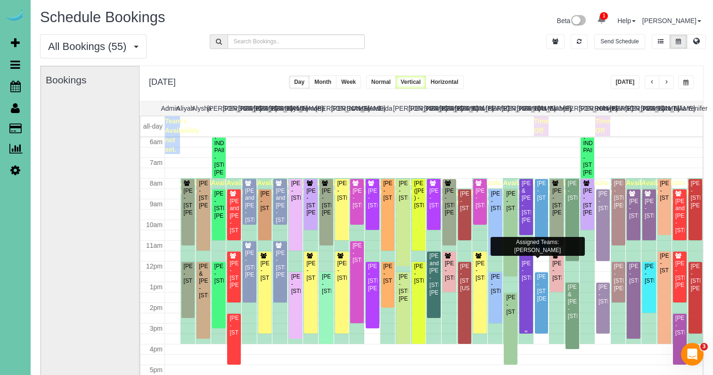
click at [527, 278] on div "**Mary Smith - 1476 N 96th Ave, Omaha, NE 68114" at bounding box center [526, 267] width 10 height 29
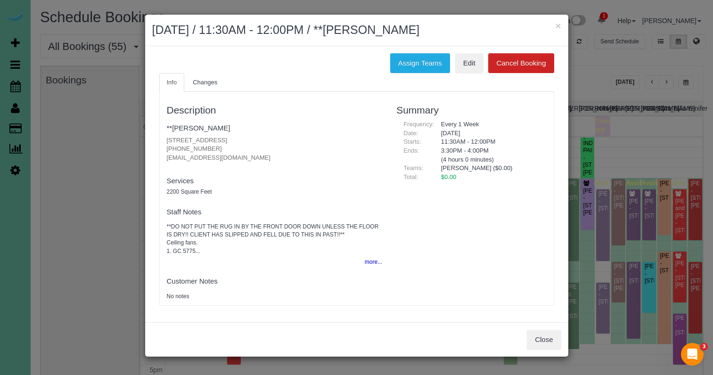
drag, startPoint x: 416, startPoint y: 56, endPoint x: 316, endPoint y: 60, distance: 99.5
click at [416, 56] on button "Assign Teams" at bounding box center [420, 63] width 60 height 20
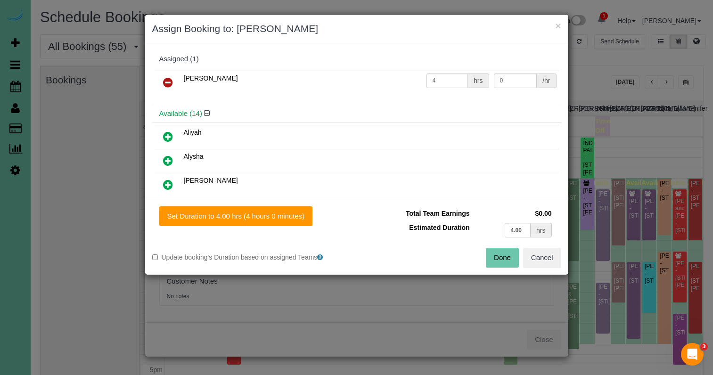
drag, startPoint x: 165, startPoint y: 83, endPoint x: 171, endPoint y: 86, distance: 6.1
click at [166, 84] on icon at bounding box center [168, 82] width 10 height 11
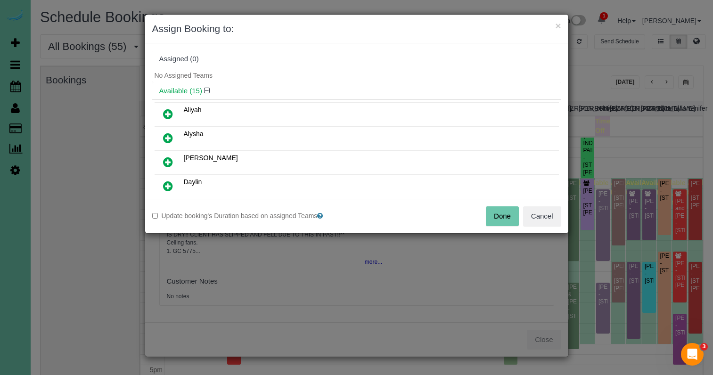
click at [507, 217] on button "Done" at bounding box center [502, 216] width 33 height 20
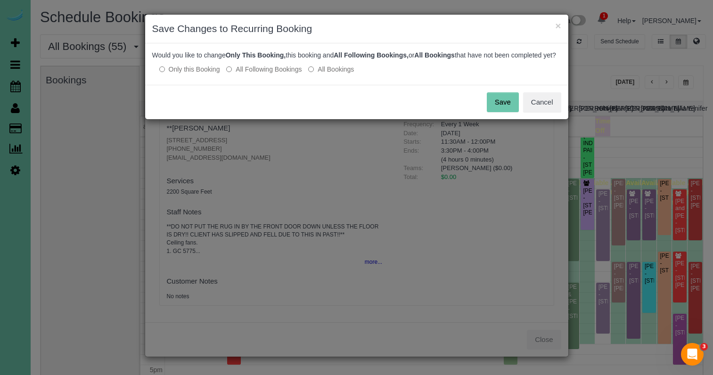
click at [247, 74] on label "All Following Bookings" at bounding box center [263, 69] width 75 height 9
click at [510, 112] on button "Save" at bounding box center [503, 102] width 32 height 20
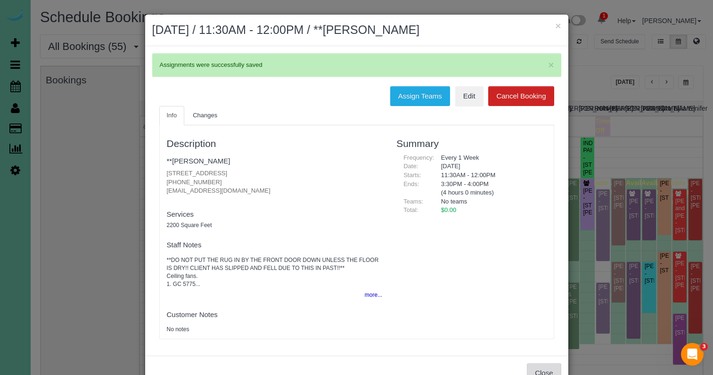
click at [545, 366] on button "Close" at bounding box center [544, 373] width 34 height 20
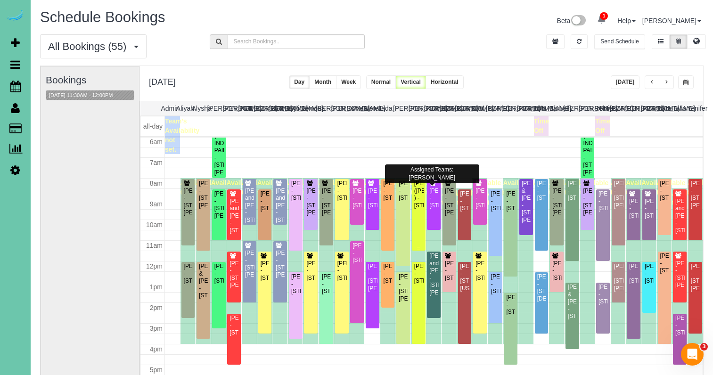
click at [420, 195] on div "ADAM ROXBURGH (CARLJARL LOCKSMITH ) - 16930 K St, Omaha, NE 68135" at bounding box center [419, 194] width 10 height 29
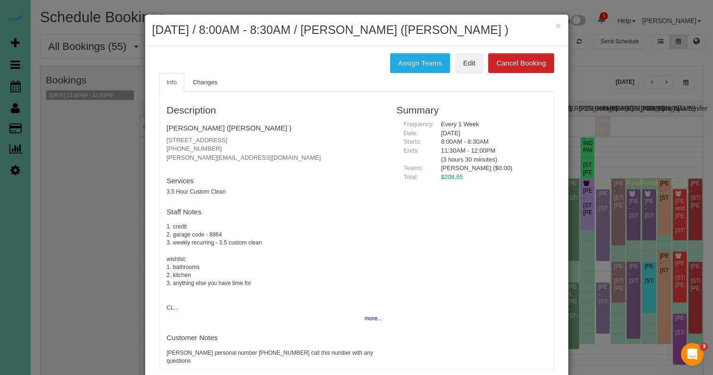
drag, startPoint x: 408, startPoint y: 77, endPoint x: 353, endPoint y: 77, distance: 55.1
click at [407, 73] on button "Assign Teams" at bounding box center [420, 63] width 60 height 20
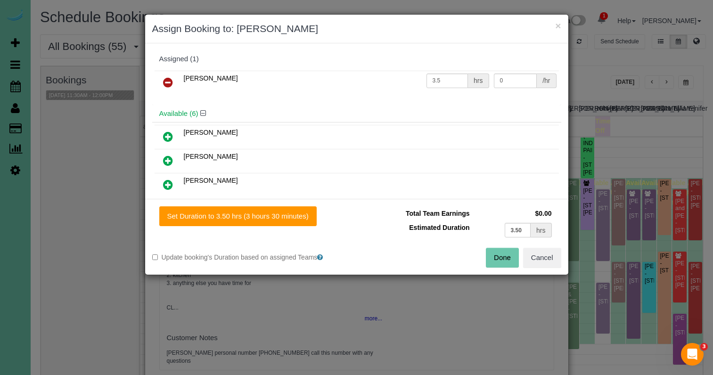
click at [168, 75] on link at bounding box center [168, 83] width 22 height 19
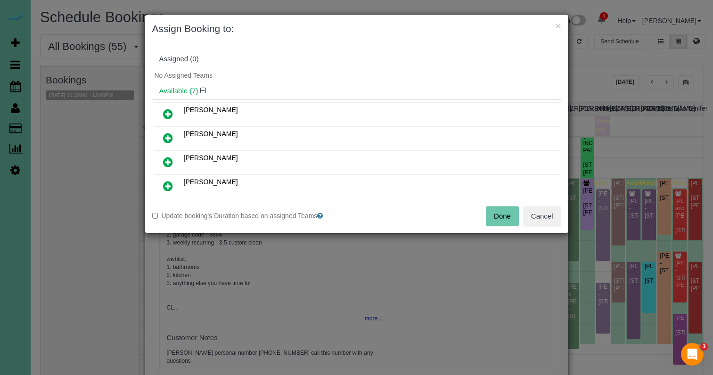
click at [497, 211] on button "Done" at bounding box center [502, 216] width 33 height 20
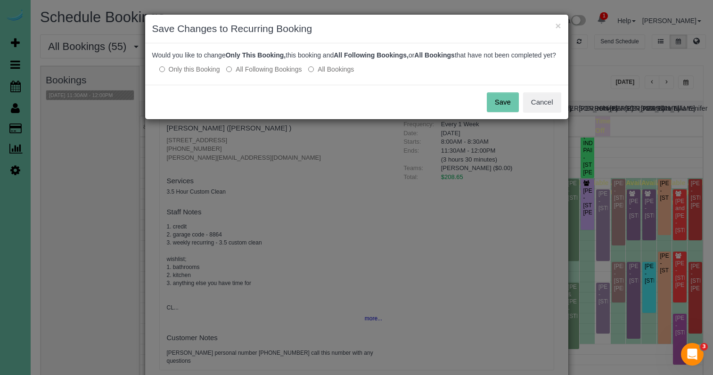
click at [508, 105] on button "Save" at bounding box center [503, 102] width 32 height 20
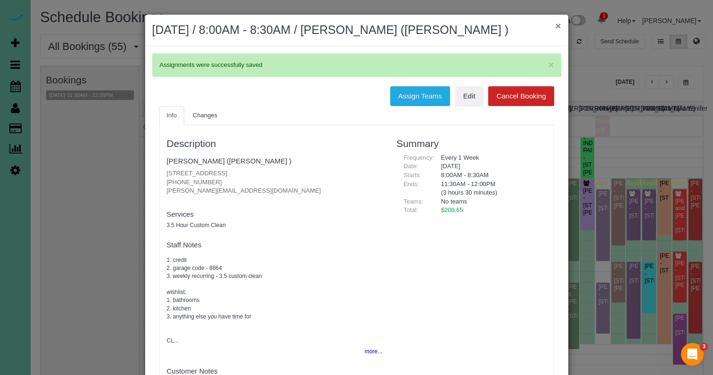
click at [557, 28] on button "×" at bounding box center [558, 26] width 6 height 10
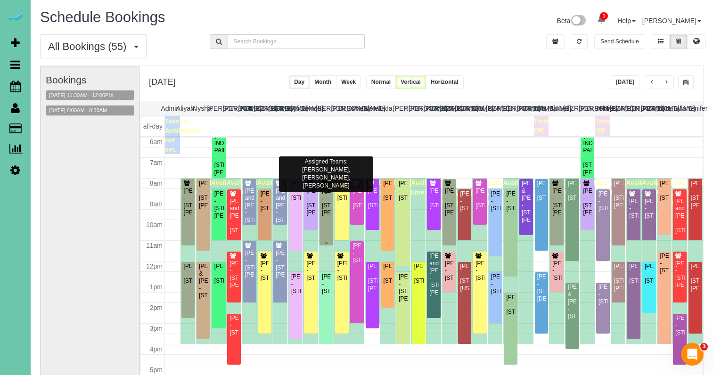
click at [327, 212] on div "Dawn Venema - 15738 Howard St, Omaha, NE 68118" at bounding box center [326, 202] width 10 height 29
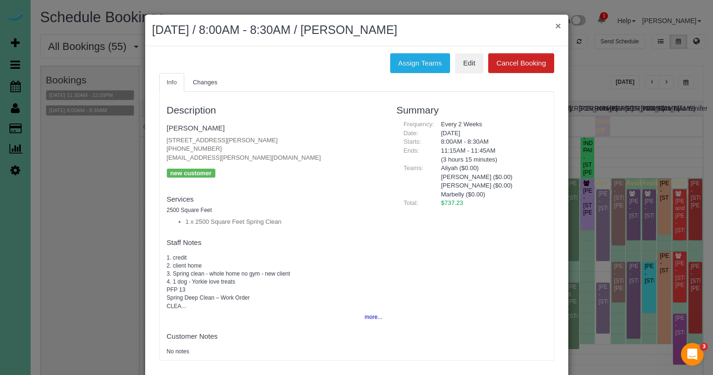
click at [558, 23] on button "×" at bounding box center [558, 26] width 6 height 10
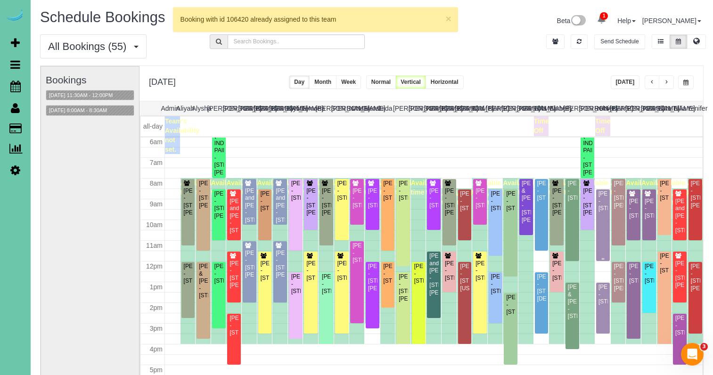
click at [604, 212] on div "Kelly Martinson - 10318 N 184th Cir, Bennington, NE 68007" at bounding box center [603, 201] width 10 height 22
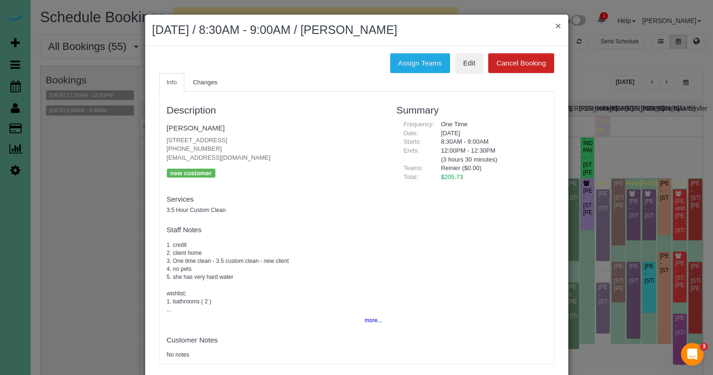
click at [562, 27] on div "× September 16, 2025 / 8:30AM - 9:00AM / Kelly Martinson" at bounding box center [356, 31] width 423 height 32
click at [556, 26] on button "×" at bounding box center [558, 26] width 6 height 10
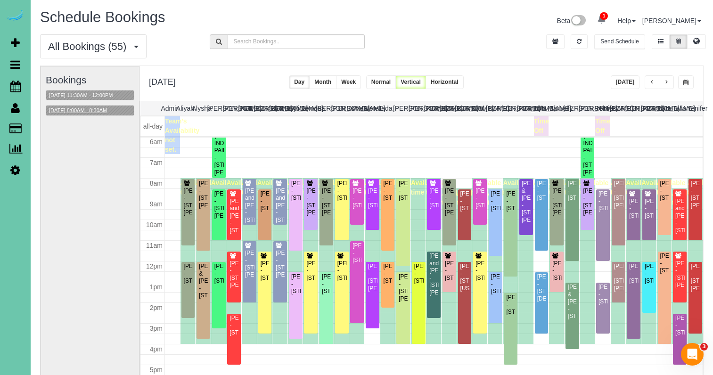
click at [89, 110] on button "09/16/2025 8:00AM - 8:30AM" at bounding box center [78, 111] width 64 height 10
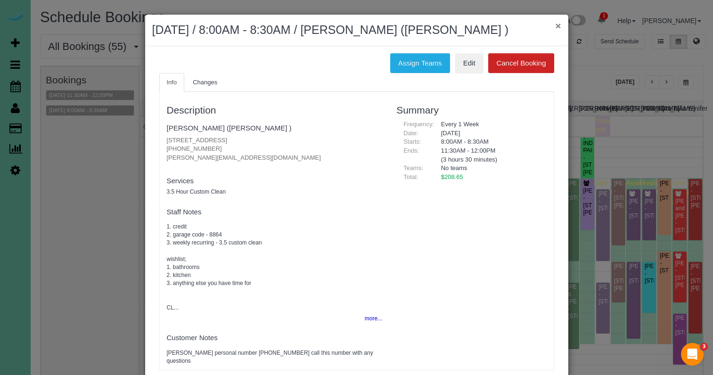
drag, startPoint x: 561, startPoint y: 24, endPoint x: 555, endPoint y: 27, distance: 6.7
click at [560, 25] on div "× September 16, 2025 / 8:00AM - 8:30AM / ADAM ROXBURGH (CARLJARL LOCKSMITH )" at bounding box center [356, 31] width 423 height 32
click at [555, 27] on button "×" at bounding box center [558, 26] width 6 height 10
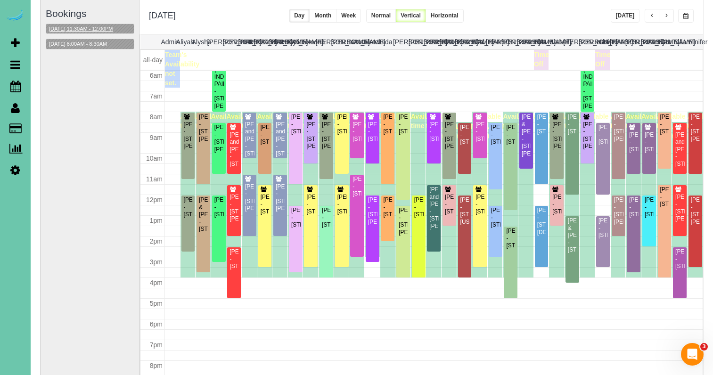
click at [112, 30] on button "09/16/2025 11:30AM - 12:00PM" at bounding box center [81, 29] width 70 height 10
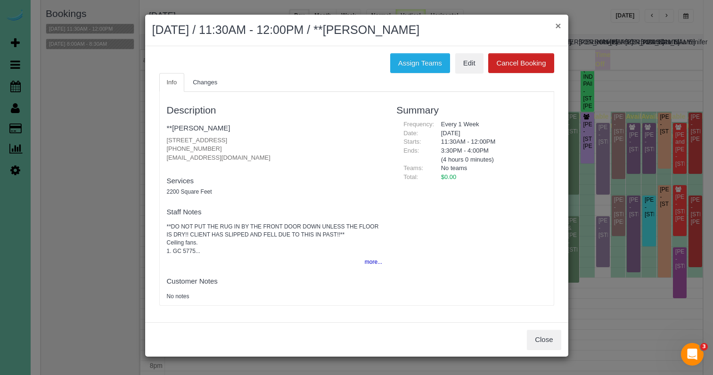
click at [558, 28] on button "×" at bounding box center [558, 26] width 6 height 10
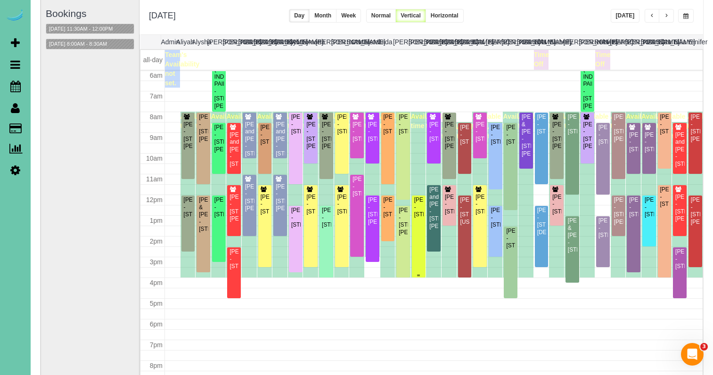
click at [419, 217] on div "Jessica Blaylock - 2025 S 80th Ave, Omaha, NE 68124" at bounding box center [419, 208] width 10 height 22
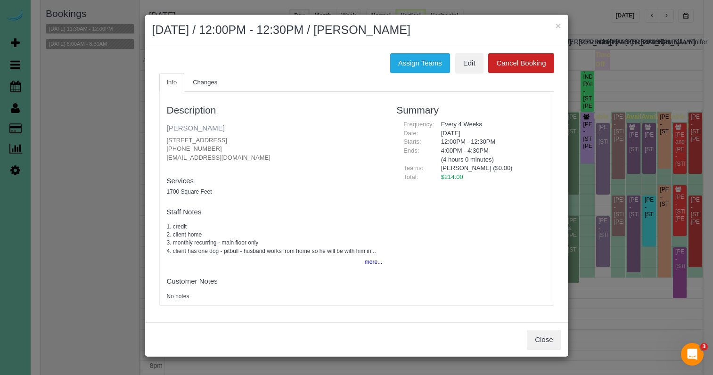
click at [219, 130] on link "Jessica Blaylock" at bounding box center [196, 128] width 58 height 8
click at [556, 25] on button "×" at bounding box center [558, 26] width 6 height 10
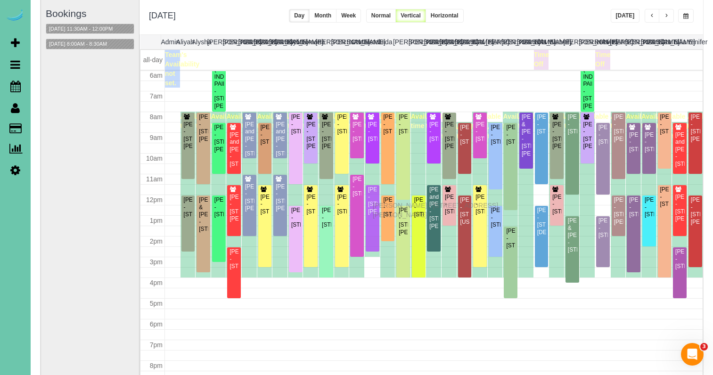
drag, startPoint x: 374, startPoint y: 212, endPoint x: 375, endPoint y: 204, distance: 8.1
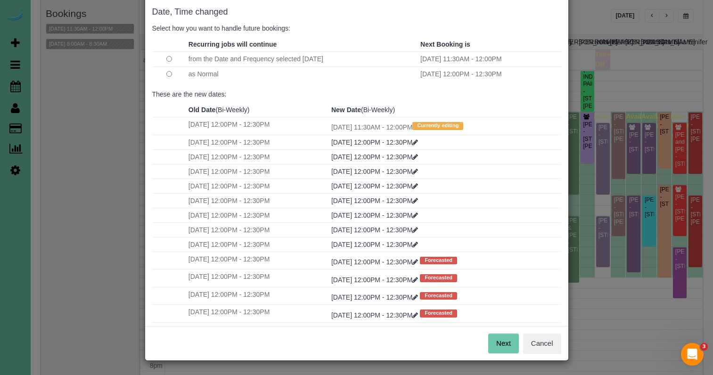
scroll to position [47, 0]
click at [500, 341] on button "Next" at bounding box center [503, 344] width 31 height 20
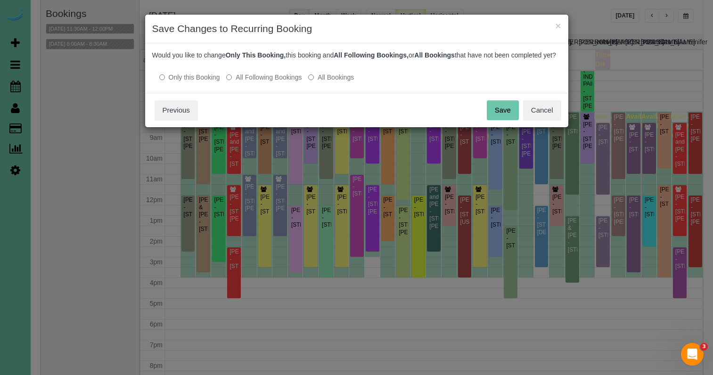
scroll to position [0, 0]
click at [510, 115] on button "Save" at bounding box center [503, 110] width 32 height 20
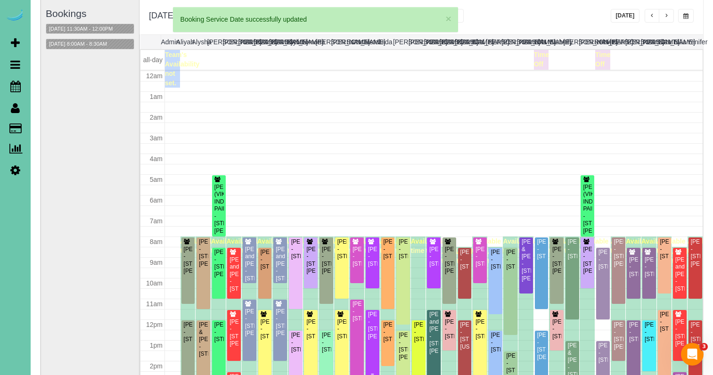
scroll to position [125, 0]
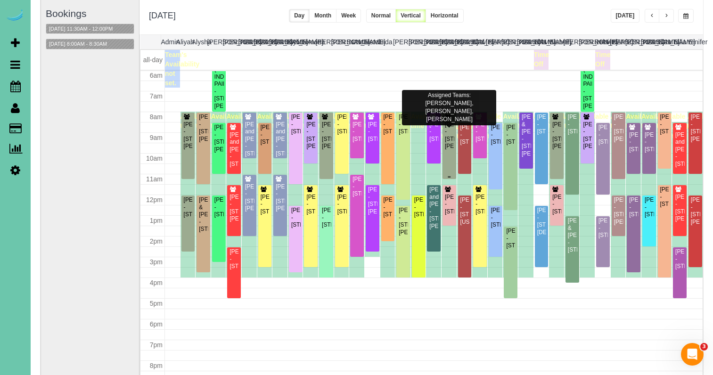
click at [451, 142] on div "Dawn Venema - 15738 Howard St, Omaha, NE 68118" at bounding box center [449, 135] width 10 height 29
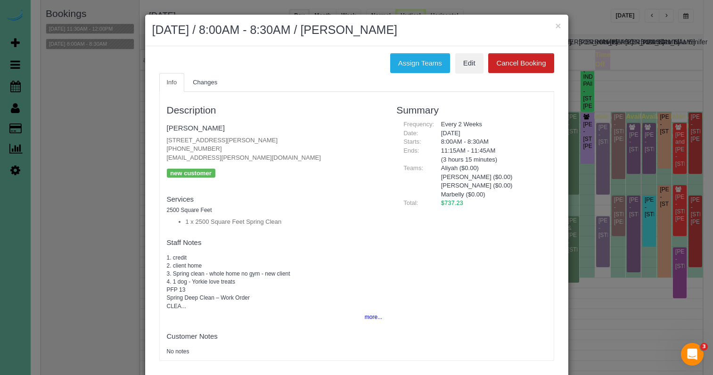
drag, startPoint x: 415, startPoint y: 66, endPoint x: 362, endPoint y: 65, distance: 52.8
click at [415, 66] on button "Assign Teams" at bounding box center [420, 63] width 60 height 20
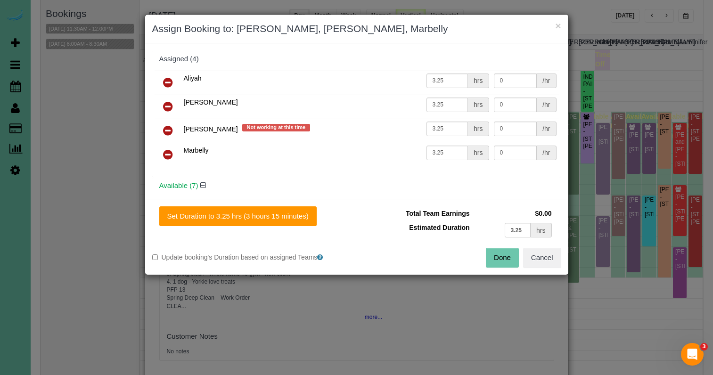
click at [171, 131] on icon at bounding box center [168, 130] width 10 height 11
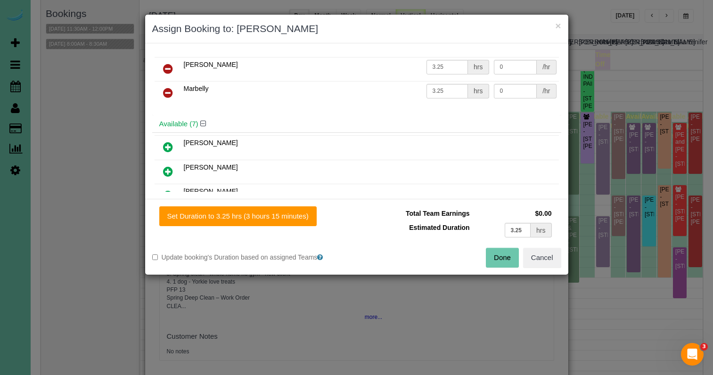
scroll to position [76, 0]
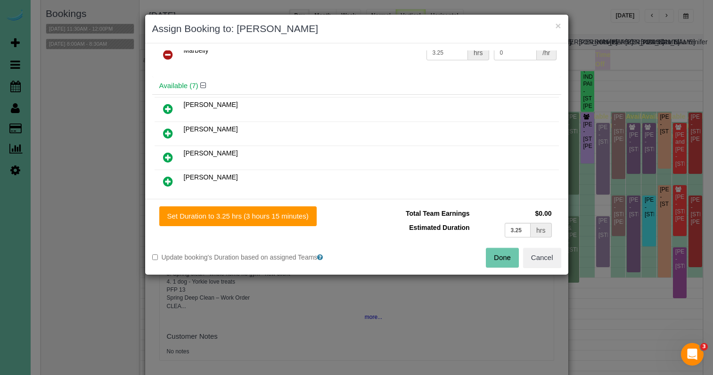
drag, startPoint x: 168, startPoint y: 175, endPoint x: 208, endPoint y: 194, distance: 44.3
click at [168, 176] on icon at bounding box center [168, 181] width 10 height 11
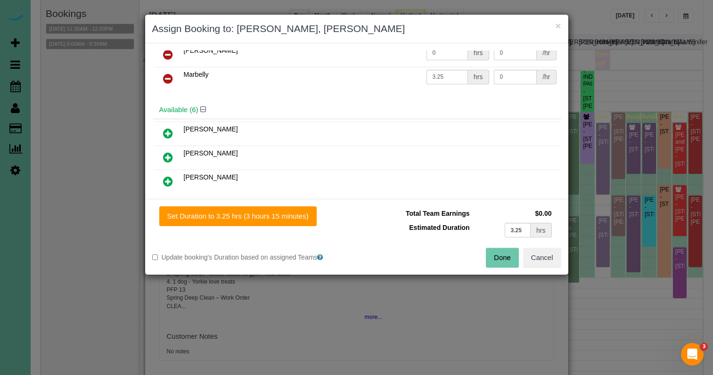
drag, startPoint x: 231, startPoint y: 212, endPoint x: 359, endPoint y: 227, distance: 128.7
click at [238, 212] on button "Set Duration to 3.25 hrs (3 hours 15 minutes)" at bounding box center [237, 216] width 157 height 20
type input "3.25"
click at [503, 254] on button "Done" at bounding box center [502, 258] width 33 height 20
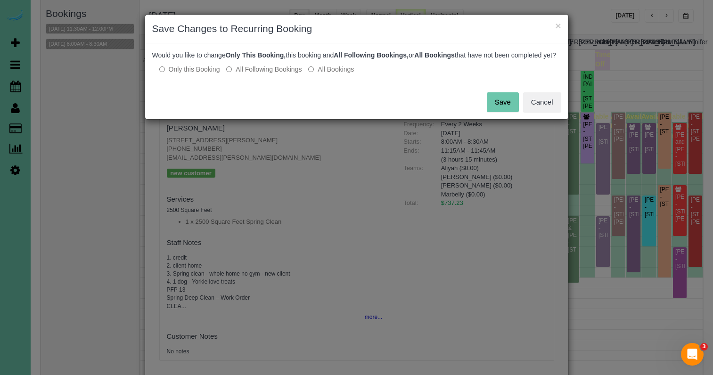
drag, startPoint x: 503, startPoint y: 106, endPoint x: 543, endPoint y: 42, distance: 75.3
click at [503, 106] on button "Save" at bounding box center [503, 102] width 32 height 20
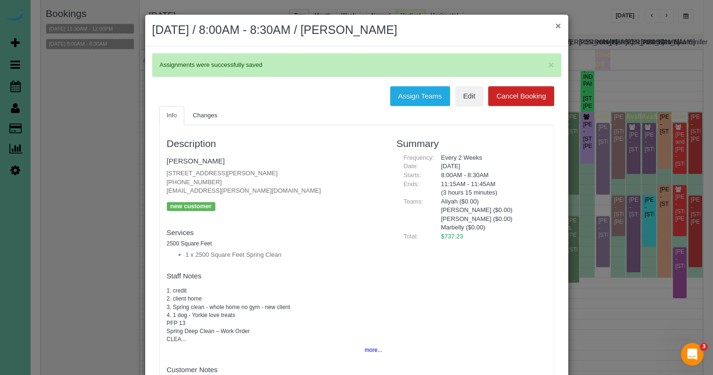
click at [557, 26] on button "×" at bounding box center [558, 26] width 6 height 10
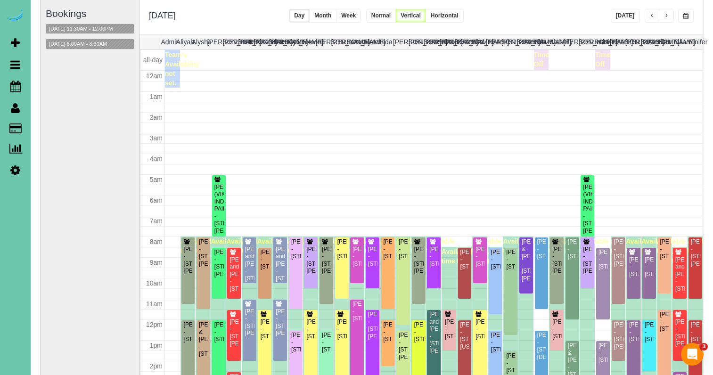
scroll to position [125, 0]
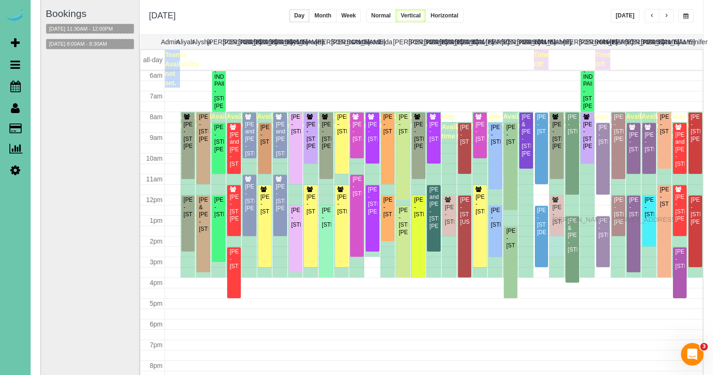
drag, startPoint x: 555, startPoint y: 208, endPoint x: 555, endPoint y: 218, distance: 9.4
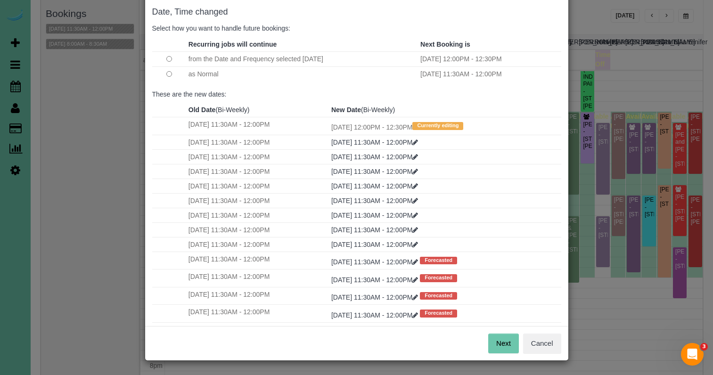
scroll to position [47, 0]
click at [510, 343] on button "Next" at bounding box center [503, 344] width 31 height 20
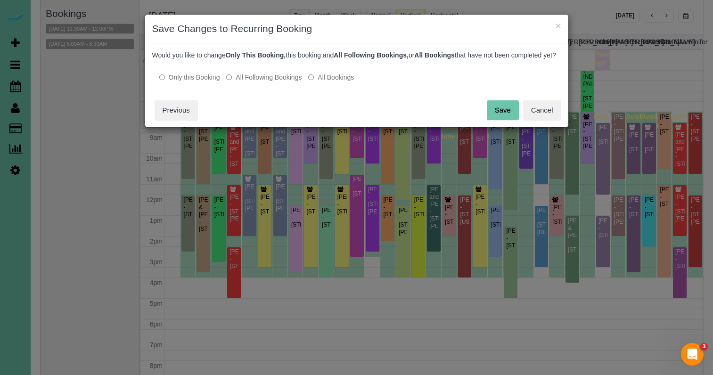
scroll to position [0, 0]
click at [489, 119] on button "Save" at bounding box center [503, 110] width 32 height 20
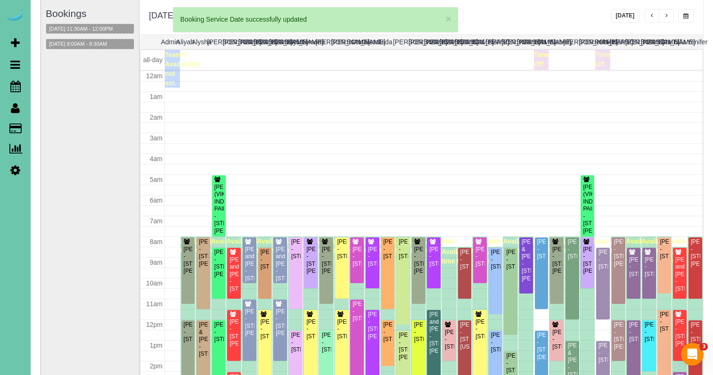
scroll to position [125, 0]
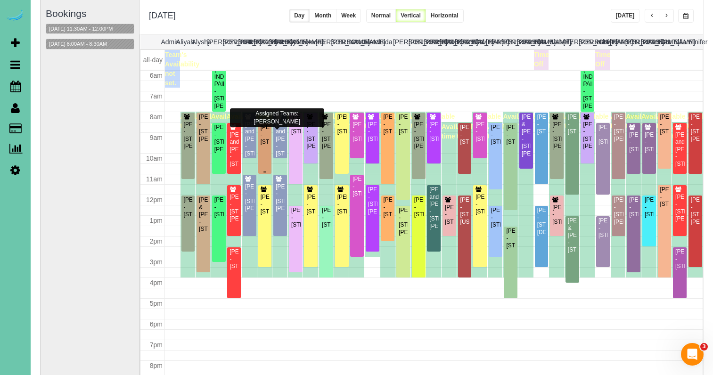
click at [264, 141] on div "Annie Dolan - 6019 Hickory Street, Omaha, NE 68106" at bounding box center [265, 135] width 10 height 22
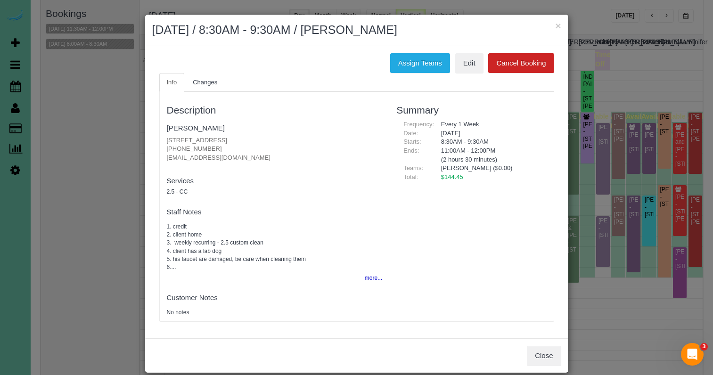
drag, startPoint x: 220, startPoint y: 148, endPoint x: 161, endPoint y: 146, distance: 58.9
click at [161, 146] on div "Description Annie Dolan 6019 Hickory Street, Omaha, NE 68106 (651) 757-8168 nic…" at bounding box center [275, 207] width 230 height 220
copy p "(651) 757-8168"
click at [418, 64] on button "Assign Teams" at bounding box center [420, 63] width 60 height 20
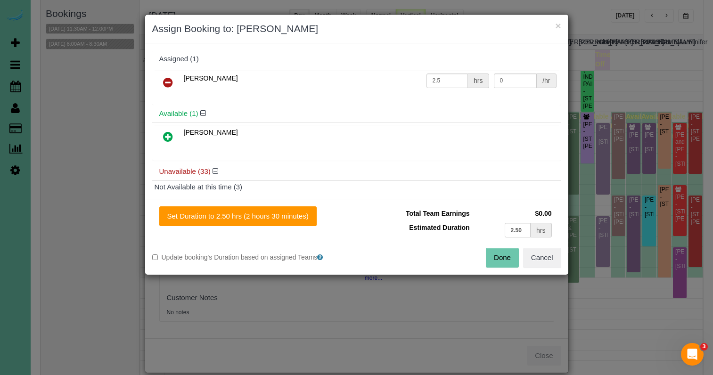
click at [165, 79] on icon at bounding box center [168, 82] width 10 height 11
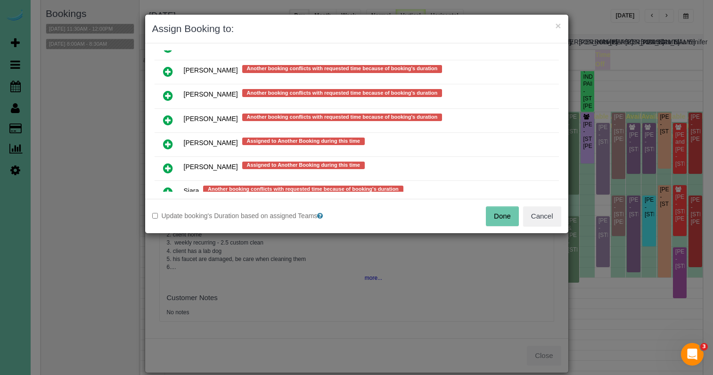
scroll to position [789, 0]
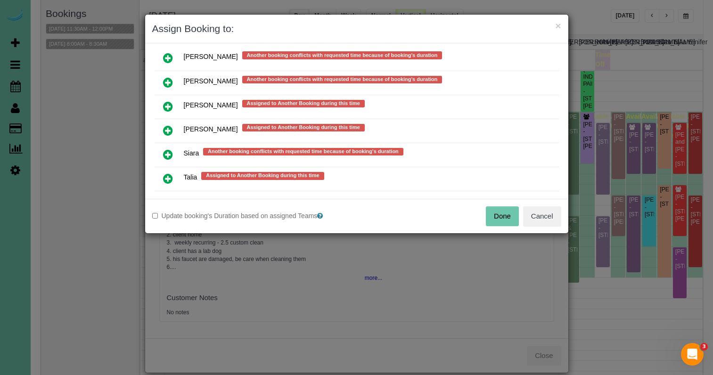
click at [172, 57] on icon at bounding box center [168, 57] width 10 height 11
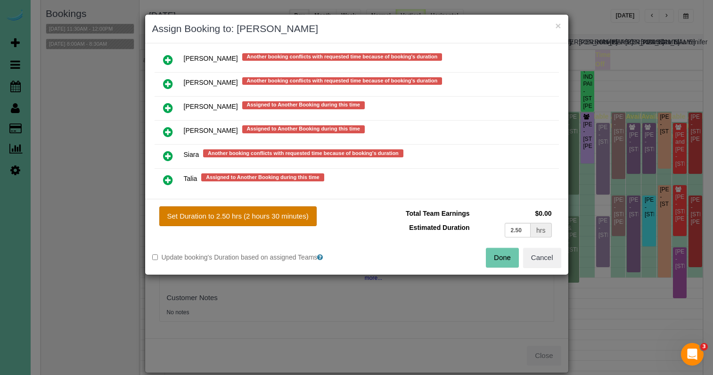
drag, startPoint x: 248, startPoint y: 214, endPoint x: 244, endPoint y: 214, distance: 4.7
click at [248, 214] on button "Set Duration to 2.50 hrs (2 hours 30 minutes)" at bounding box center [237, 216] width 157 height 20
type input "2.50"
click at [498, 256] on button "Done" at bounding box center [502, 258] width 33 height 20
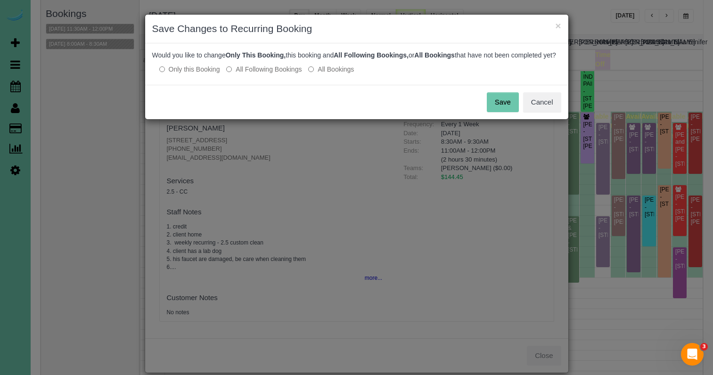
click at [522, 112] on div "Save Cancel" at bounding box center [356, 102] width 423 height 34
click at [508, 110] on button "Save" at bounding box center [503, 102] width 32 height 20
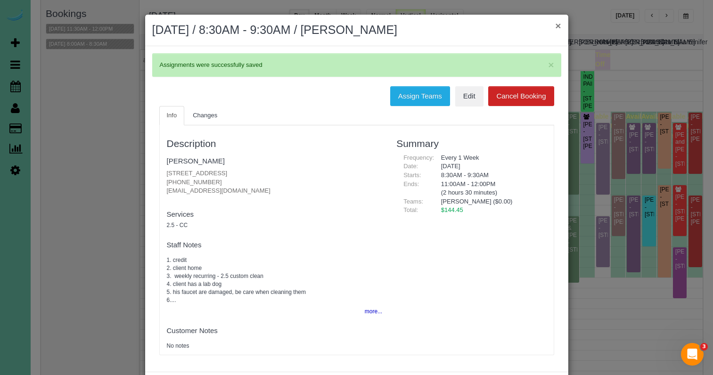
click at [559, 25] on button "×" at bounding box center [558, 26] width 6 height 10
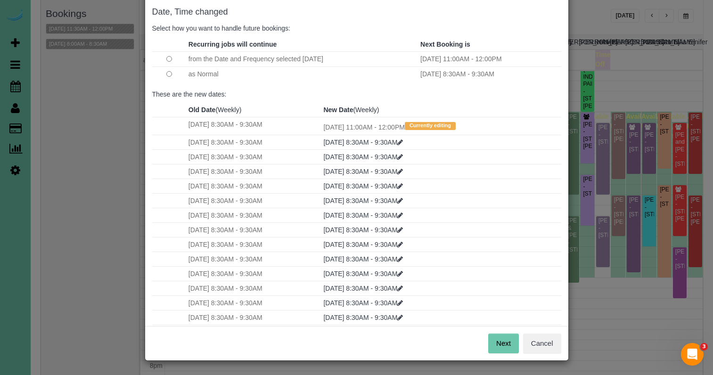
scroll to position [47, 0]
click at [500, 343] on button "Next" at bounding box center [503, 344] width 31 height 20
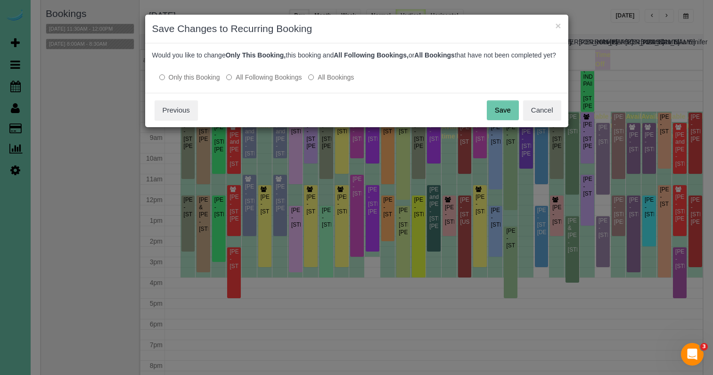
scroll to position [0, 0]
click at [501, 120] on button "Save" at bounding box center [503, 110] width 32 height 20
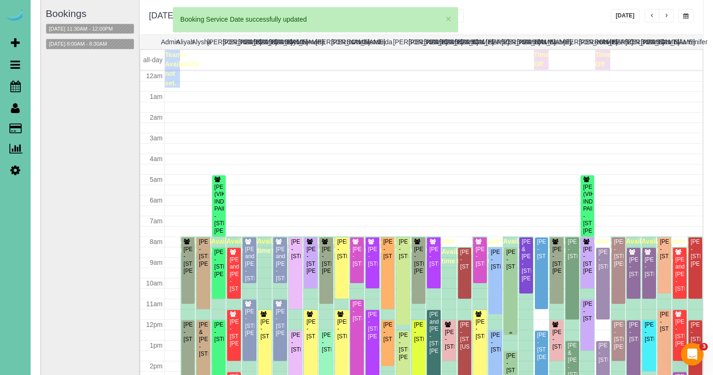
scroll to position [123, 0]
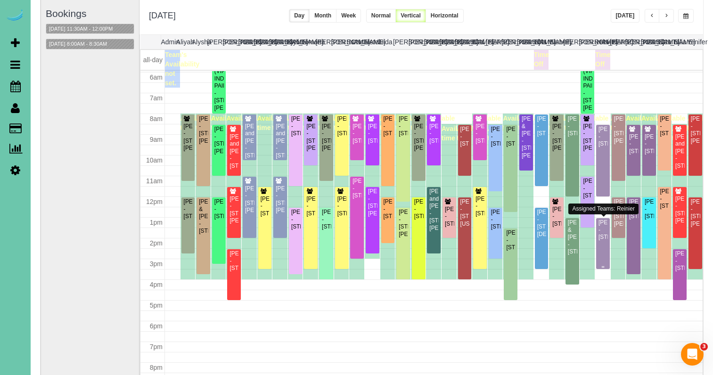
click at [604, 241] on div "Thomas Ward - 2304 N 65th St, Omaha, NE 68104" at bounding box center [603, 230] width 10 height 22
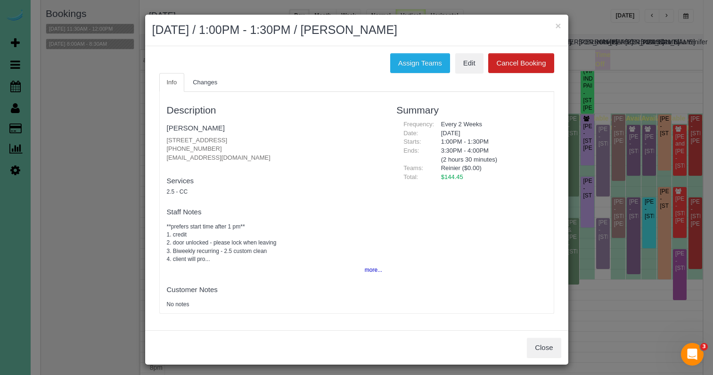
drag, startPoint x: 424, startPoint y: 58, endPoint x: 260, endPoint y: 96, distance: 167.8
click at [424, 59] on button "Assign Teams" at bounding box center [420, 63] width 60 height 20
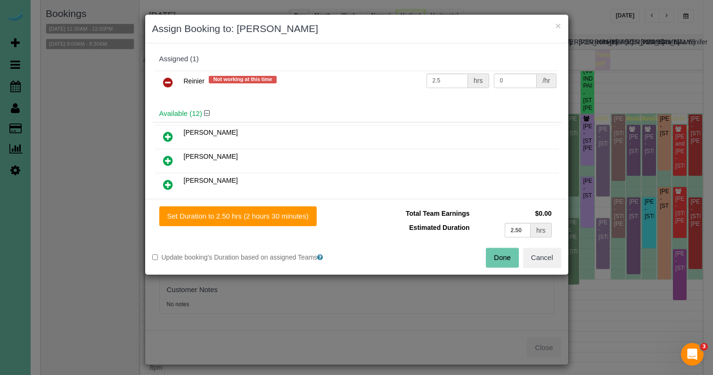
click at [172, 81] on icon at bounding box center [168, 82] width 10 height 11
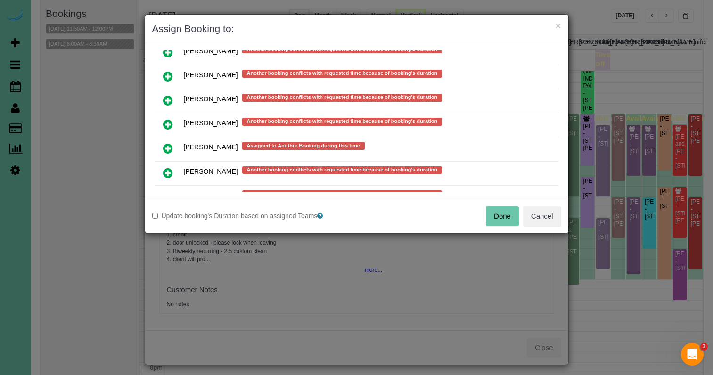
scroll to position [726, 0]
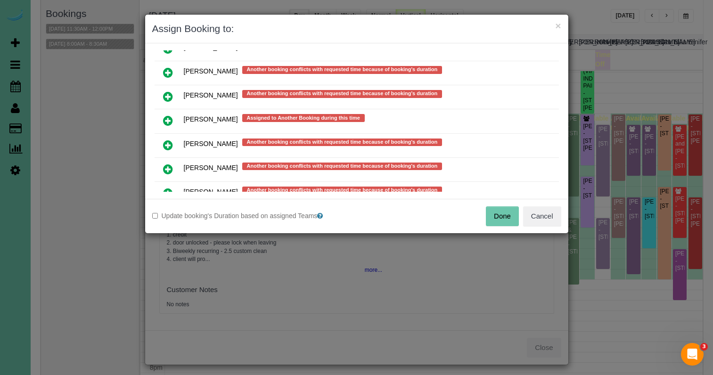
drag, startPoint x: 166, startPoint y: 163, endPoint x: 205, endPoint y: 191, distance: 47.2
click at [166, 164] on icon at bounding box center [168, 169] width 10 height 11
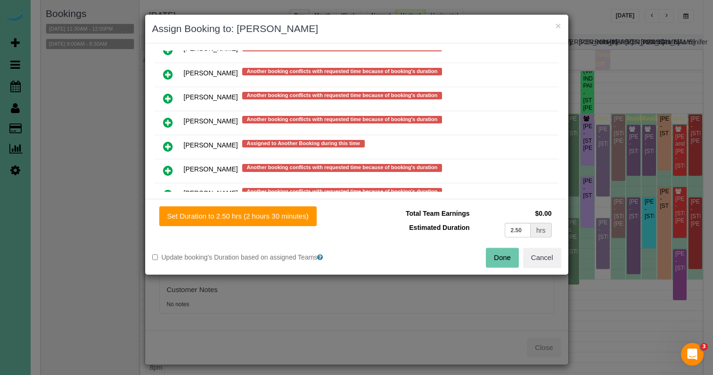
drag, startPoint x: 246, startPoint y: 214, endPoint x: 383, endPoint y: 235, distance: 138.7
click at [247, 214] on button "Set Duration to 2.50 hrs (2 hours 30 minutes)" at bounding box center [237, 216] width 157 height 20
type input "2.50"
drag, startPoint x: 494, startPoint y: 255, endPoint x: 450, endPoint y: 203, distance: 67.8
click at [494, 255] on button "Done" at bounding box center [502, 258] width 33 height 20
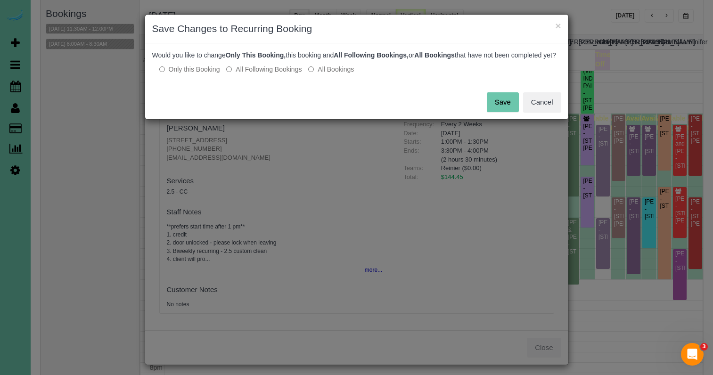
click at [502, 111] on button "Save" at bounding box center [503, 102] width 32 height 20
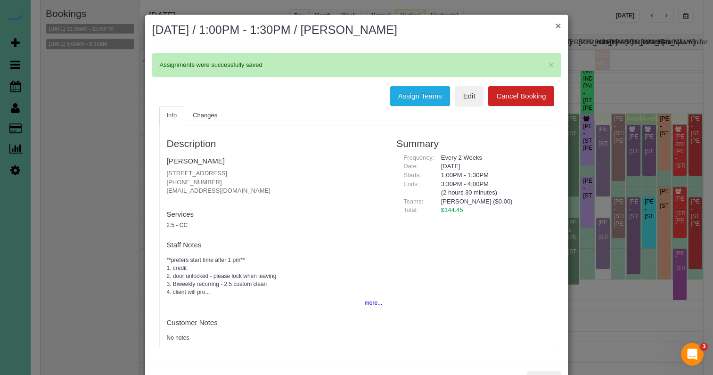
click at [559, 25] on button "×" at bounding box center [558, 26] width 6 height 10
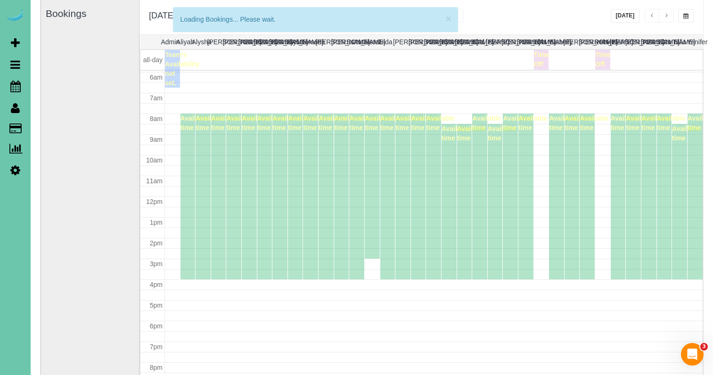
scroll to position [123, 0]
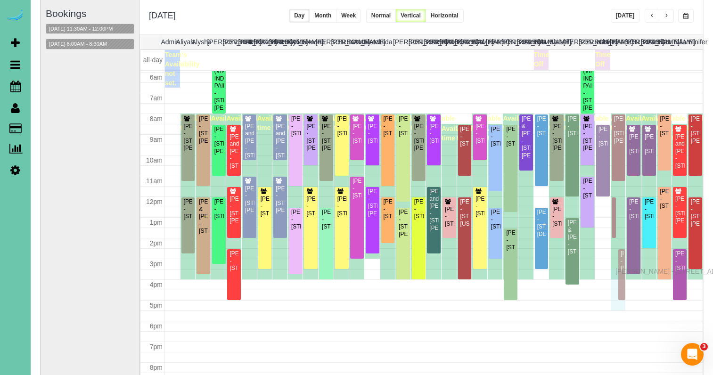
drag, startPoint x: 621, startPoint y: 235, endPoint x: 618, endPoint y: 270, distance: 35.0
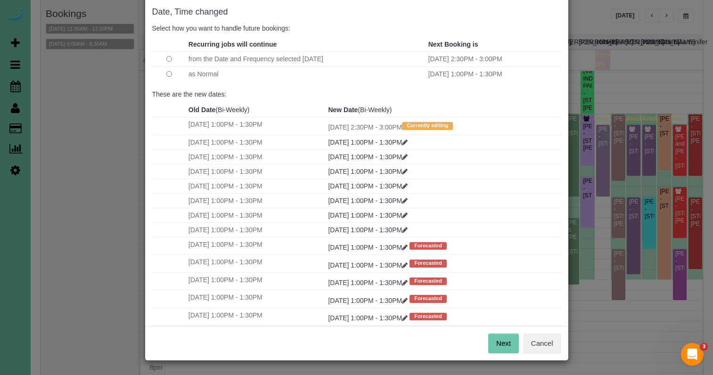
scroll to position [47, 0]
click at [489, 344] on button "Next" at bounding box center [503, 344] width 31 height 20
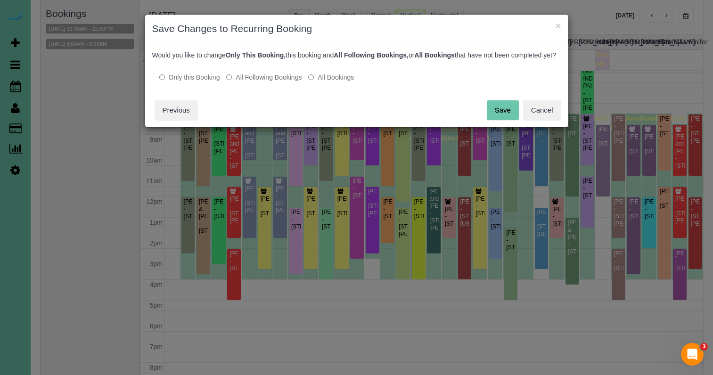
scroll to position [0, 0]
drag, startPoint x: 509, startPoint y: 114, endPoint x: 479, endPoint y: 106, distance: 30.9
click at [509, 114] on button "Save" at bounding box center [503, 110] width 32 height 20
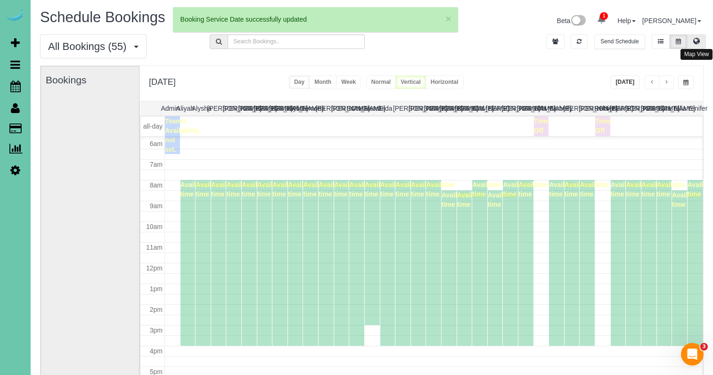
scroll to position [123, 0]
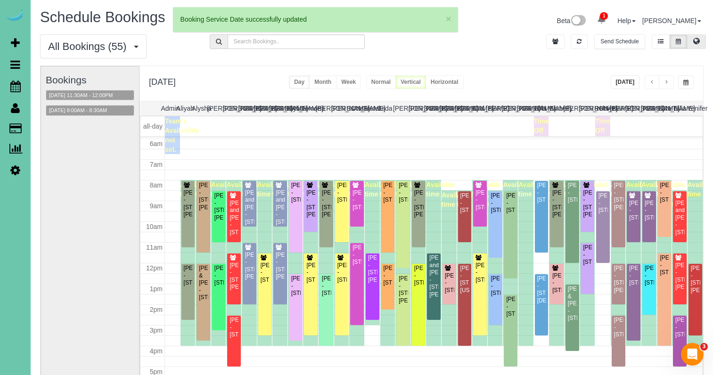
click at [696, 41] on icon at bounding box center [696, 41] width 7 height 6
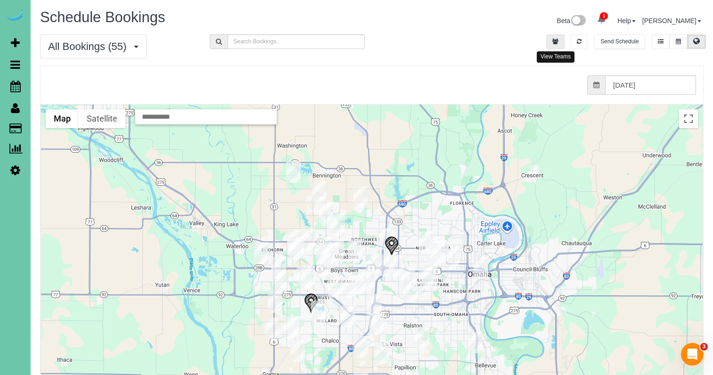
click at [555, 42] on icon "button" at bounding box center [555, 42] width 6 height 6
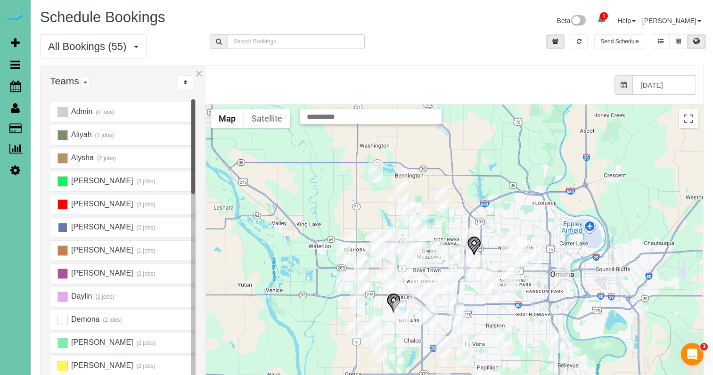
click at [63, 227] on ins at bounding box center [63, 227] width 10 height 10
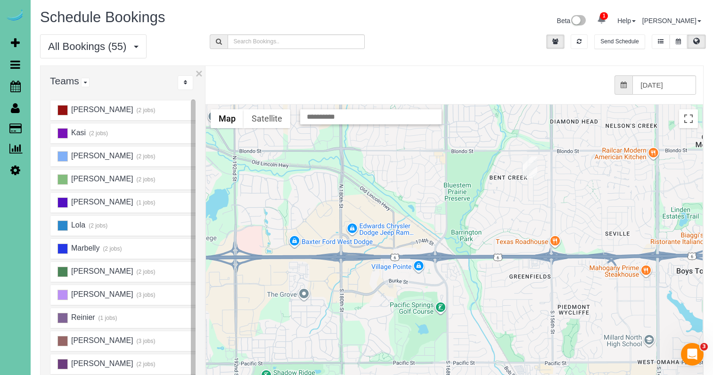
scroll to position [441, 0]
click at [63, 341] on ins at bounding box center [63, 341] width 10 height 10
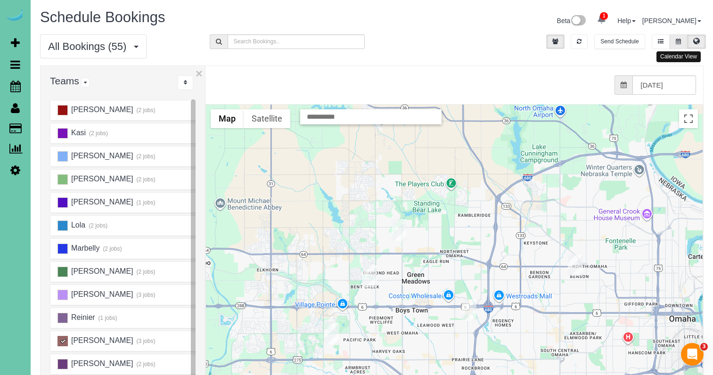
click at [675, 41] on button at bounding box center [678, 41] width 17 height 15
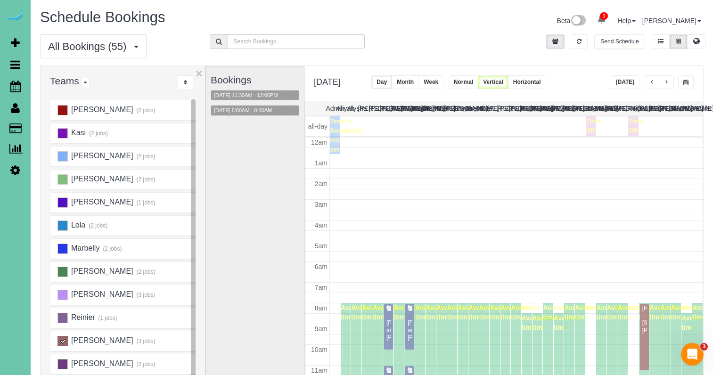
scroll to position [125, 0]
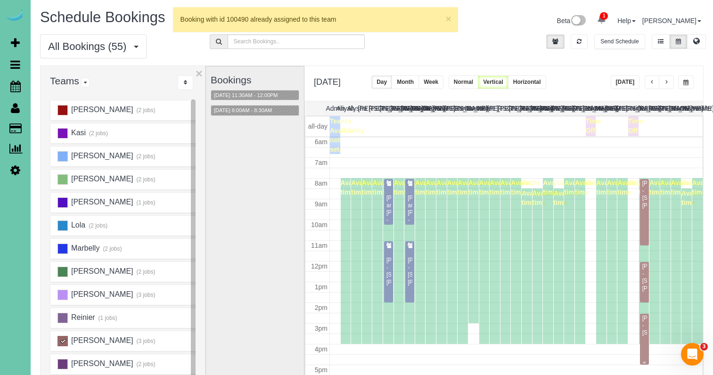
click at [644, 322] on div "Thomas Ward - 2304 N 65th St, Omaha, NE 68104" at bounding box center [644, 326] width 5 height 22
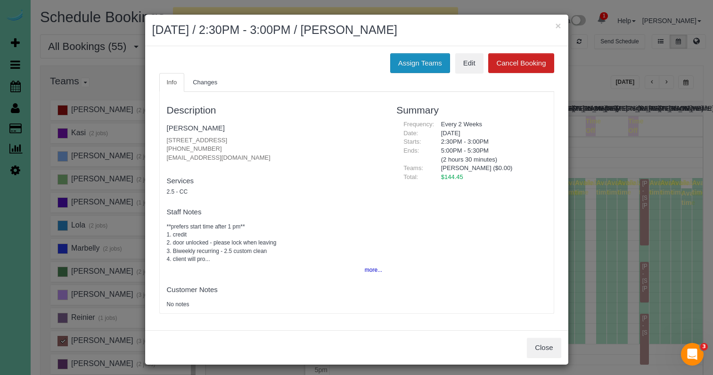
click at [423, 56] on button "Assign Teams" at bounding box center [420, 63] width 60 height 20
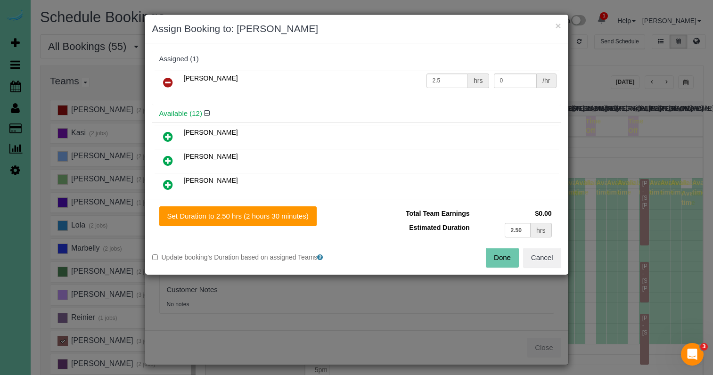
click at [164, 78] on icon at bounding box center [168, 82] width 10 height 11
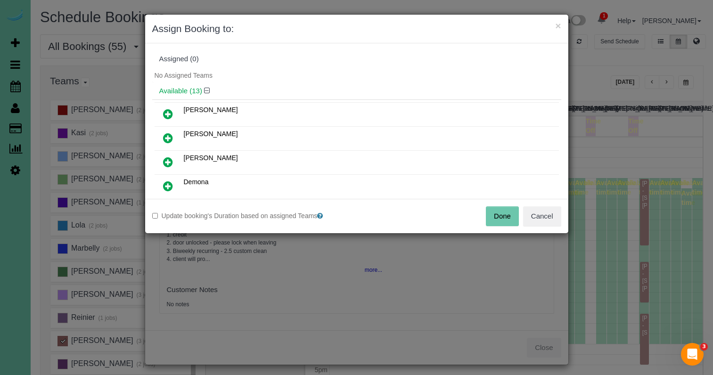
click at [169, 110] on icon at bounding box center [168, 113] width 10 height 11
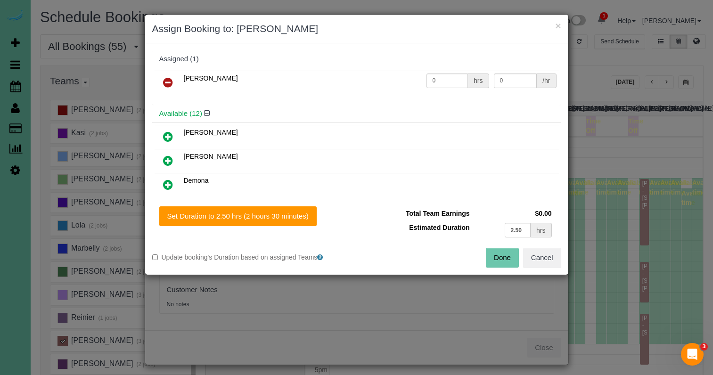
drag, startPoint x: 166, startPoint y: 162, endPoint x: 202, endPoint y: 175, distance: 38.0
click at [166, 162] on icon at bounding box center [168, 160] width 10 height 11
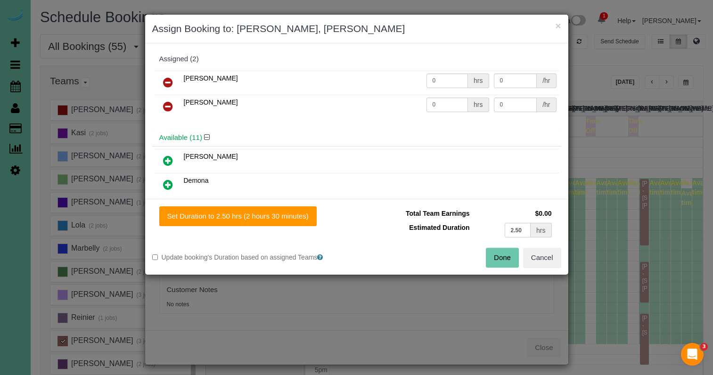
drag, startPoint x: 526, startPoint y: 232, endPoint x: 408, endPoint y: 216, distance: 119.8
click at [408, 216] on tbody "Total Team Earnings $0.00 Estimated Duration 2.50 hrs" at bounding box center [459, 222] width 190 height 33
type input "1.25"
drag, startPoint x: 227, startPoint y: 221, endPoint x: 236, endPoint y: 221, distance: 9.4
click at [227, 221] on button "Set Duration to 1.25 hrs (1 hour 15 minutes)" at bounding box center [236, 216] width 154 height 20
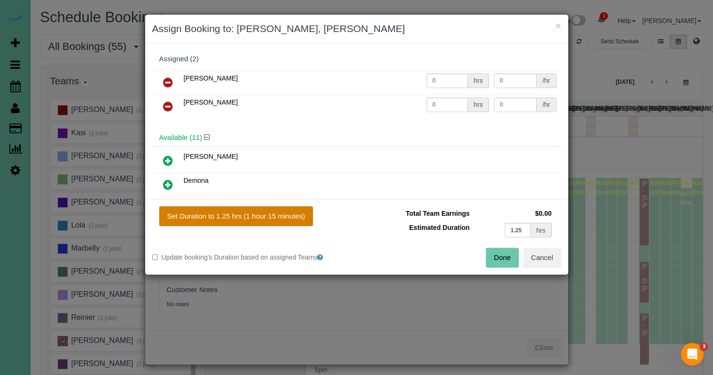
type input "1.25"
click at [503, 258] on button "Done" at bounding box center [502, 258] width 33 height 20
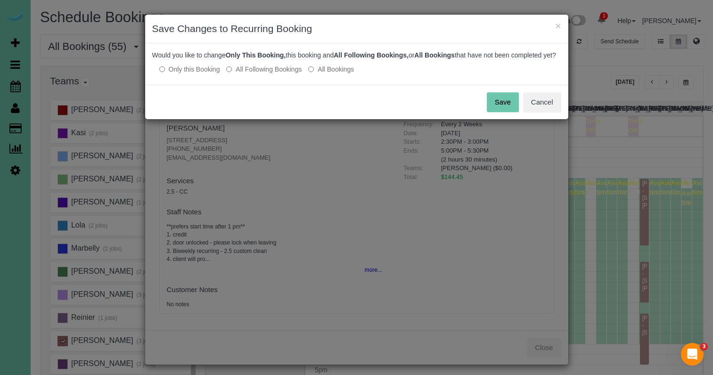
drag, startPoint x: 497, startPoint y: 109, endPoint x: 567, endPoint y: 18, distance: 114.5
click at [497, 108] on button "Save" at bounding box center [503, 102] width 32 height 20
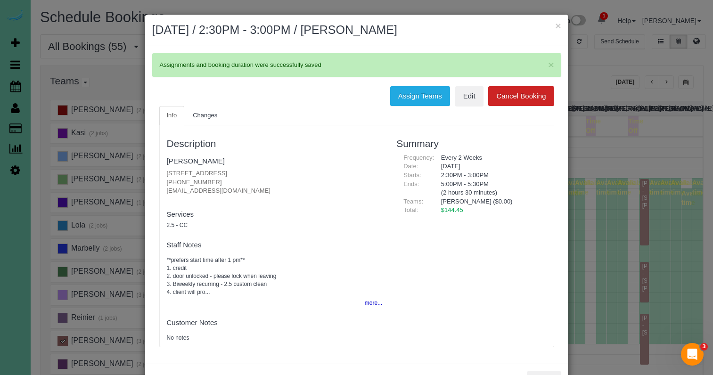
click at [559, 24] on button "×" at bounding box center [558, 26] width 6 height 10
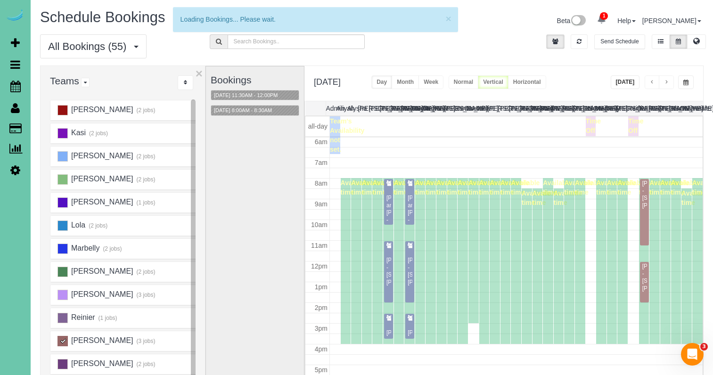
click at [64, 339] on ins at bounding box center [63, 341] width 10 height 10
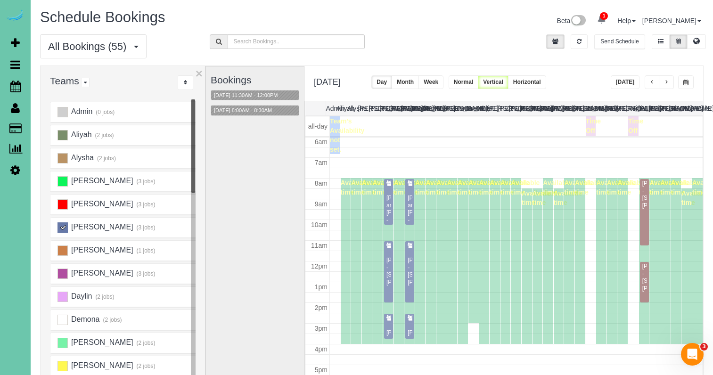
scroll to position [0, 0]
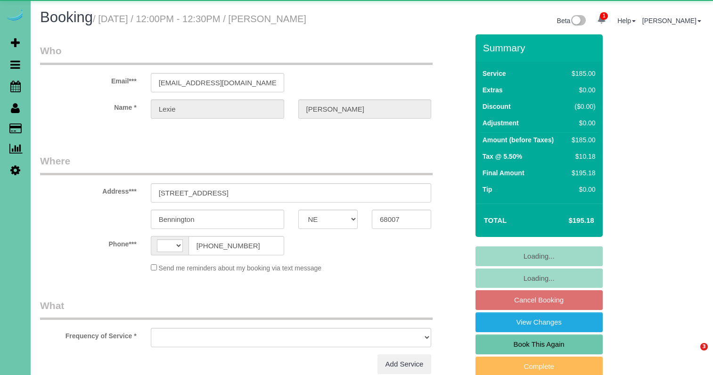
select select "NE"
select select "string:[GEOGRAPHIC_DATA]"
select select "object:626"
select select "string:fspay-8ebce19d-1086-48e6-8b3c-4301fbd35648"
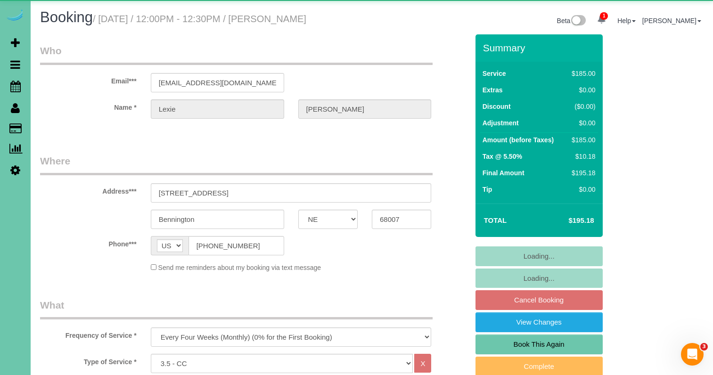
select select "object:899"
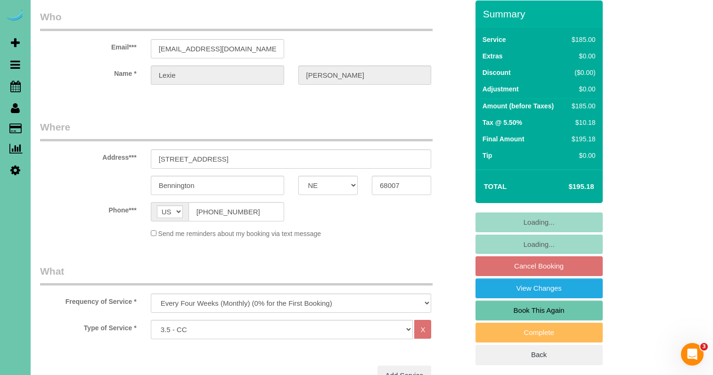
scroll to position [43, 0]
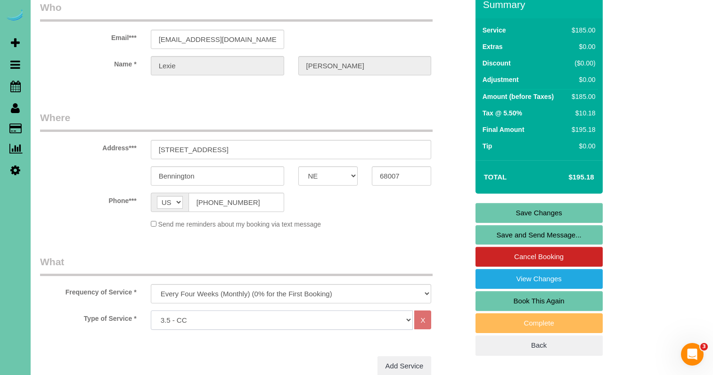
select select "160"
click at [513, 211] on link "Save Changes" at bounding box center [539, 213] width 127 height 20
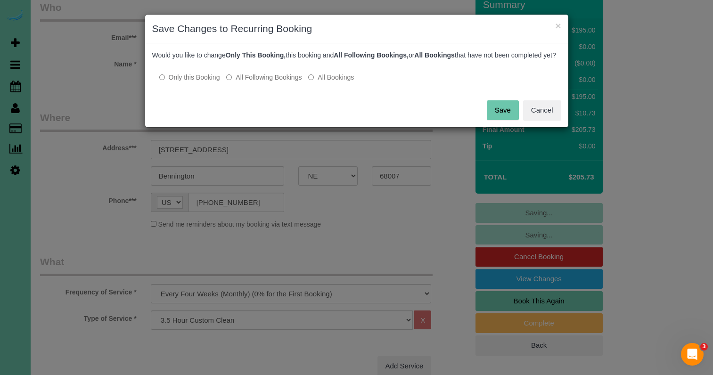
drag, startPoint x: 255, startPoint y: 87, endPoint x: 348, endPoint y: 100, distance: 93.7
click at [255, 82] on label "All Following Bookings" at bounding box center [263, 77] width 75 height 9
drag, startPoint x: 497, startPoint y: 121, endPoint x: 489, endPoint y: 121, distance: 8.0
click at [497, 120] on button "Save" at bounding box center [503, 110] width 32 height 20
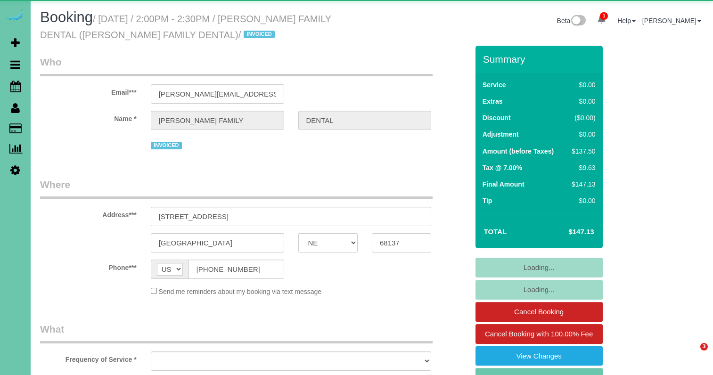
select select "NE"
select select "object:648"
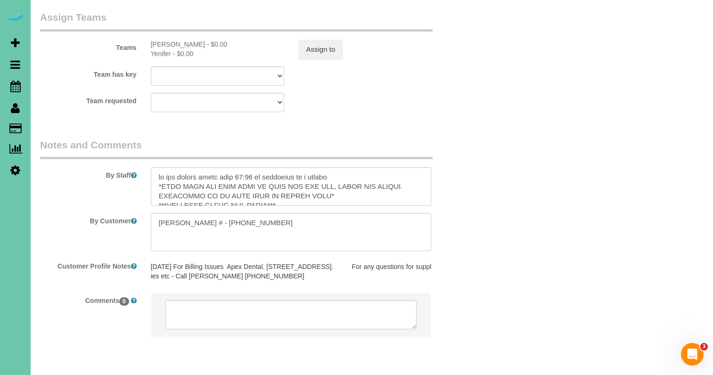
scroll to position [1058, 0]
click at [158, 168] on textarea at bounding box center [291, 187] width 281 height 39
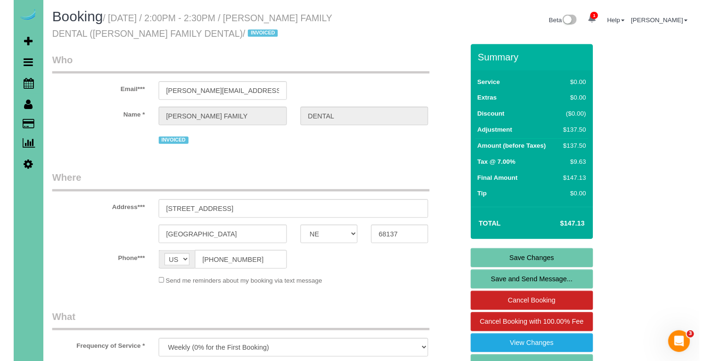
scroll to position [0, 0]
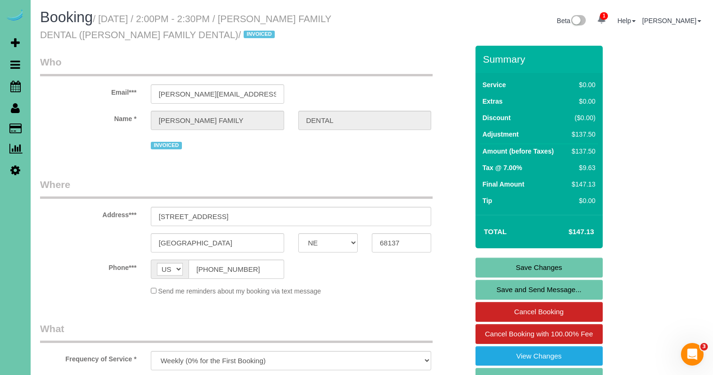
type textarea "**[PERSON_NAME] needs to leave at 3** do not arrive prior than 12:30 if schedul…"
click at [520, 265] on link "Save Changes" at bounding box center [539, 268] width 127 height 20
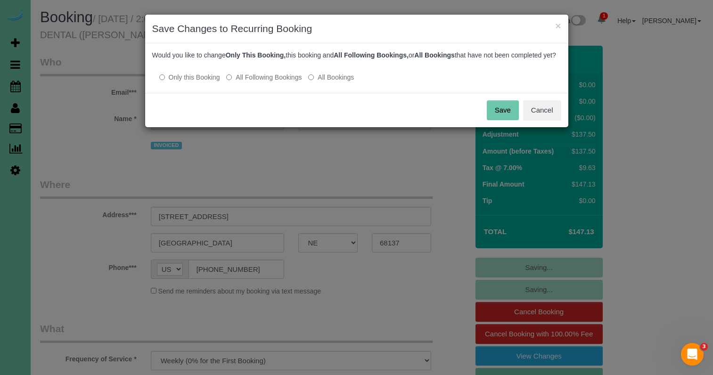
click at [492, 120] on button "Save" at bounding box center [503, 110] width 32 height 20
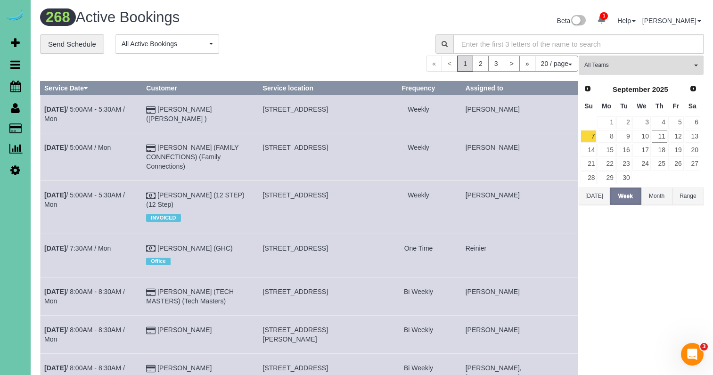
click at [254, 45] on div "**********" at bounding box center [230, 44] width 381 height 20
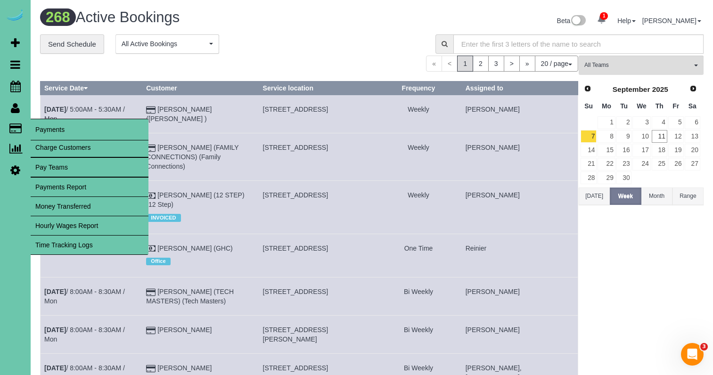
click at [72, 244] on link "Time Tracking Logs" at bounding box center [90, 245] width 118 height 19
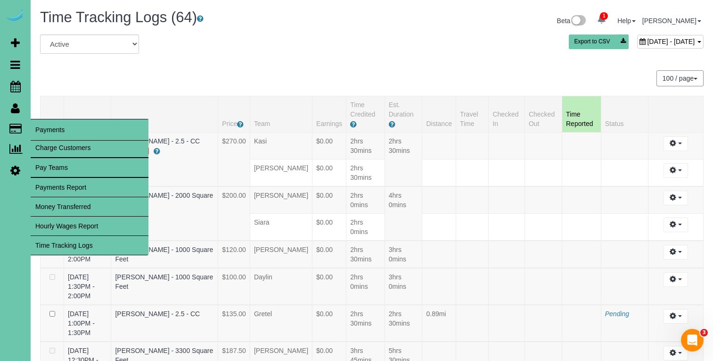
scroll to position [1087, 0]
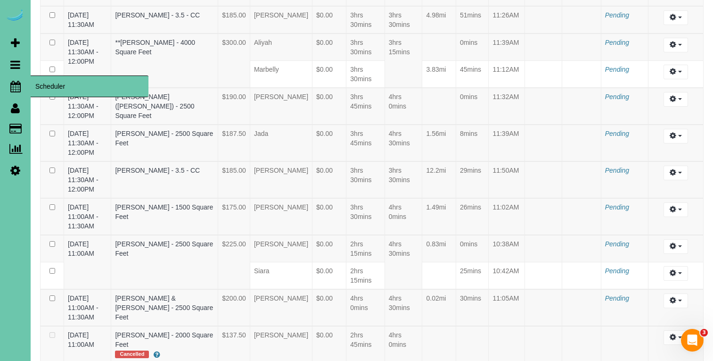
click at [22, 82] on link "Scheduler" at bounding box center [15, 86] width 31 height 22
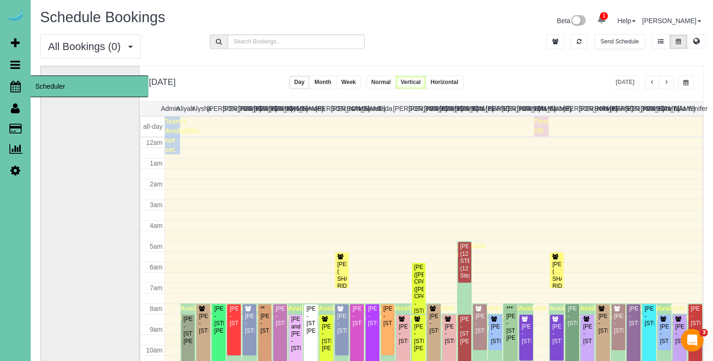
scroll to position [125, 0]
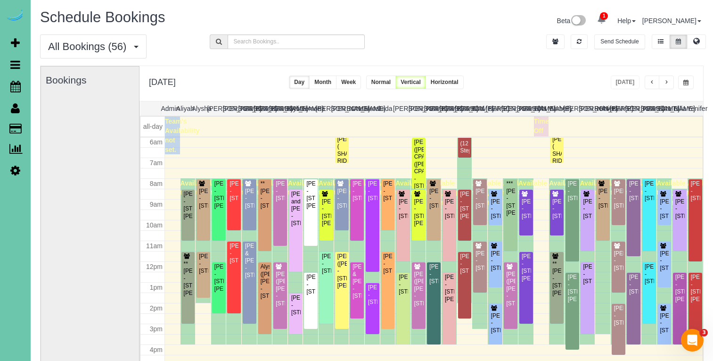
click at [687, 80] on span "button" at bounding box center [685, 83] width 5 height 6
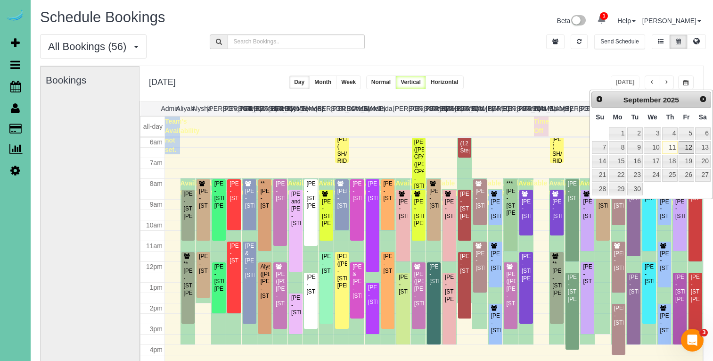
click at [687, 143] on link "12" at bounding box center [686, 147] width 15 height 13
type input "**********"
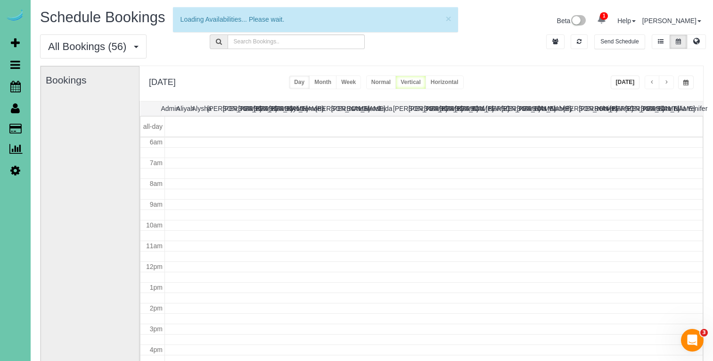
click at [621, 82] on button "[DATE]" at bounding box center [625, 82] width 29 height 14
